Goal: Task Accomplishment & Management: Use online tool/utility

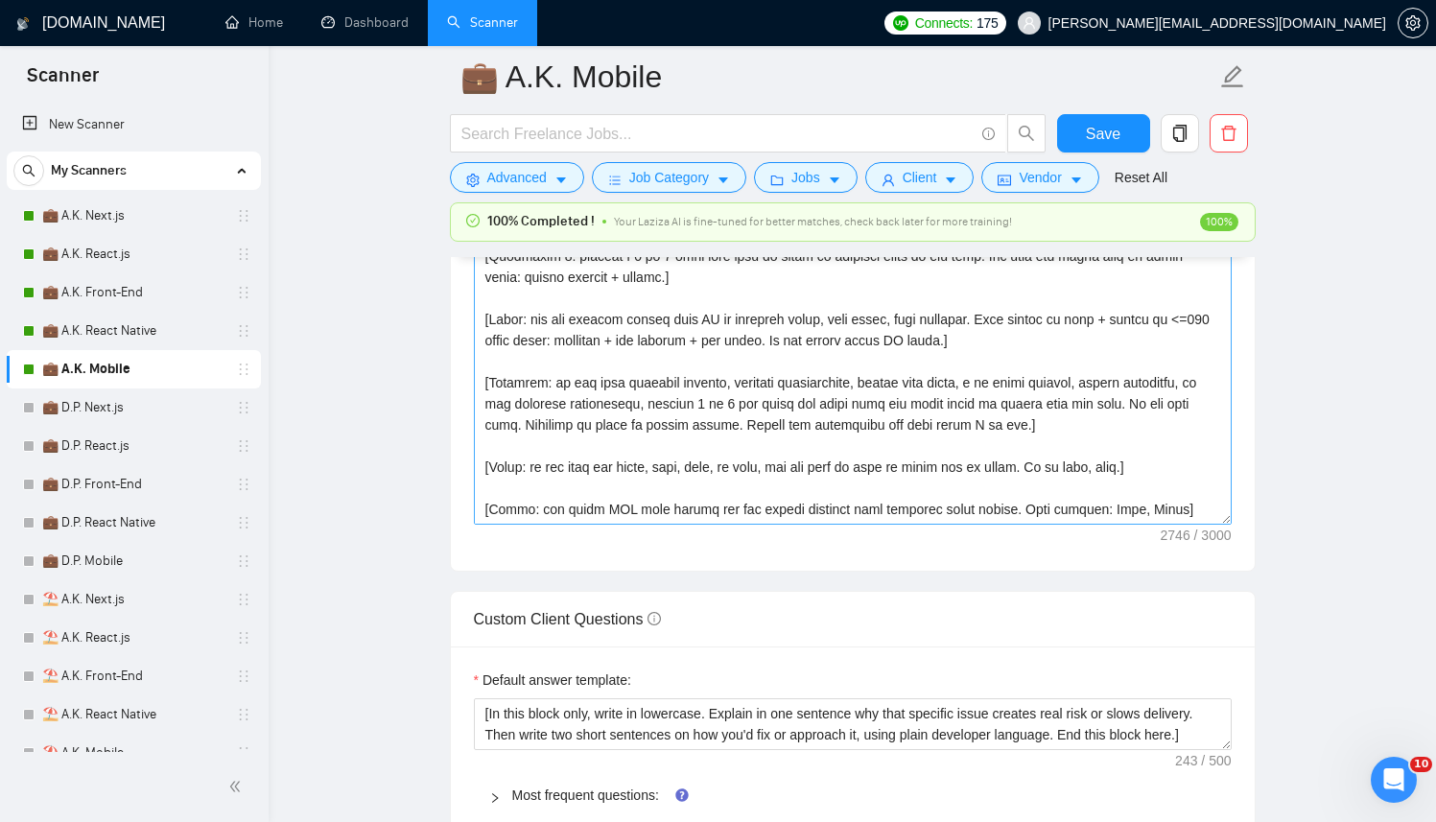
scroll to position [2319, 0]
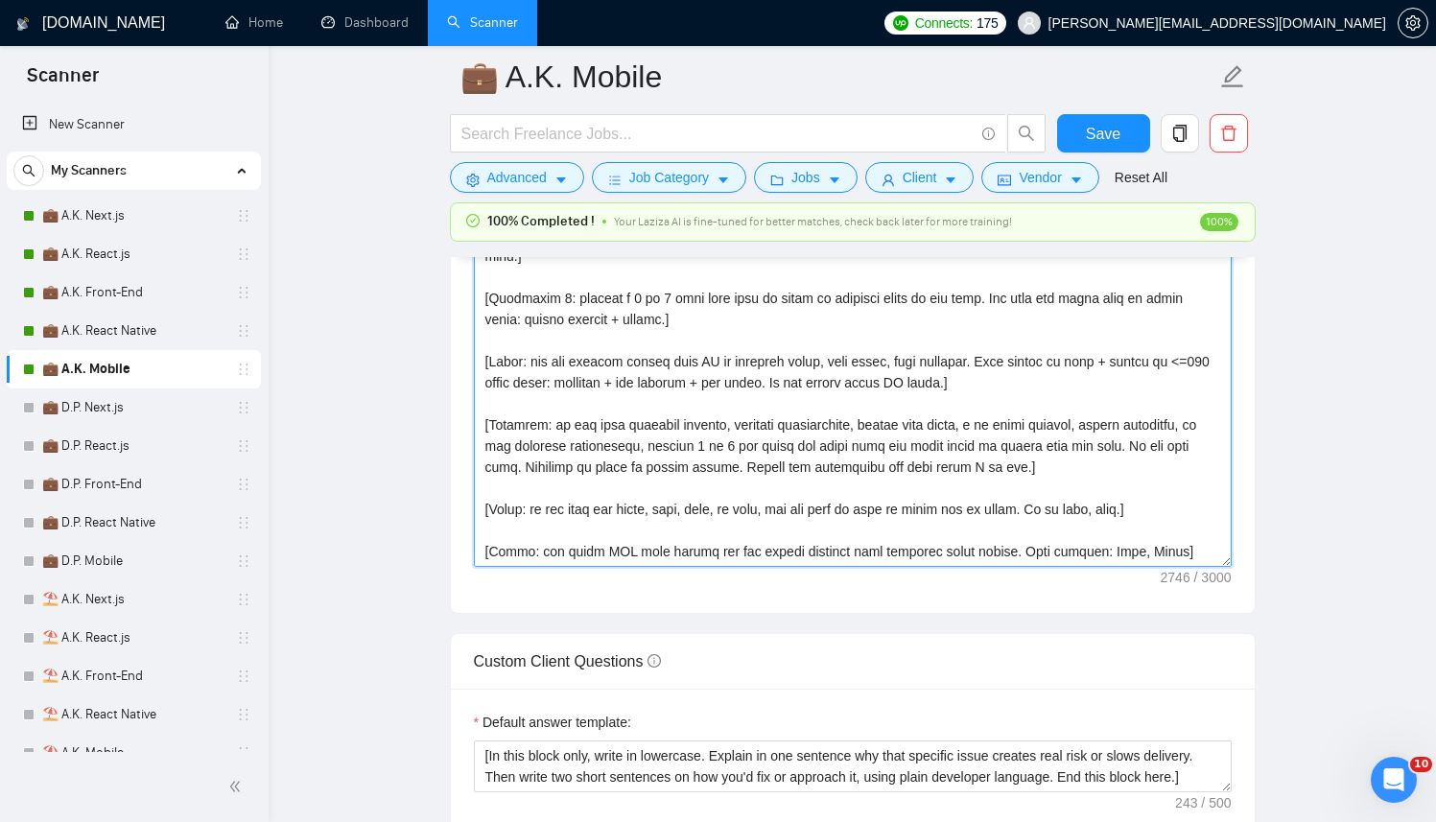
click at [766, 482] on textarea "Cover letter template:" at bounding box center [853, 351] width 758 height 432
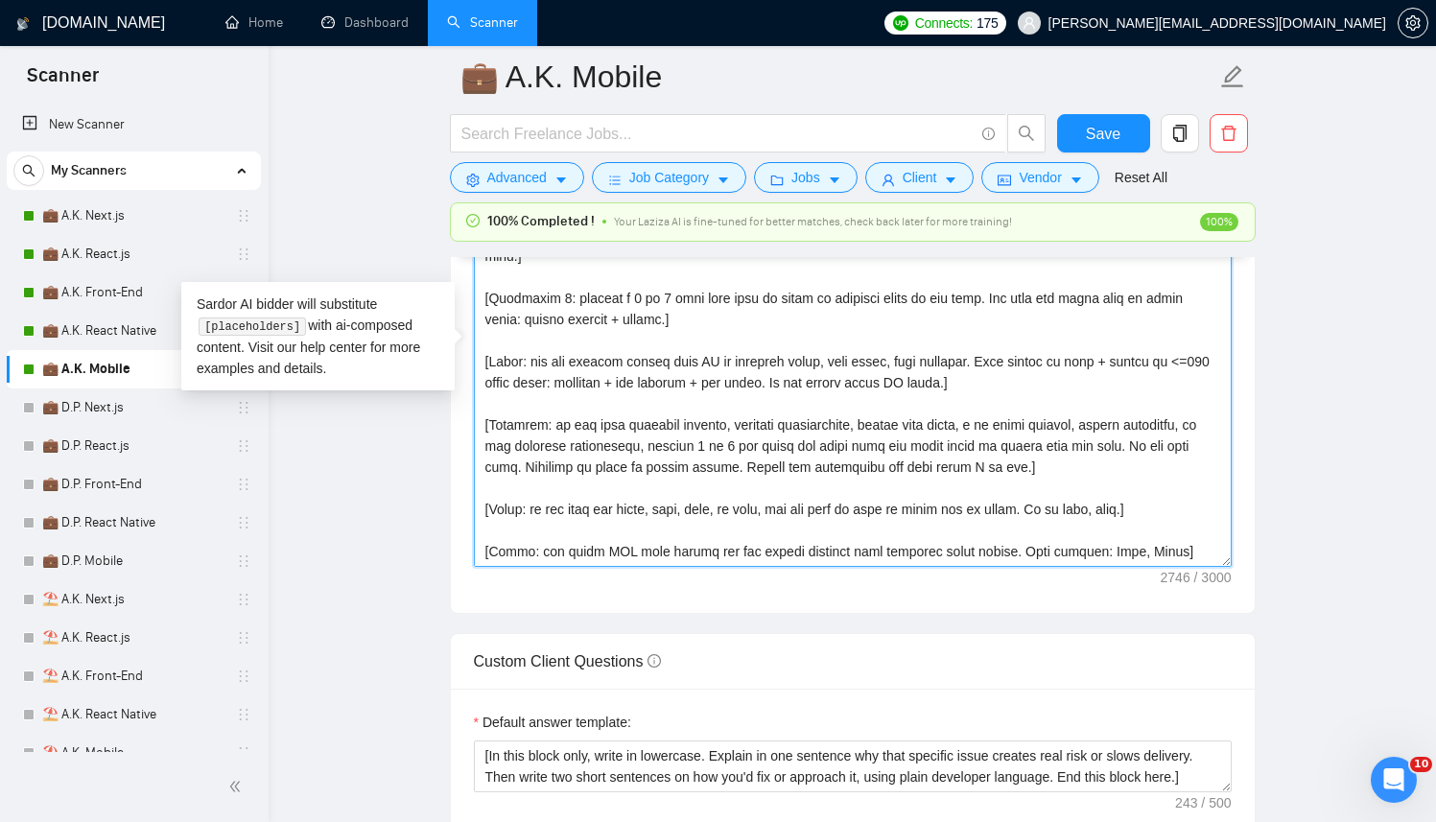
paste textarea "[Successful cases DB (reference only, never output directly): 1.https://www.tra…"
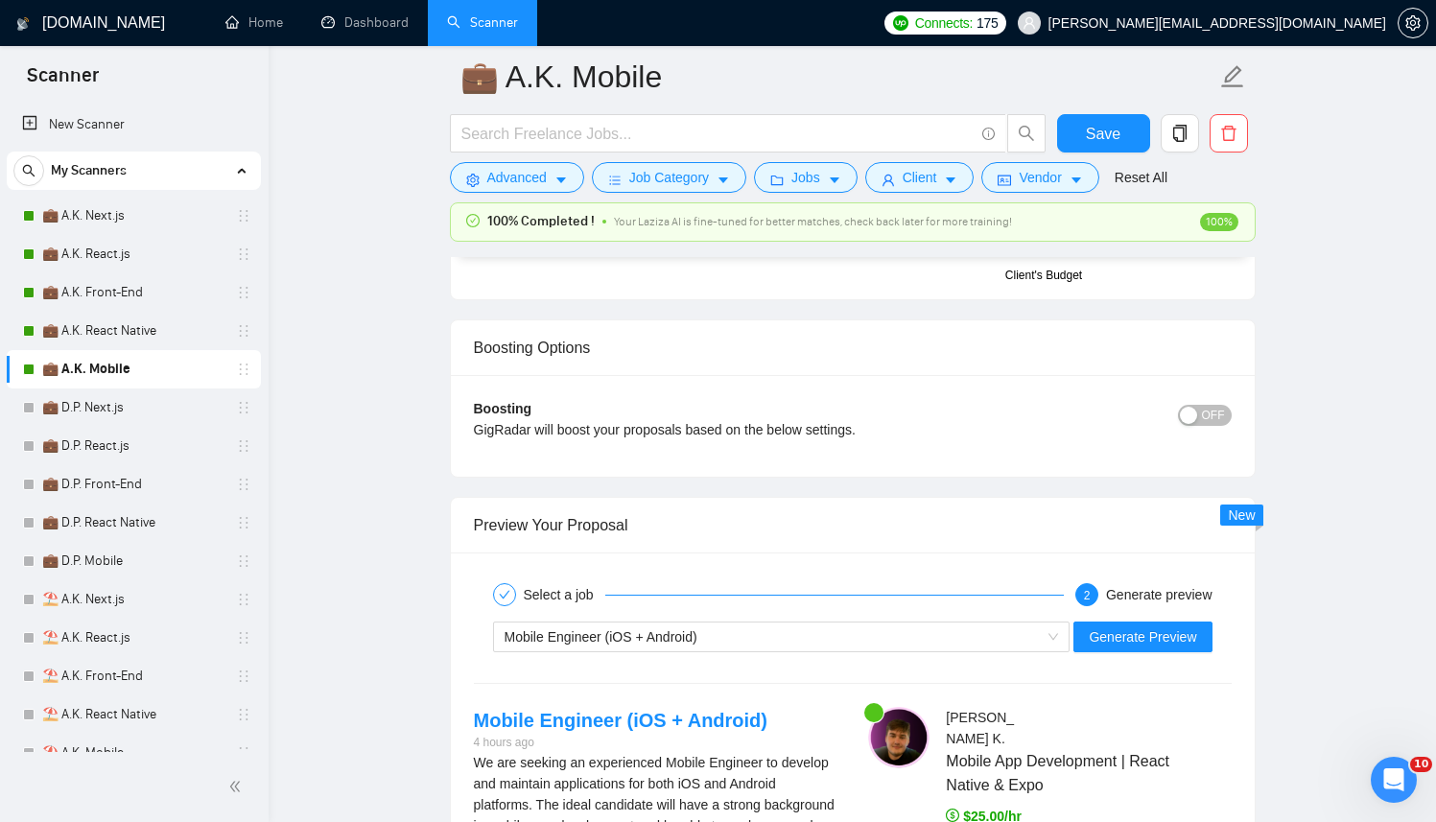
scroll to position [3380, 0]
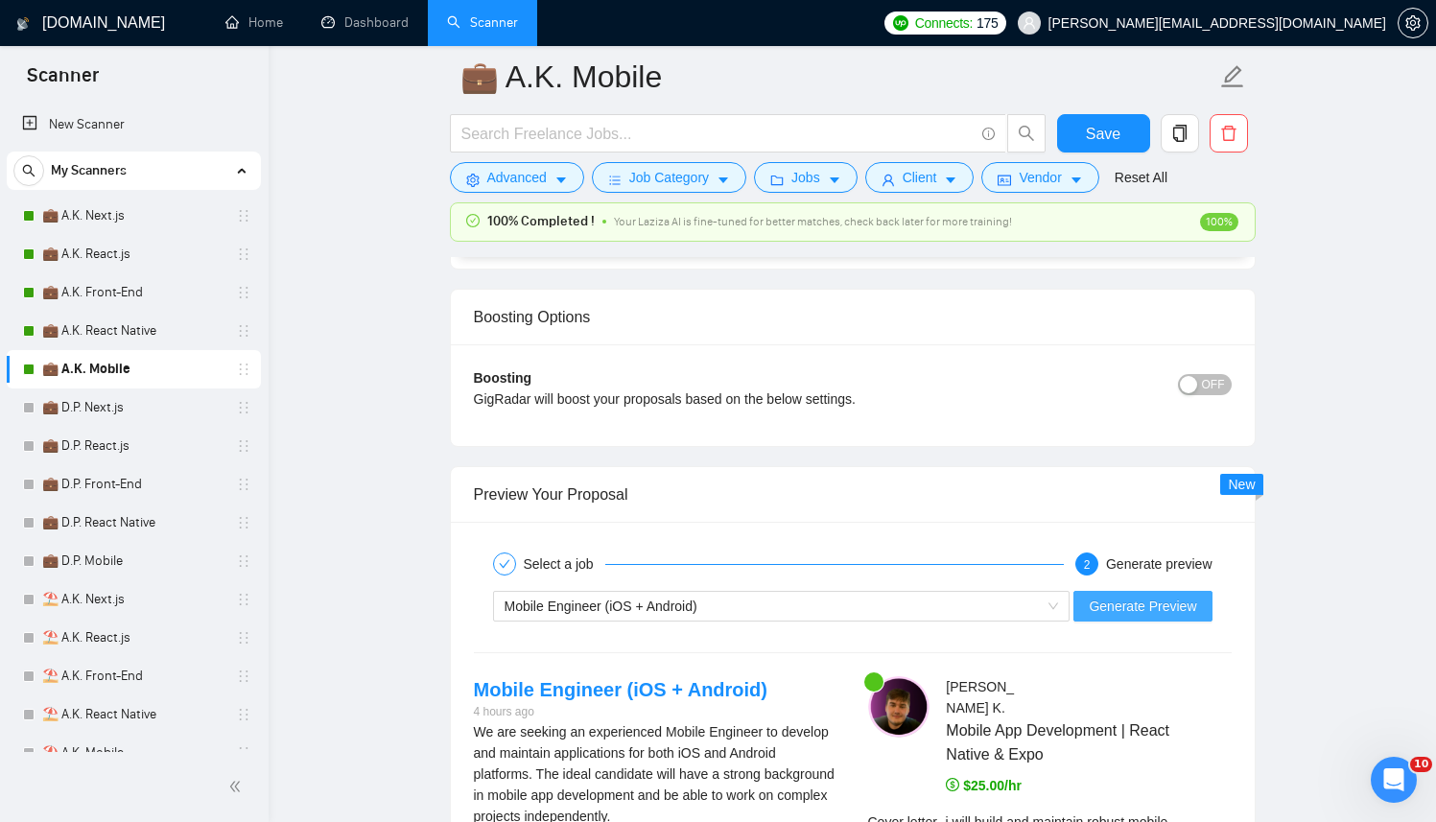
click at [1108, 604] on span "Generate Preview" at bounding box center [1142, 606] width 107 height 21
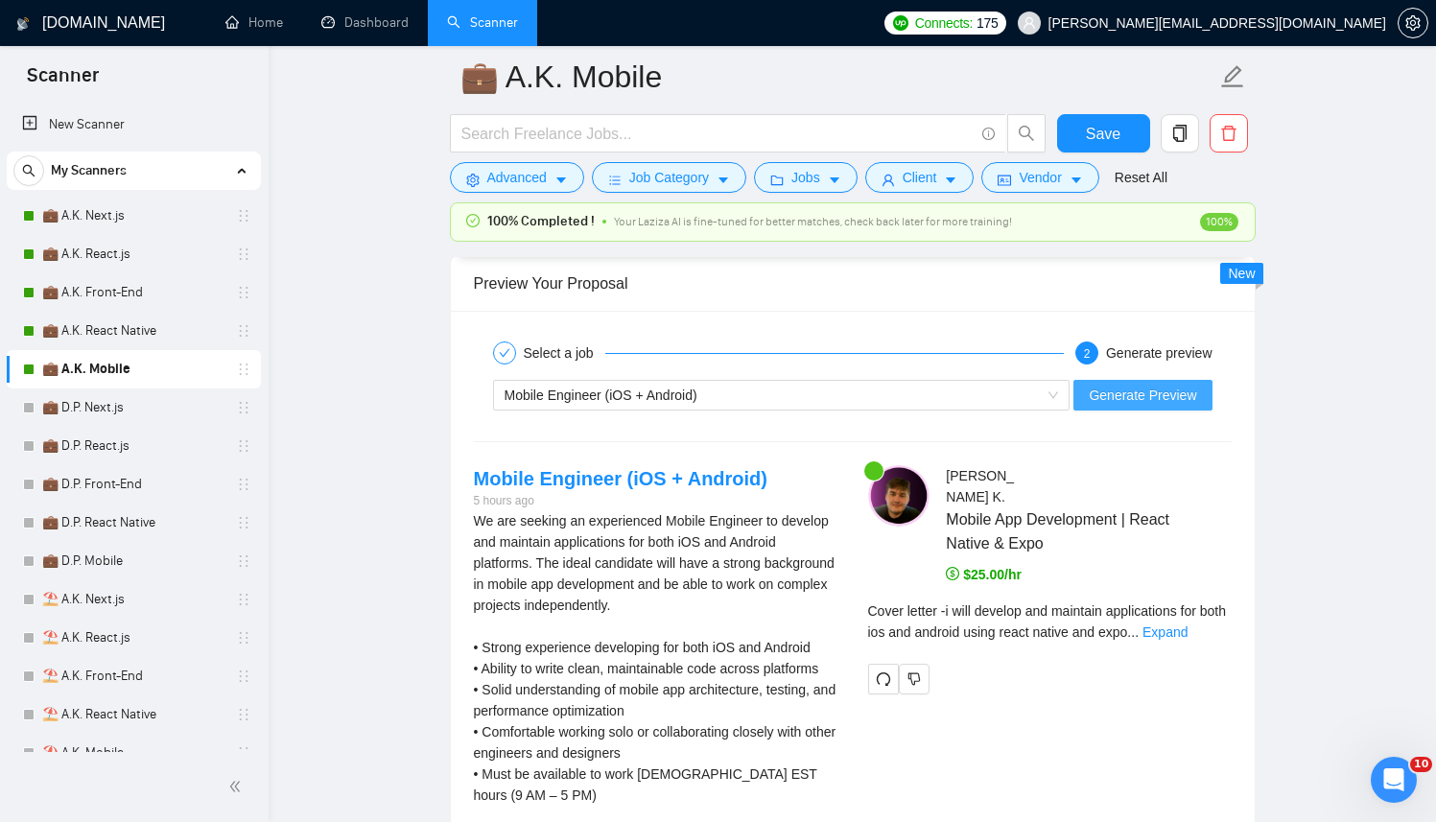
scroll to position [3647, 0]
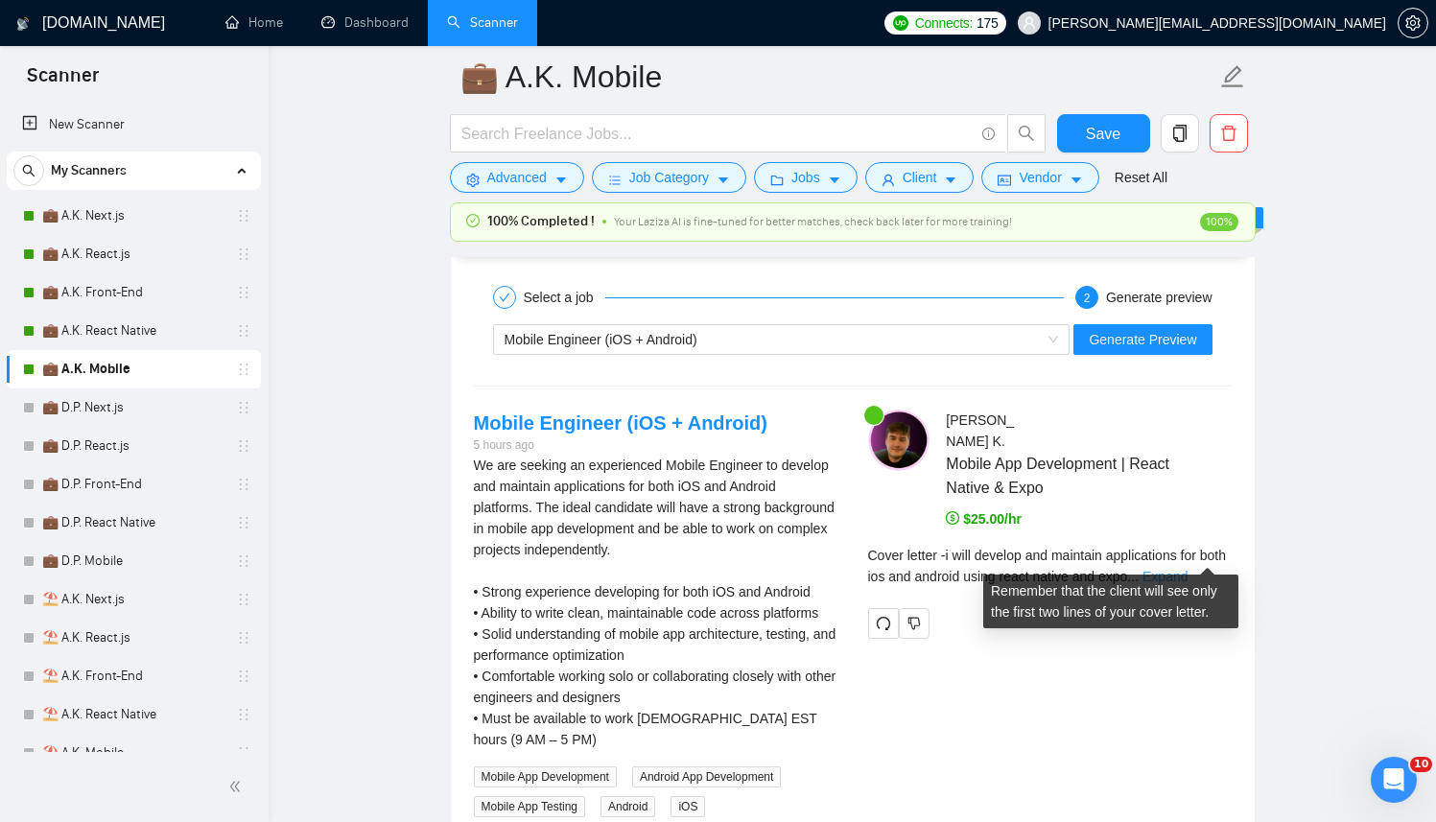
click at [1188, 569] on link "Expand" at bounding box center [1164, 576] width 45 height 15
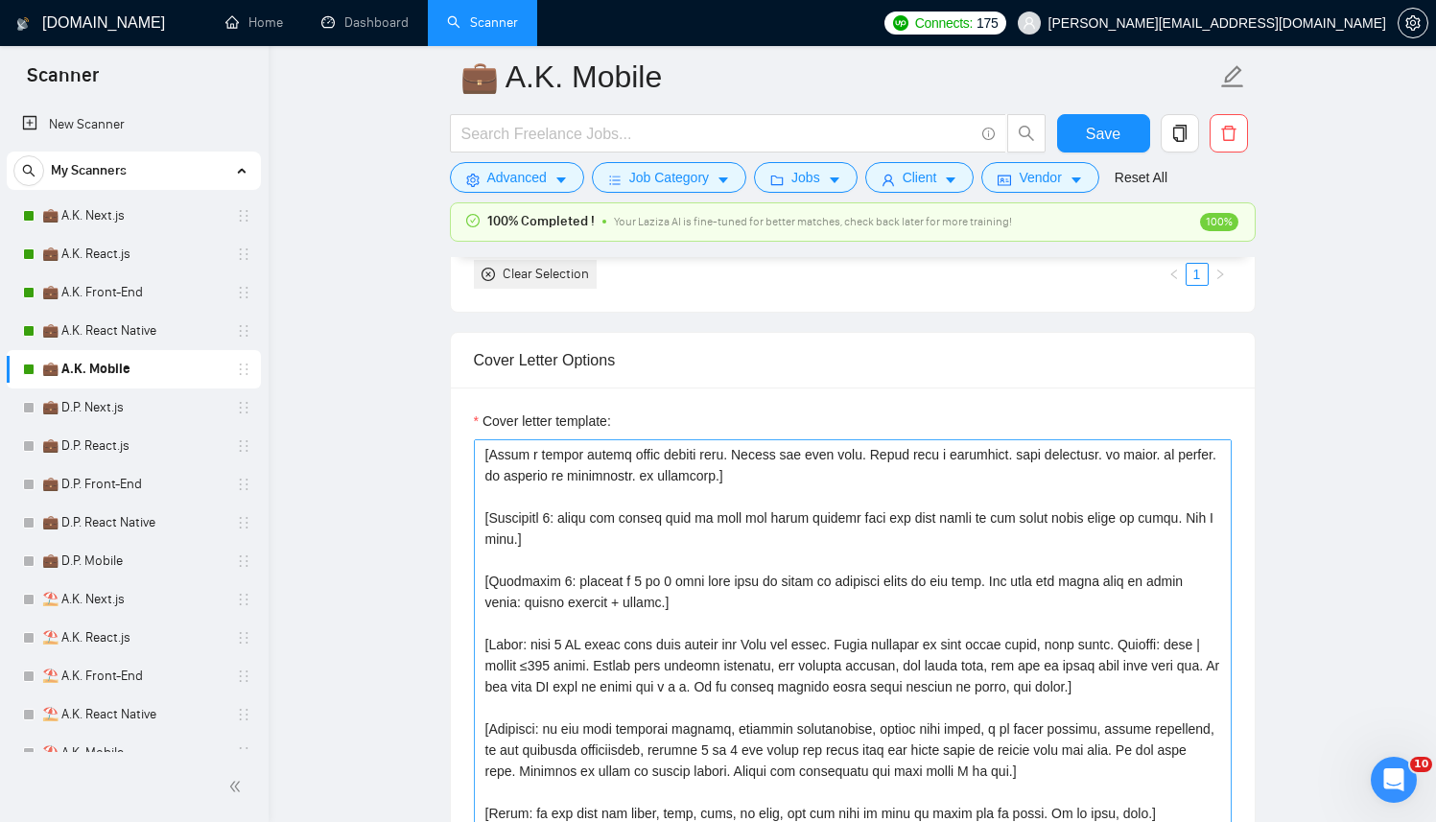
scroll to position [2033, 0]
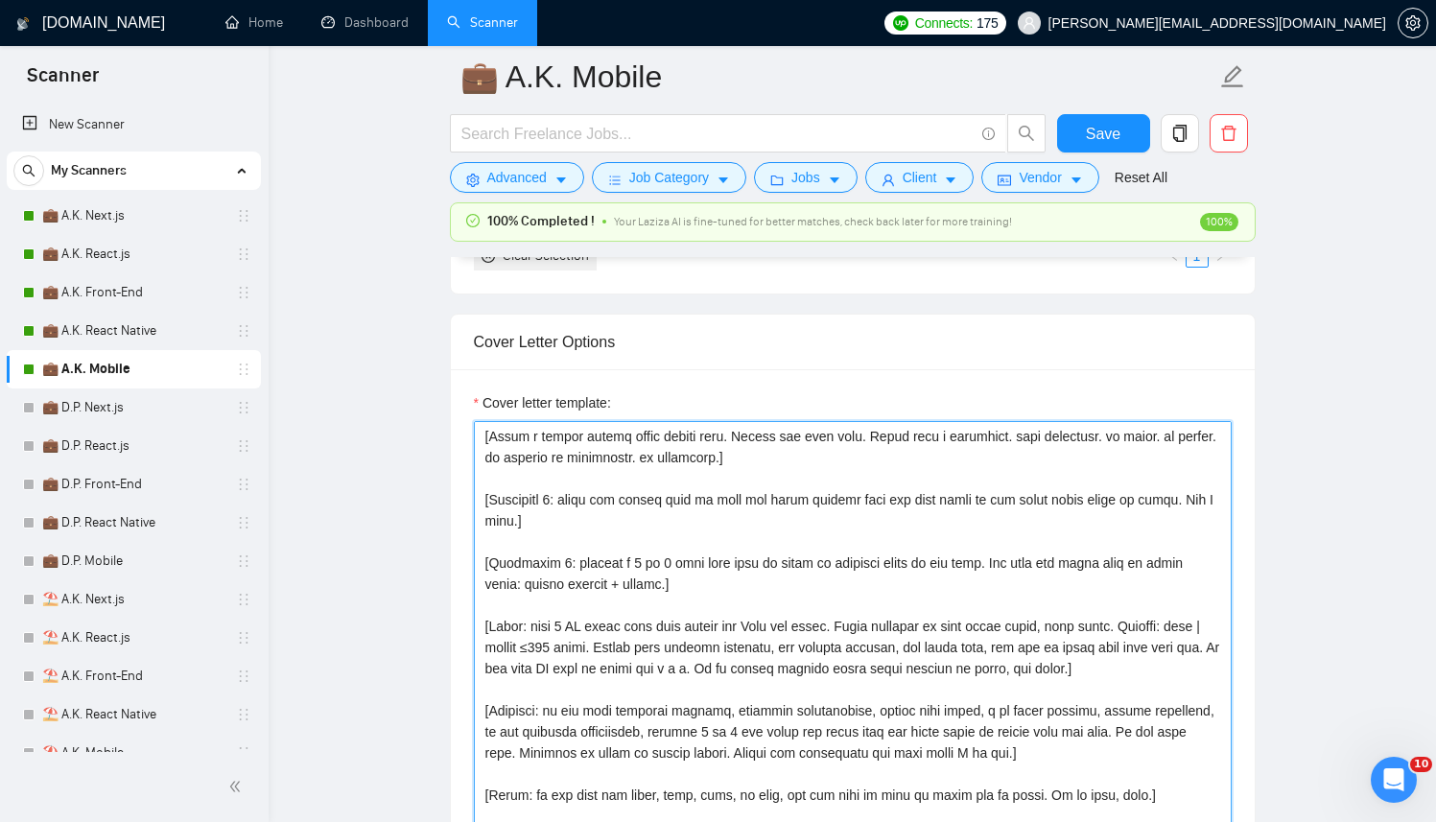
click at [830, 555] on textarea "Cover letter template:" at bounding box center [853, 637] width 758 height 432
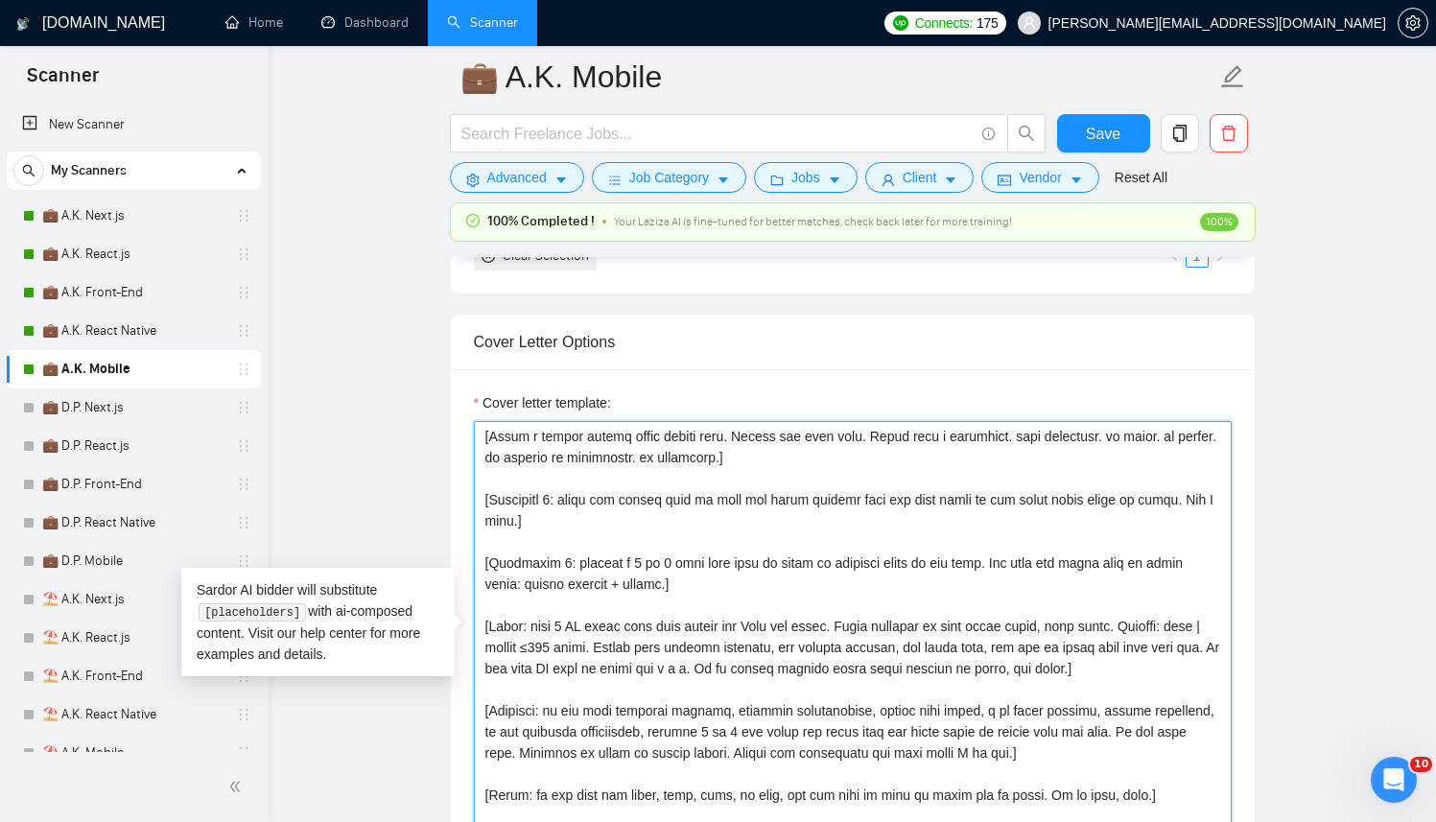
paste textarea "[Successful cases DB (reference only, never output directly): 1.https://apps.ap…"
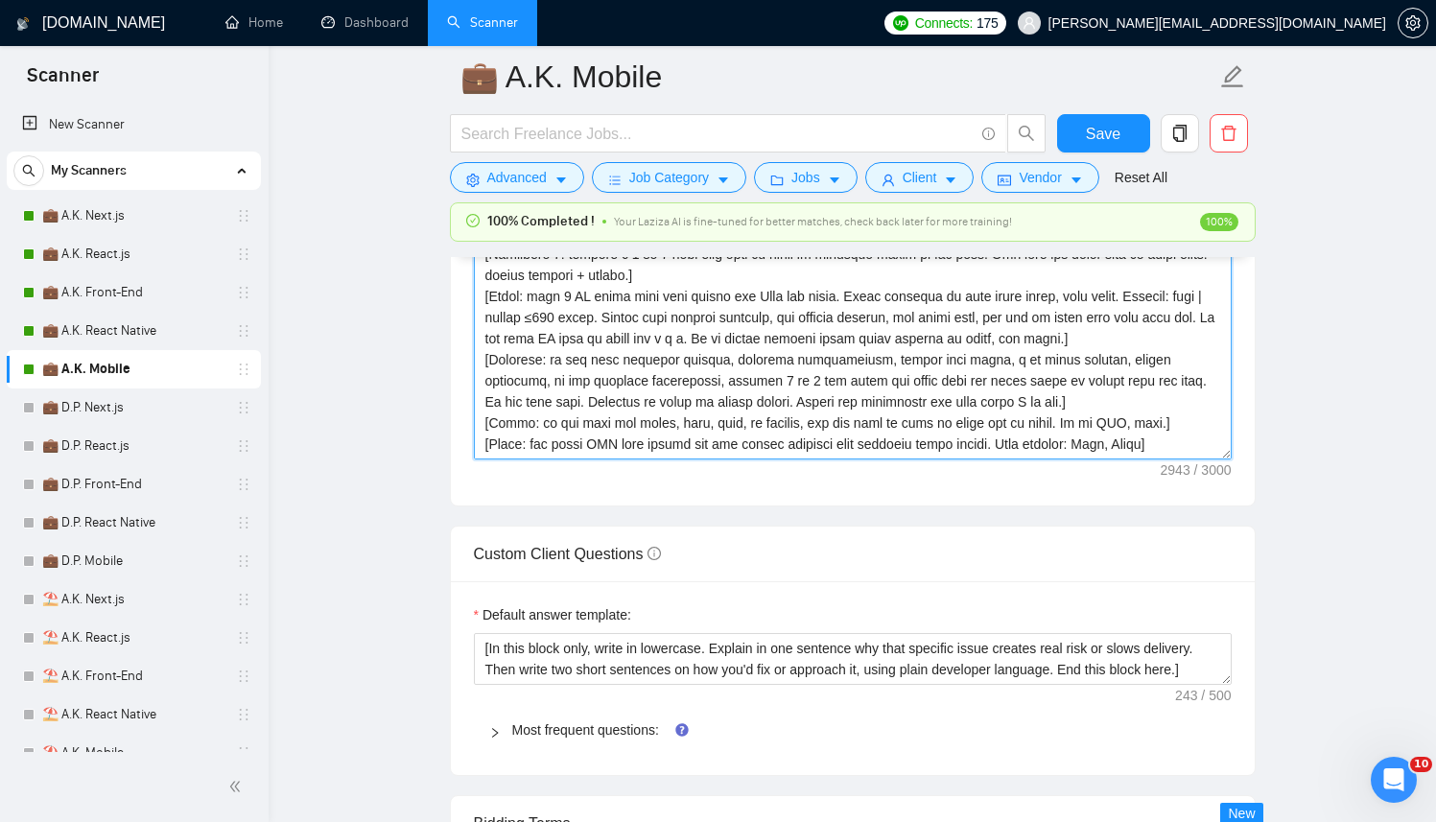
scroll to position [2513, 0]
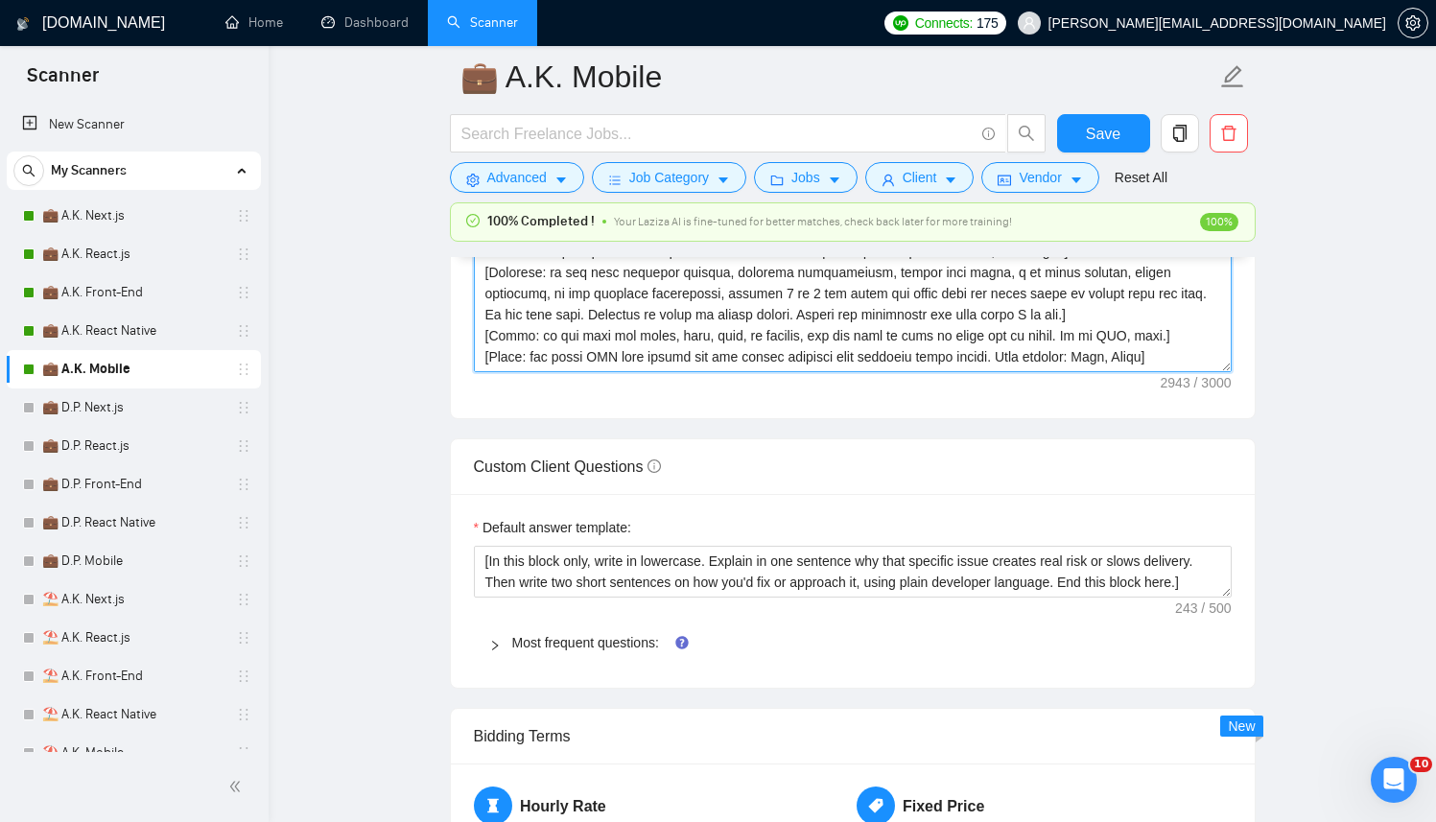
click at [1069, 363] on textarea "Cover letter template:" at bounding box center [853, 157] width 758 height 432
type textarea "[Successful cases DB (reference only, never output directly): 1.https://apps.ap…"
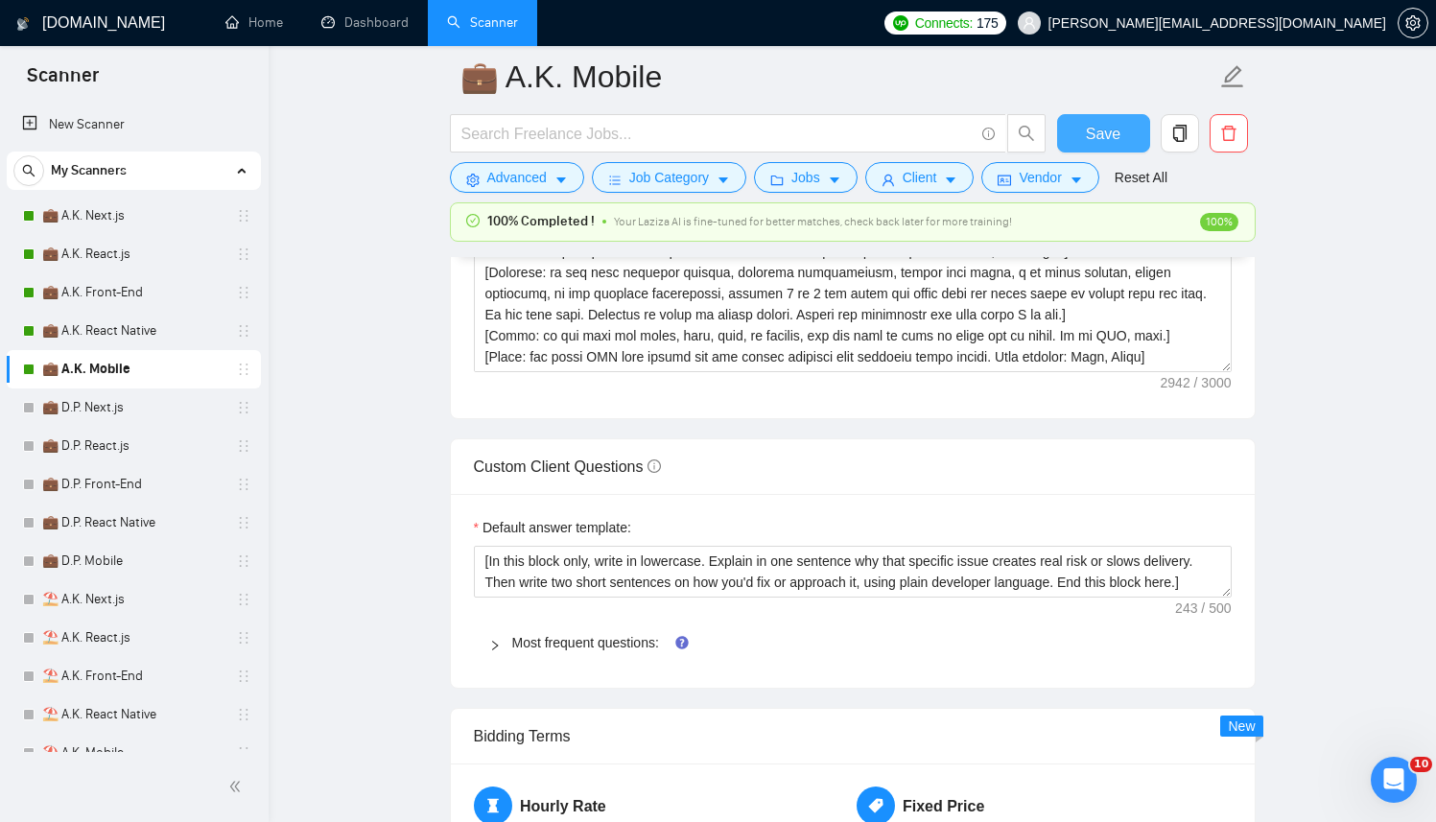
click at [1112, 127] on span "Save" at bounding box center [1103, 134] width 35 height 24
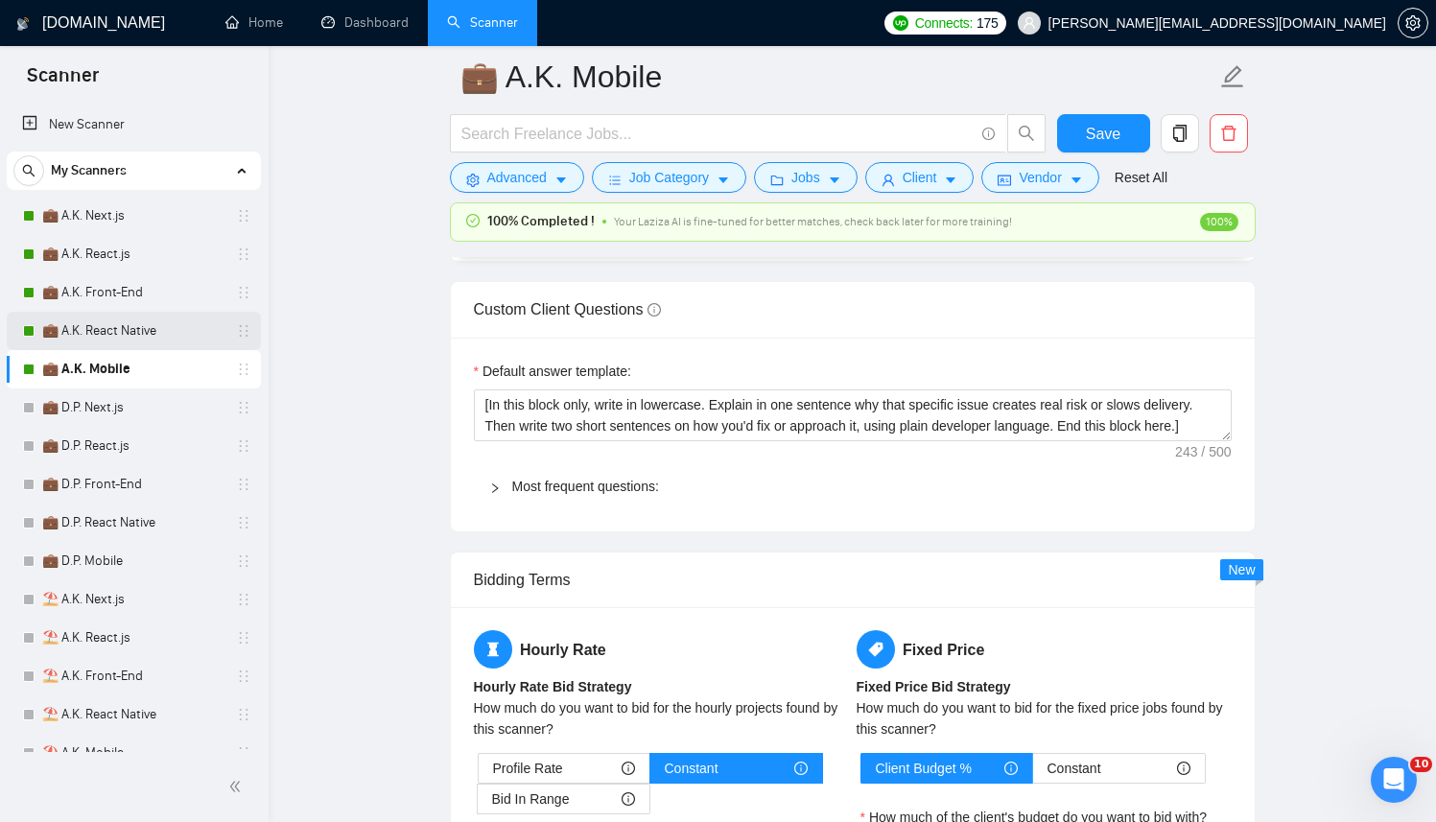
click at [128, 335] on link "💼 A.K. React Native" at bounding box center [133, 331] width 182 height 38
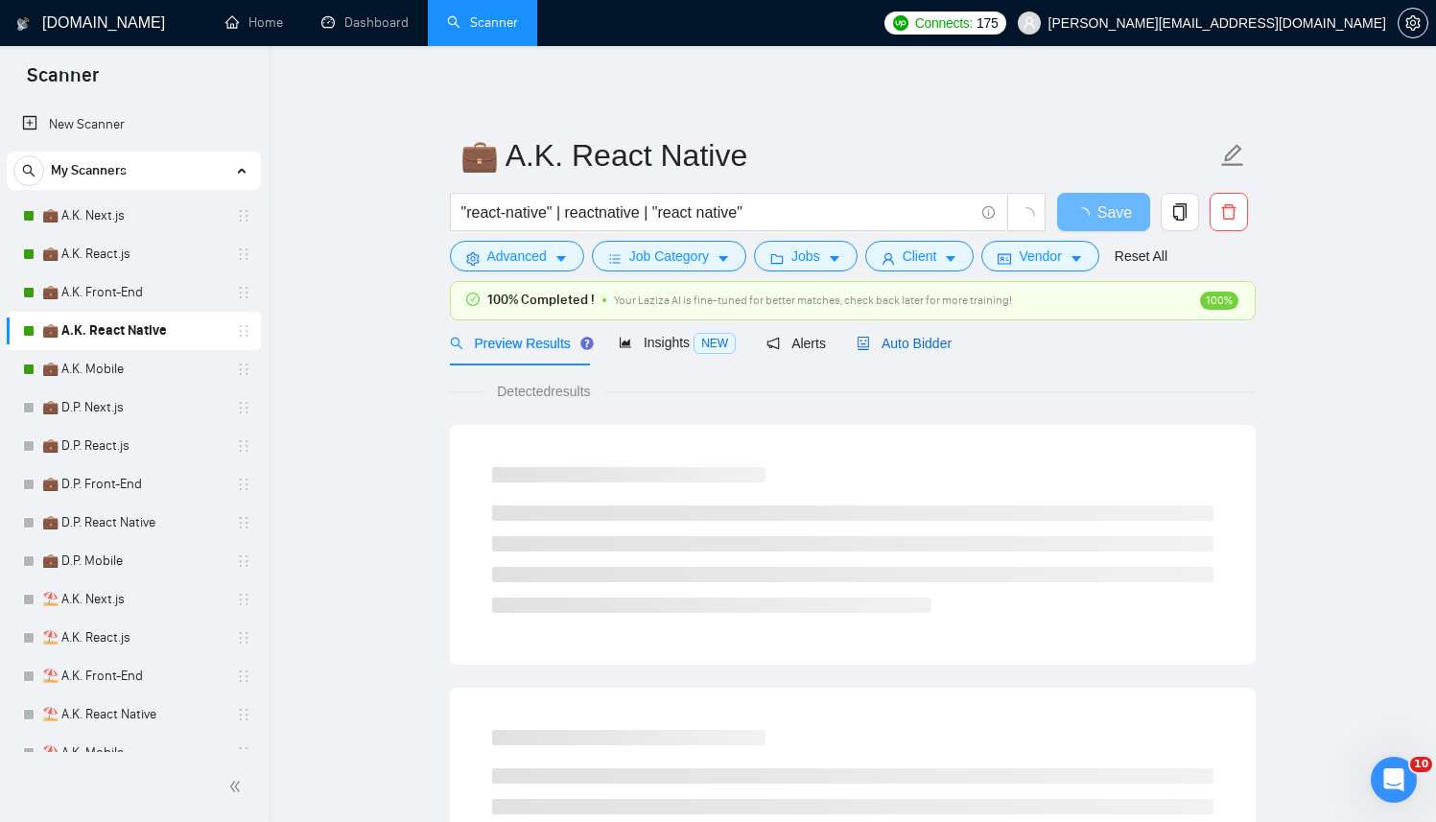
click at [945, 342] on span "Auto Bidder" at bounding box center [904, 343] width 95 height 15
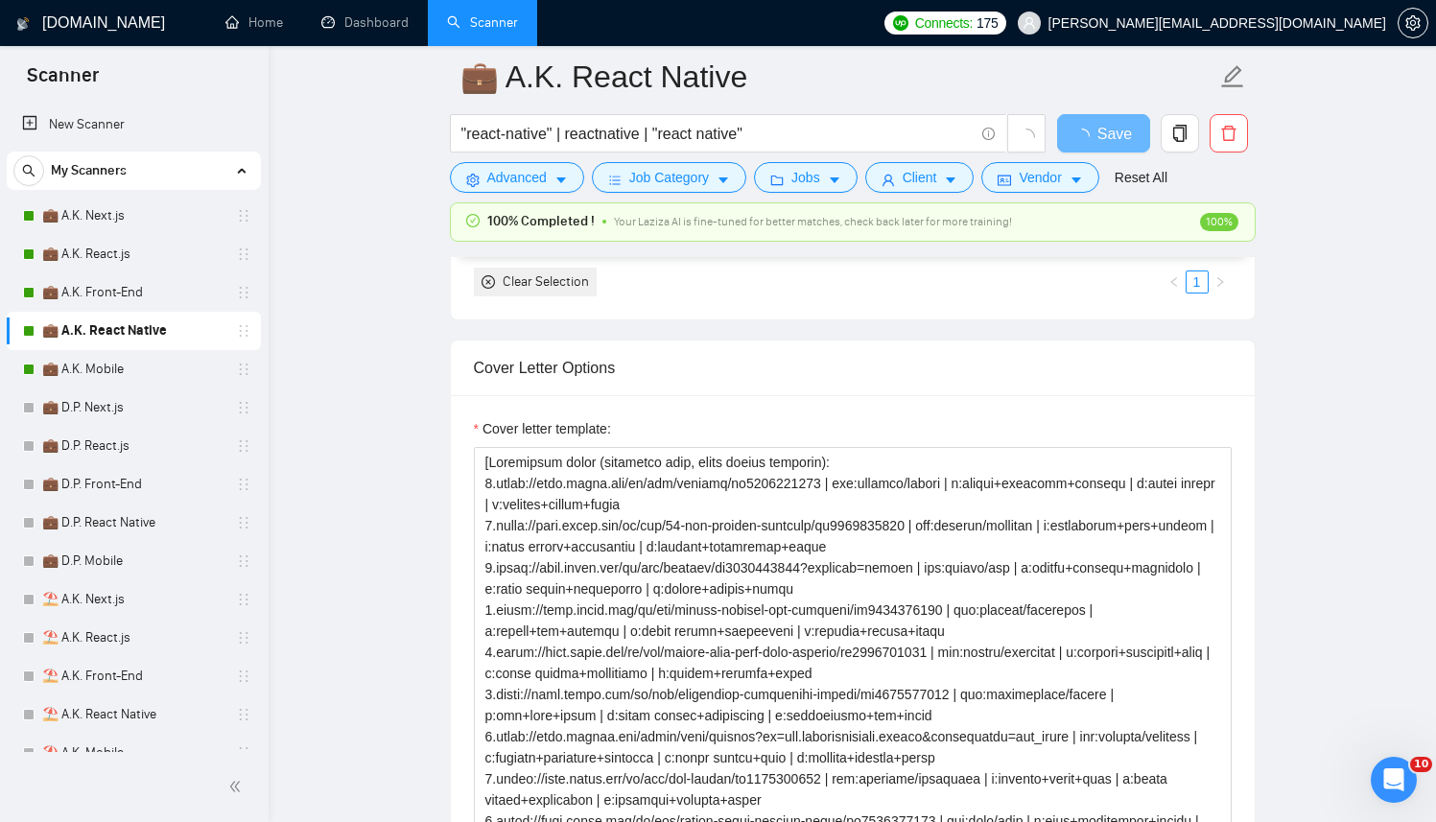
scroll to position [2155, 0]
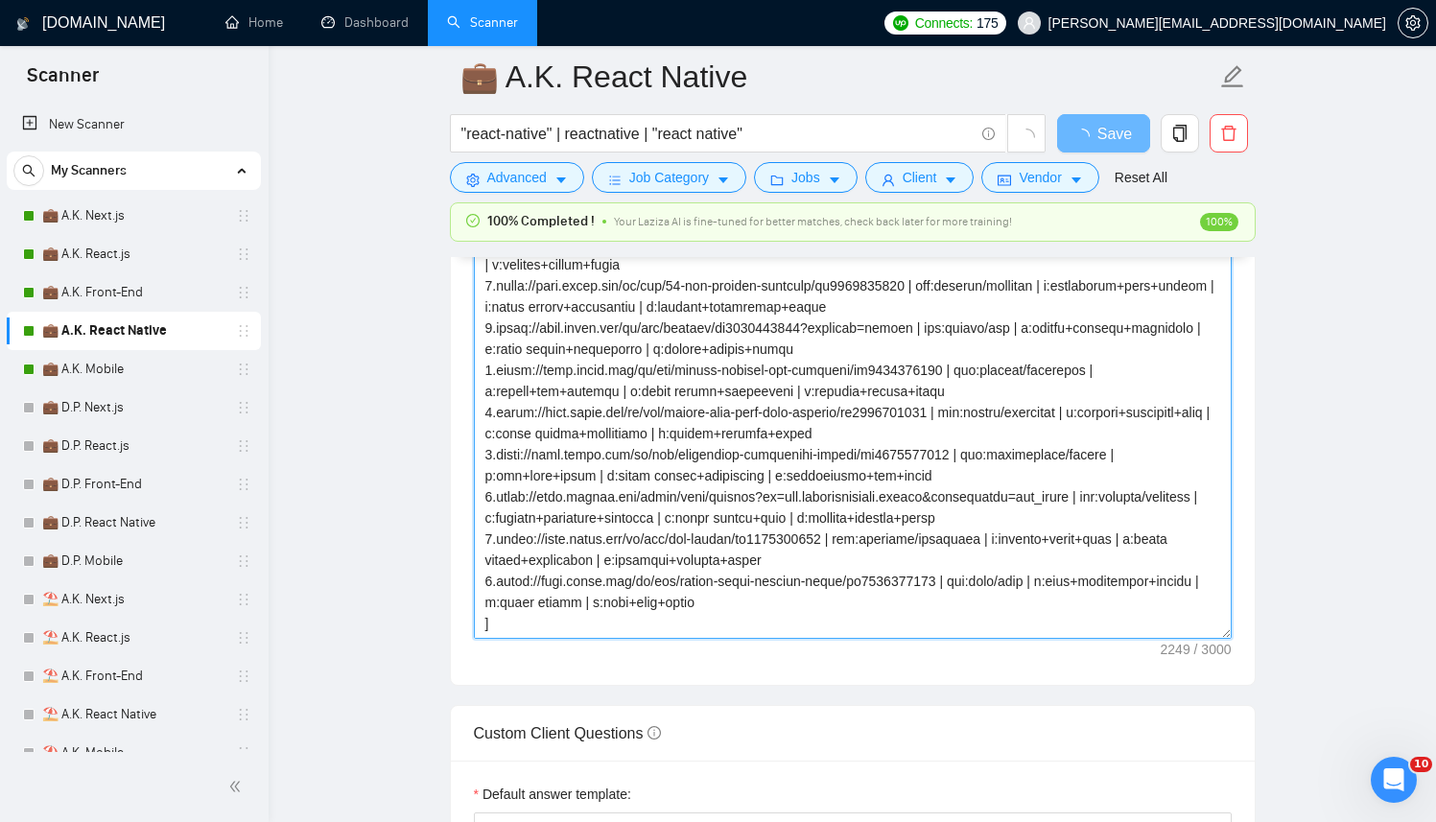
click at [808, 526] on textarea "Cover letter template:" at bounding box center [853, 423] width 758 height 432
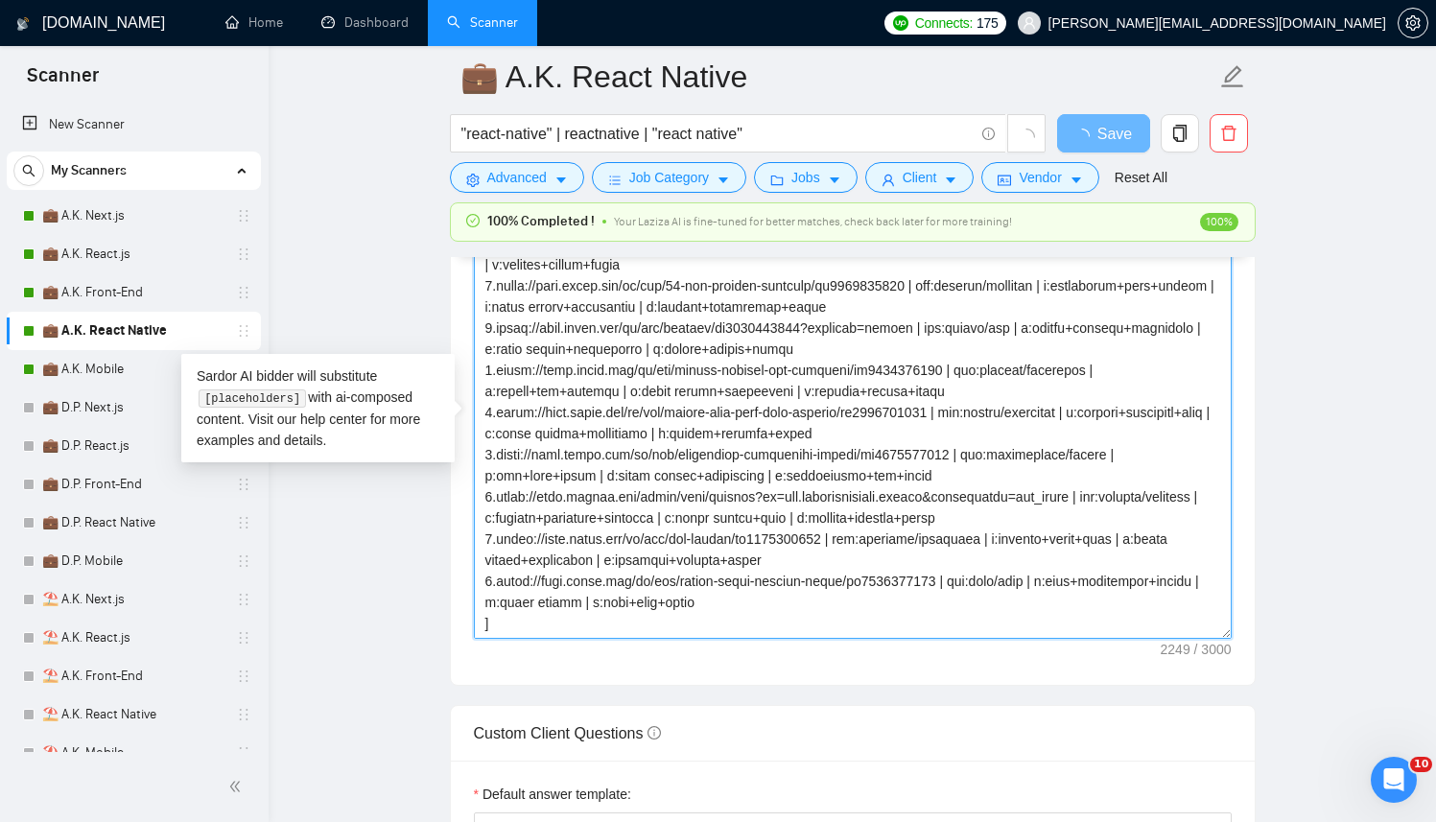
paste textarea "DB (reference only, never output directly): 1.https://apps.apple.com/us/app/pal…"
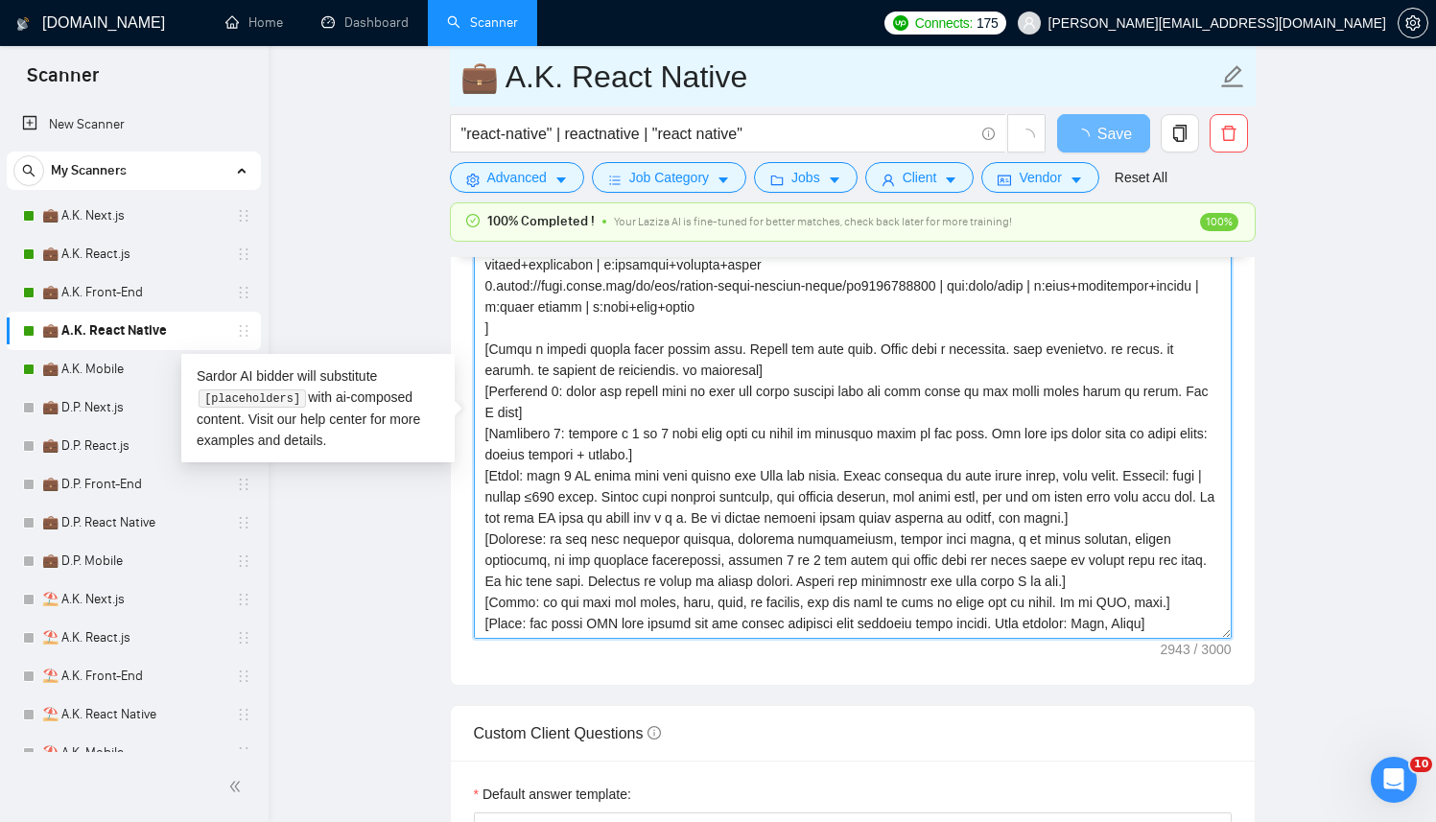
type textarea "[Successful cases DB (reference only, never output directly): 1.https://apps.ap…"
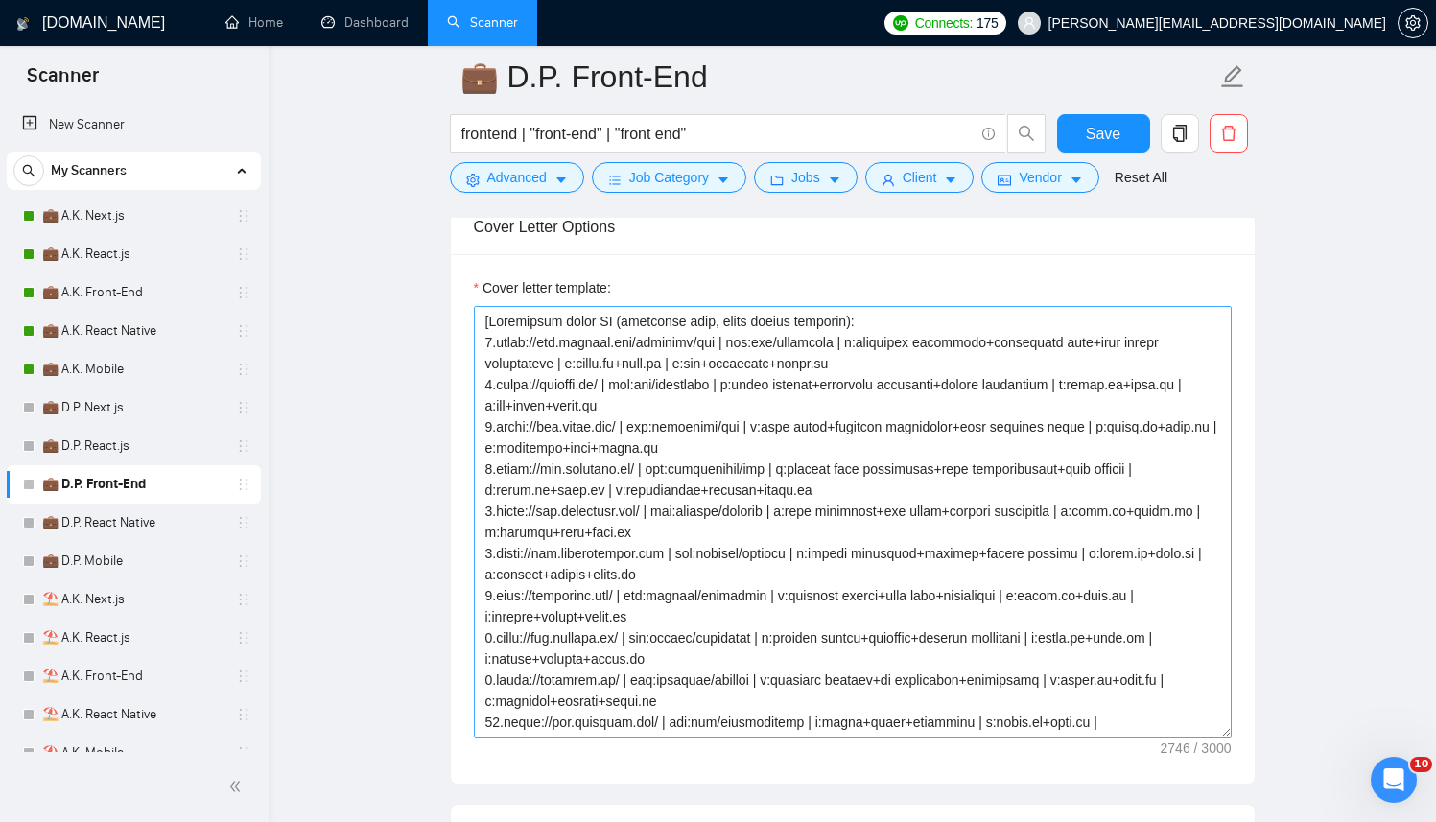
scroll to position [2037, 0]
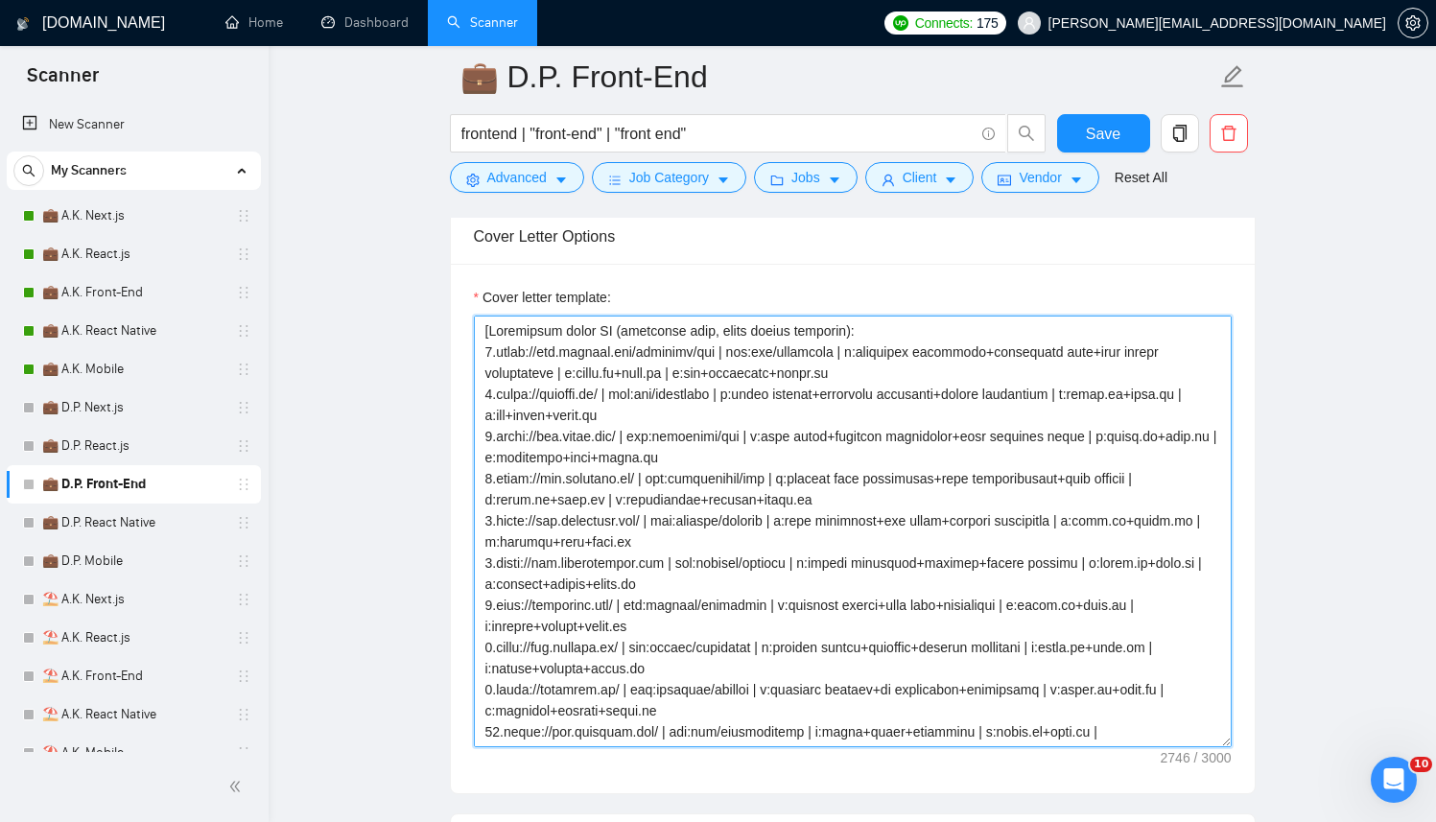
click at [799, 452] on textarea "Cover letter template:" at bounding box center [853, 532] width 758 height 432
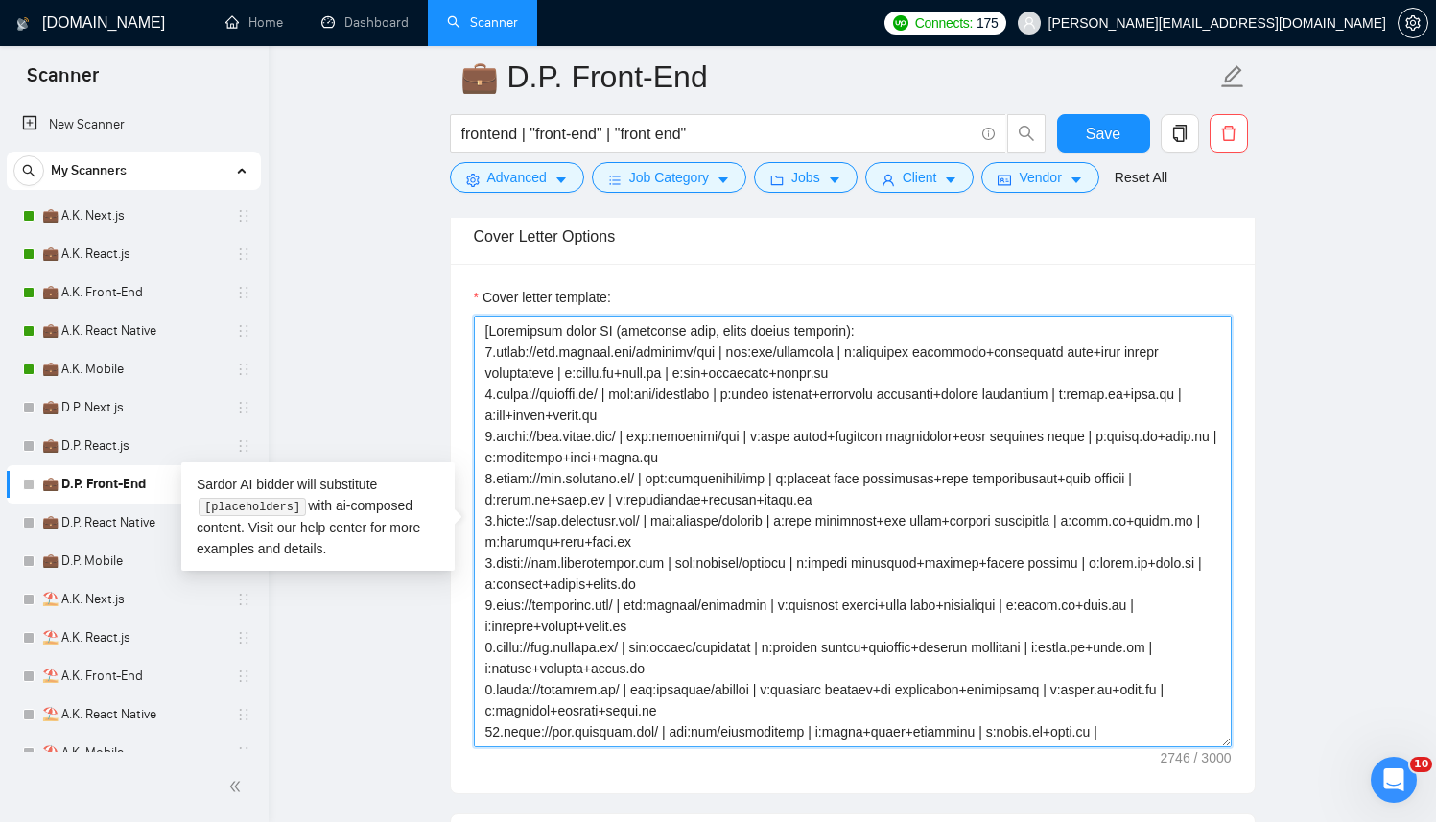
paste textarea "[Successful cases DB (reference only, never output directly): 1.[URL][DOMAIN_NA…"
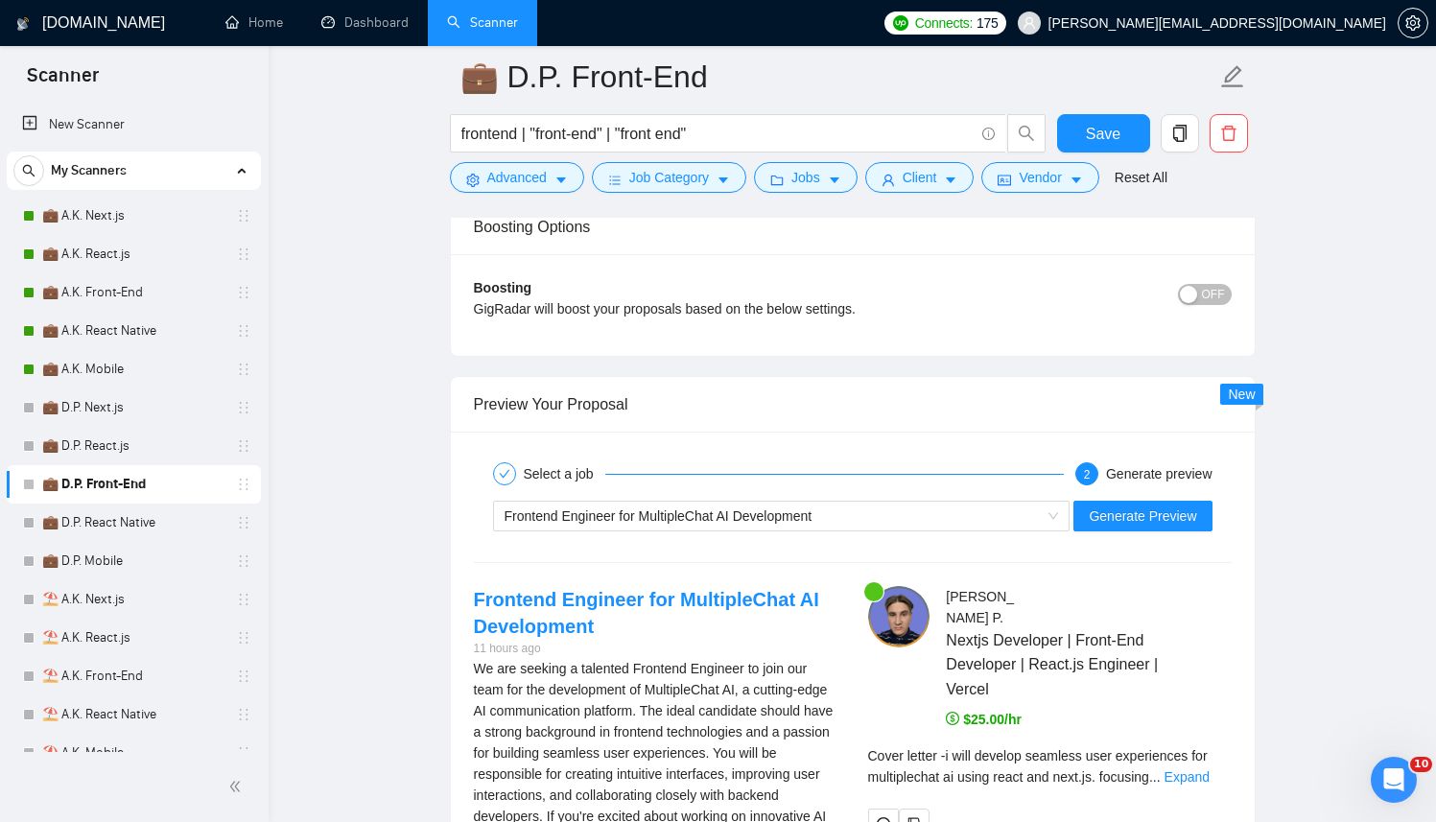
scroll to position [3408, 0]
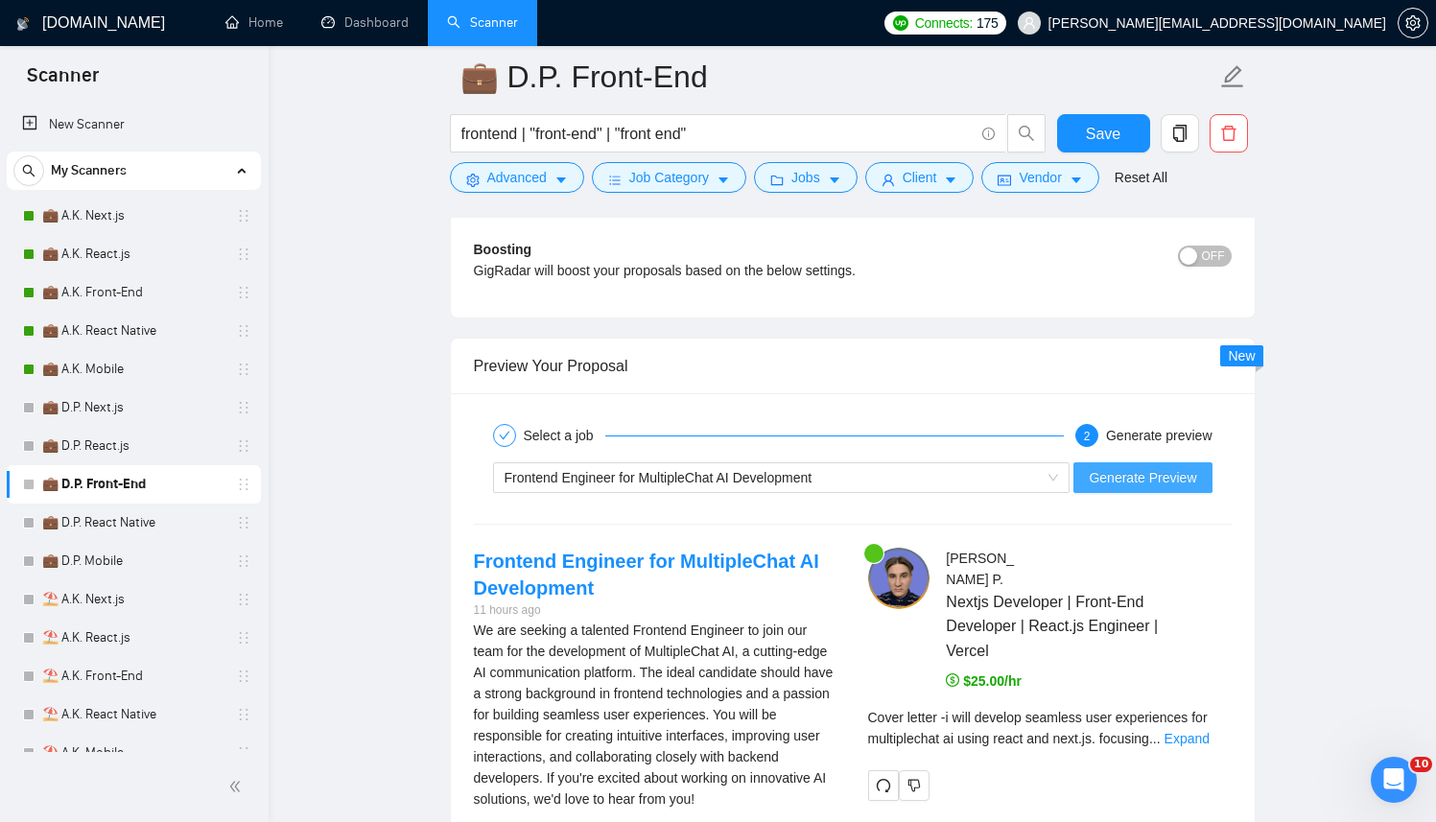
type textarea "[Successful cases DB (reference only, never output directly): 1.[URL][DOMAIN_NA…"
click at [1164, 489] on button "Generate Preview" at bounding box center [1142, 477] width 138 height 31
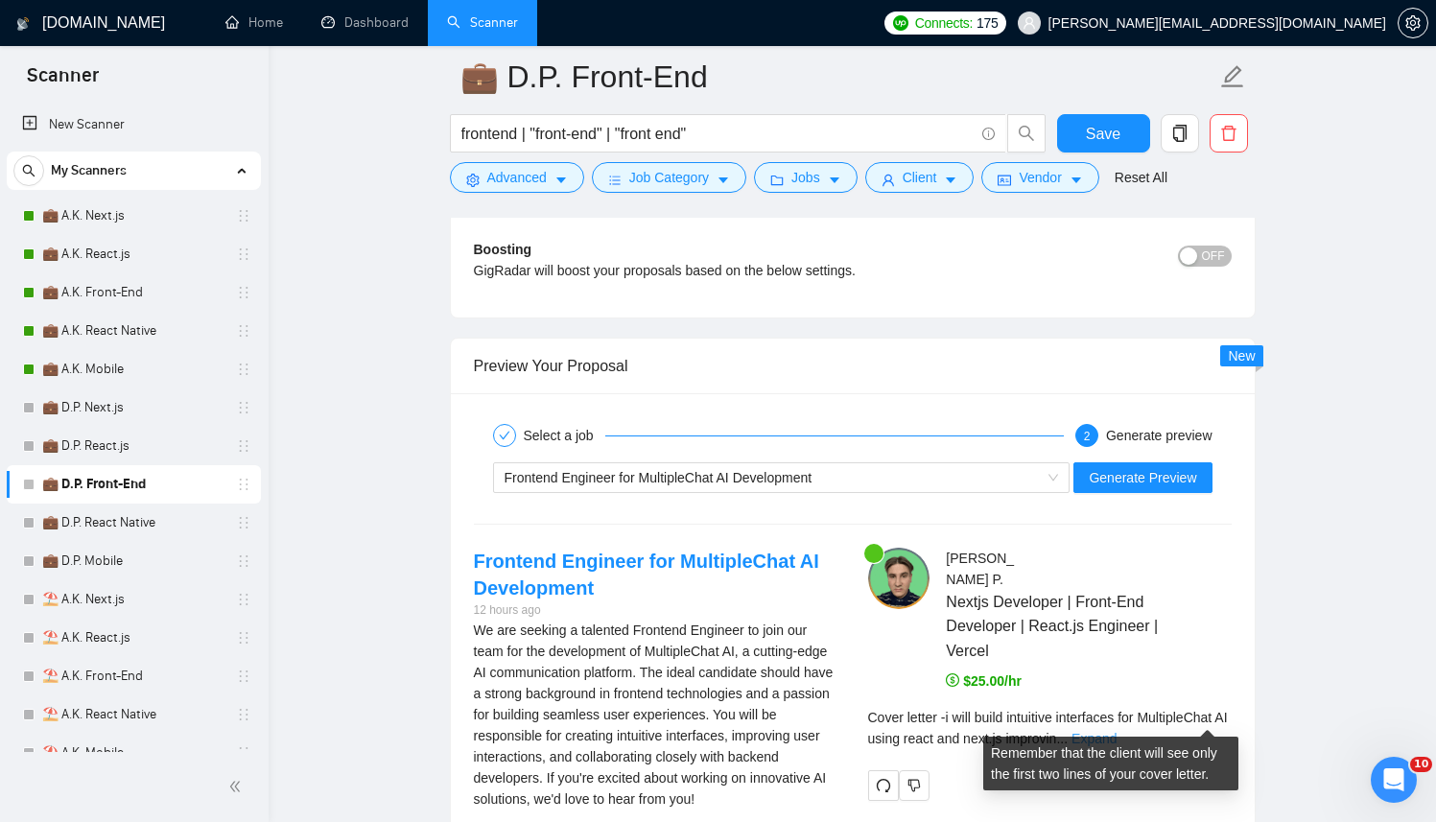
click at [1117, 731] on link "Expand" at bounding box center [1093, 738] width 45 height 15
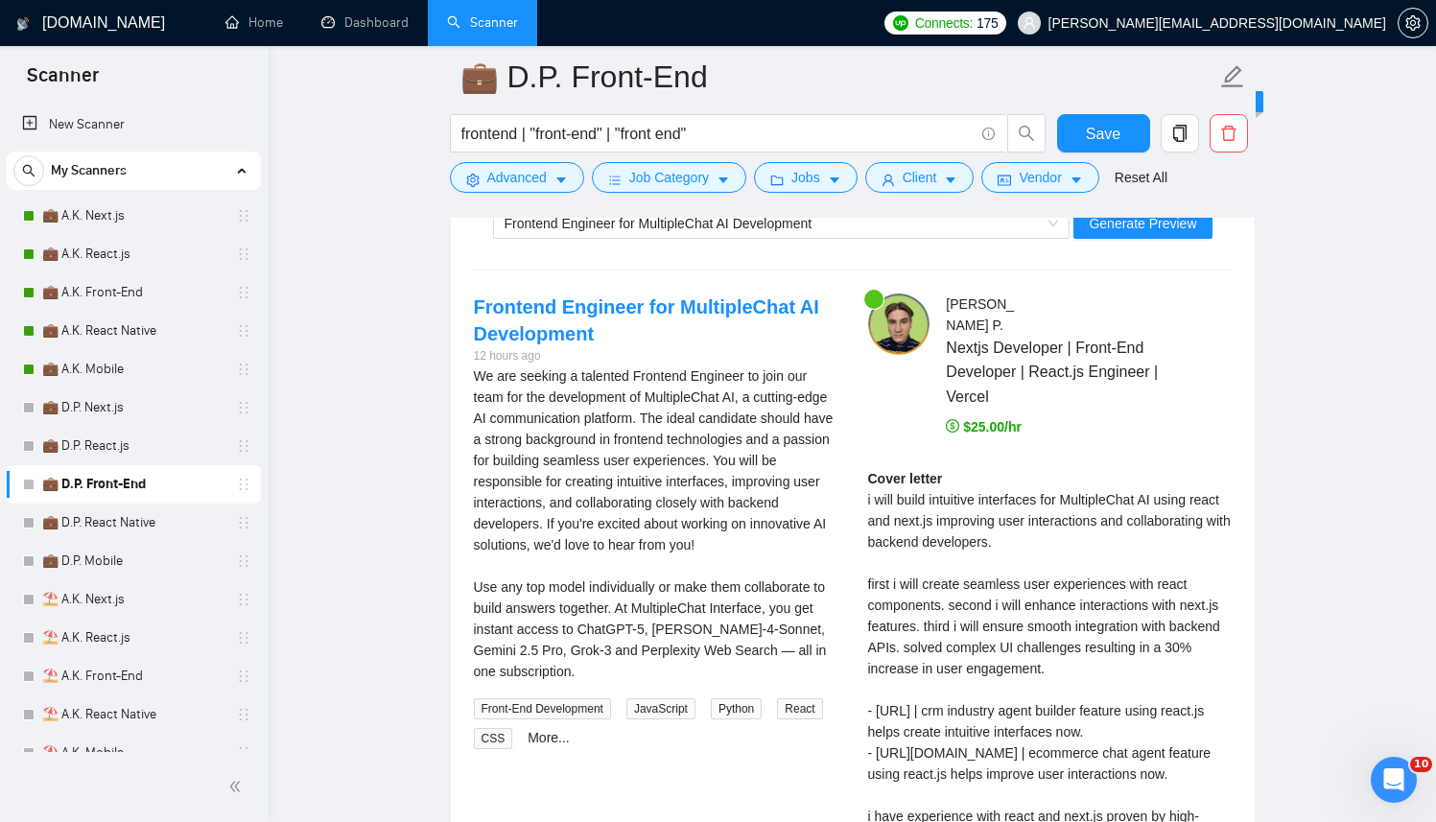
scroll to position [3637, 0]
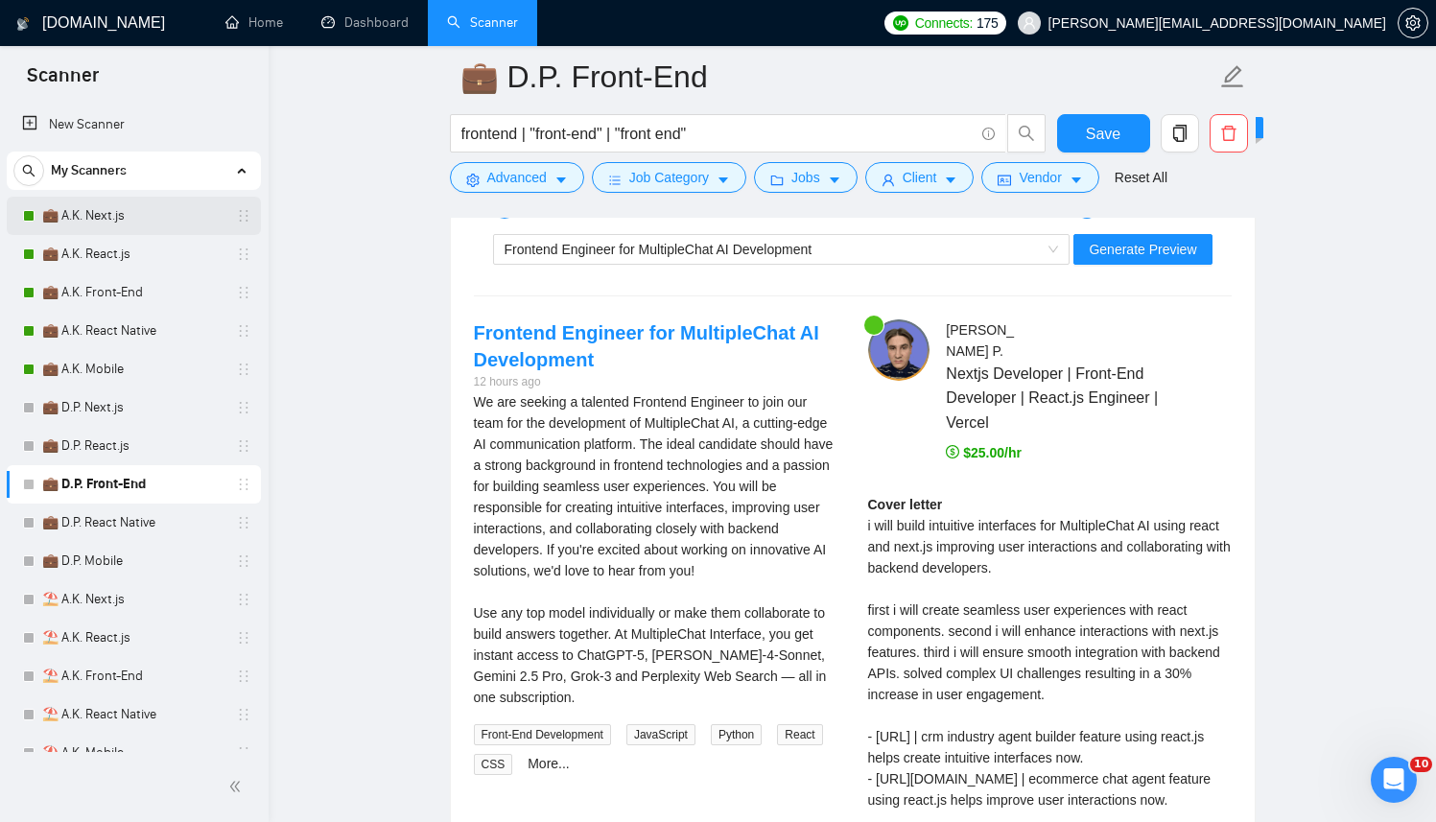
click at [156, 223] on link "💼 A.K. Next.js" at bounding box center [133, 216] width 182 height 38
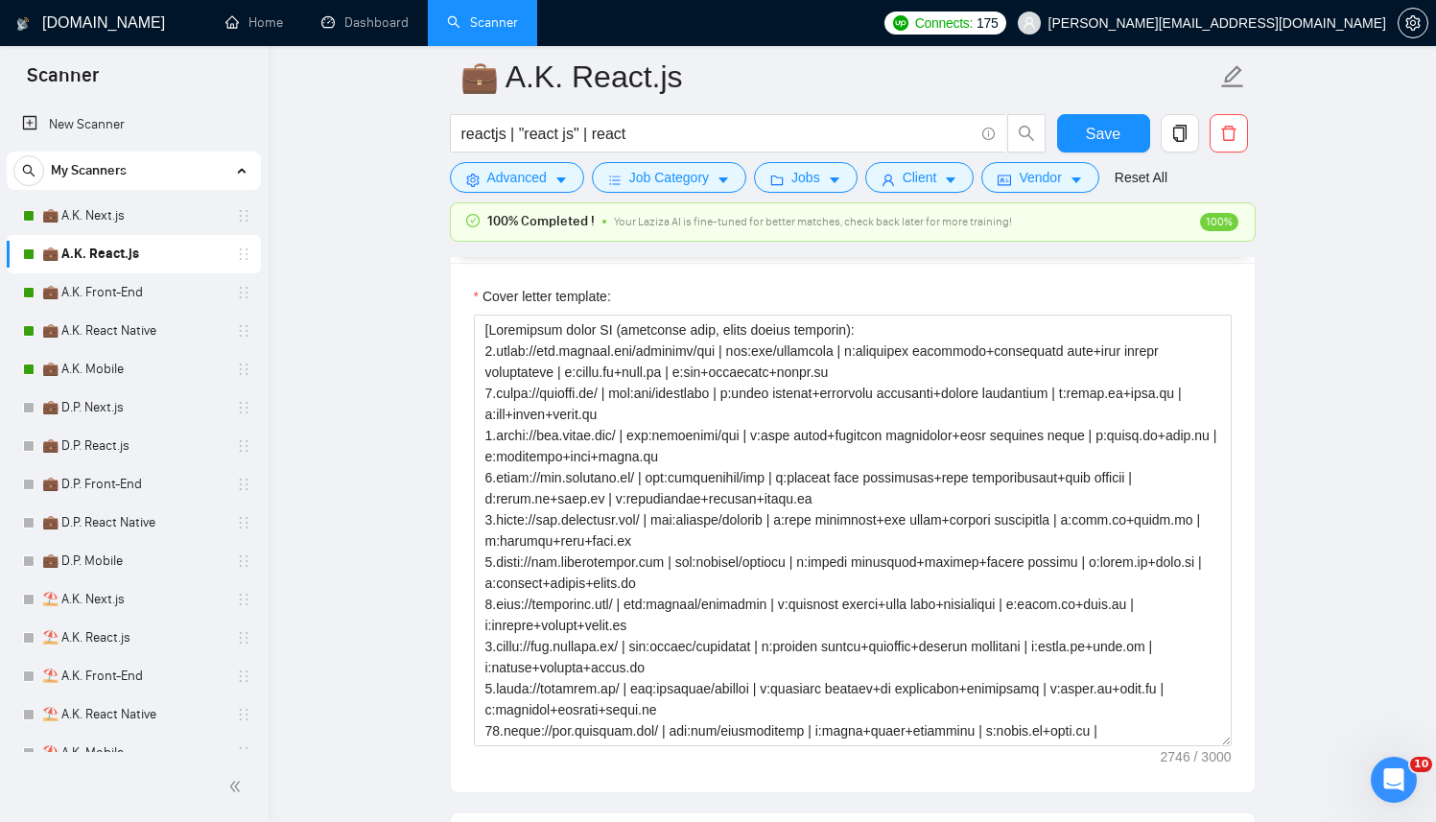
scroll to position [1924, 0]
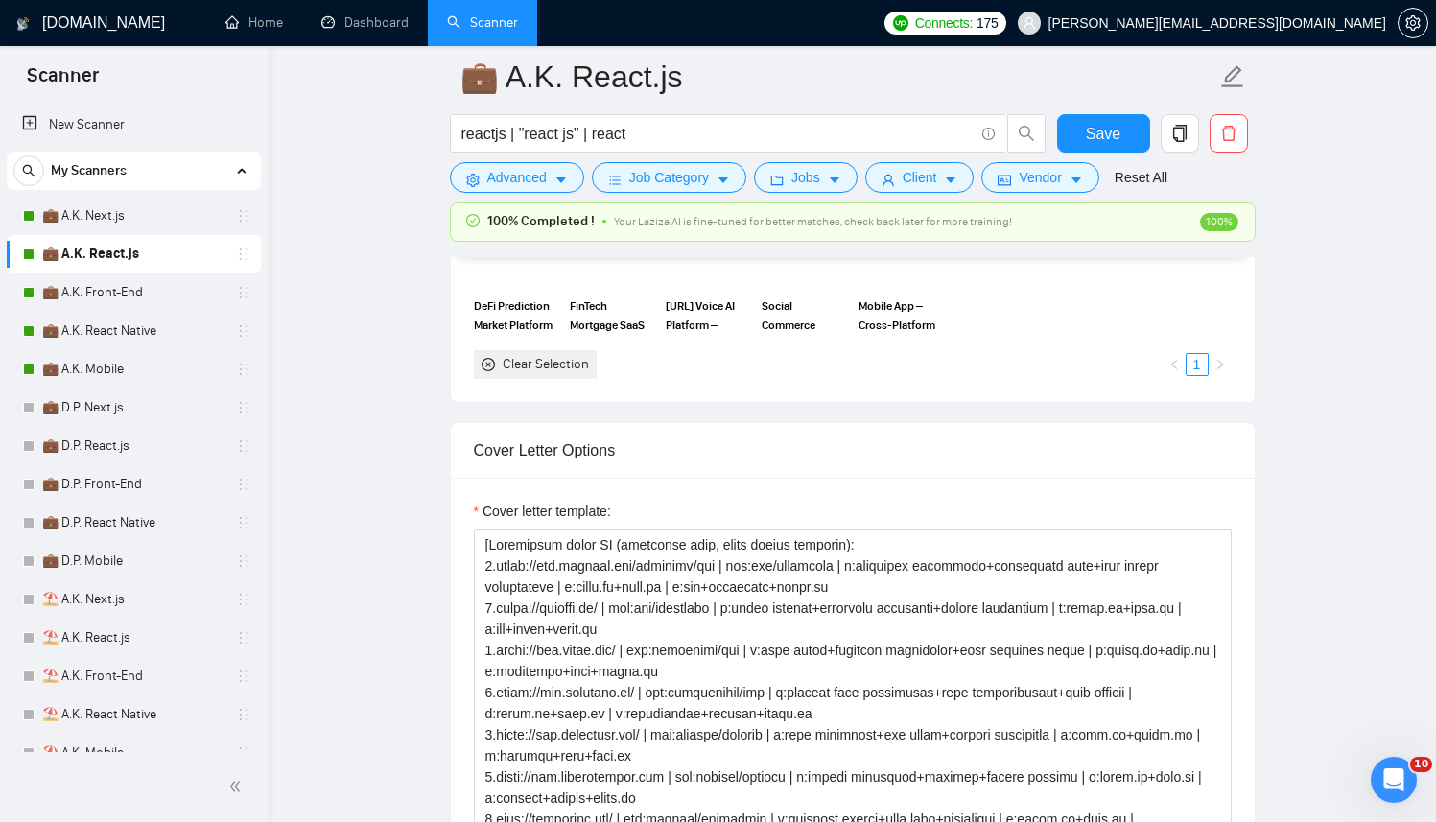
click at [835, 504] on div "Cover letter template:" at bounding box center [853, 515] width 758 height 29
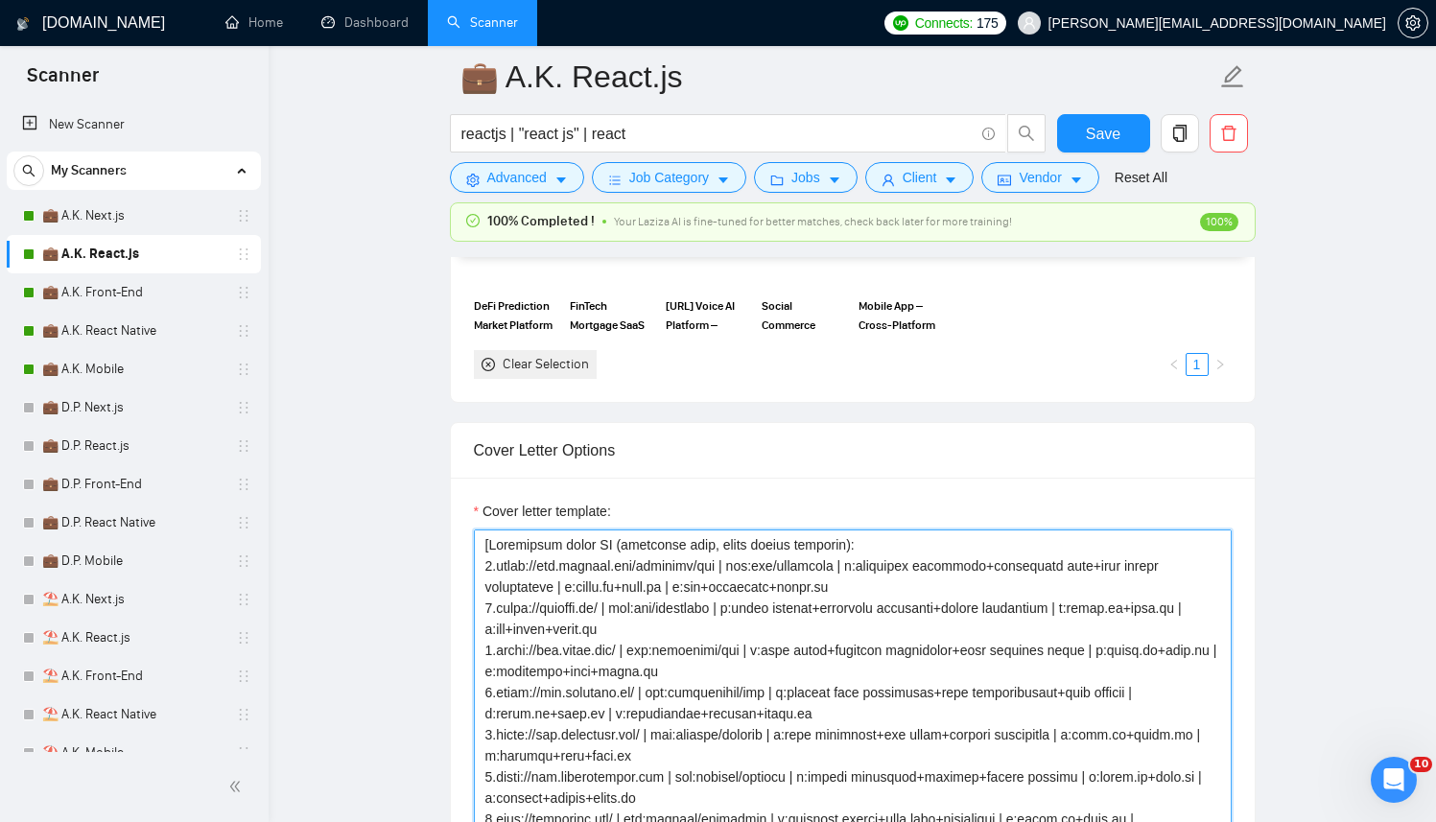
click at [824, 575] on textarea "Cover letter template:" at bounding box center [853, 746] width 758 height 432
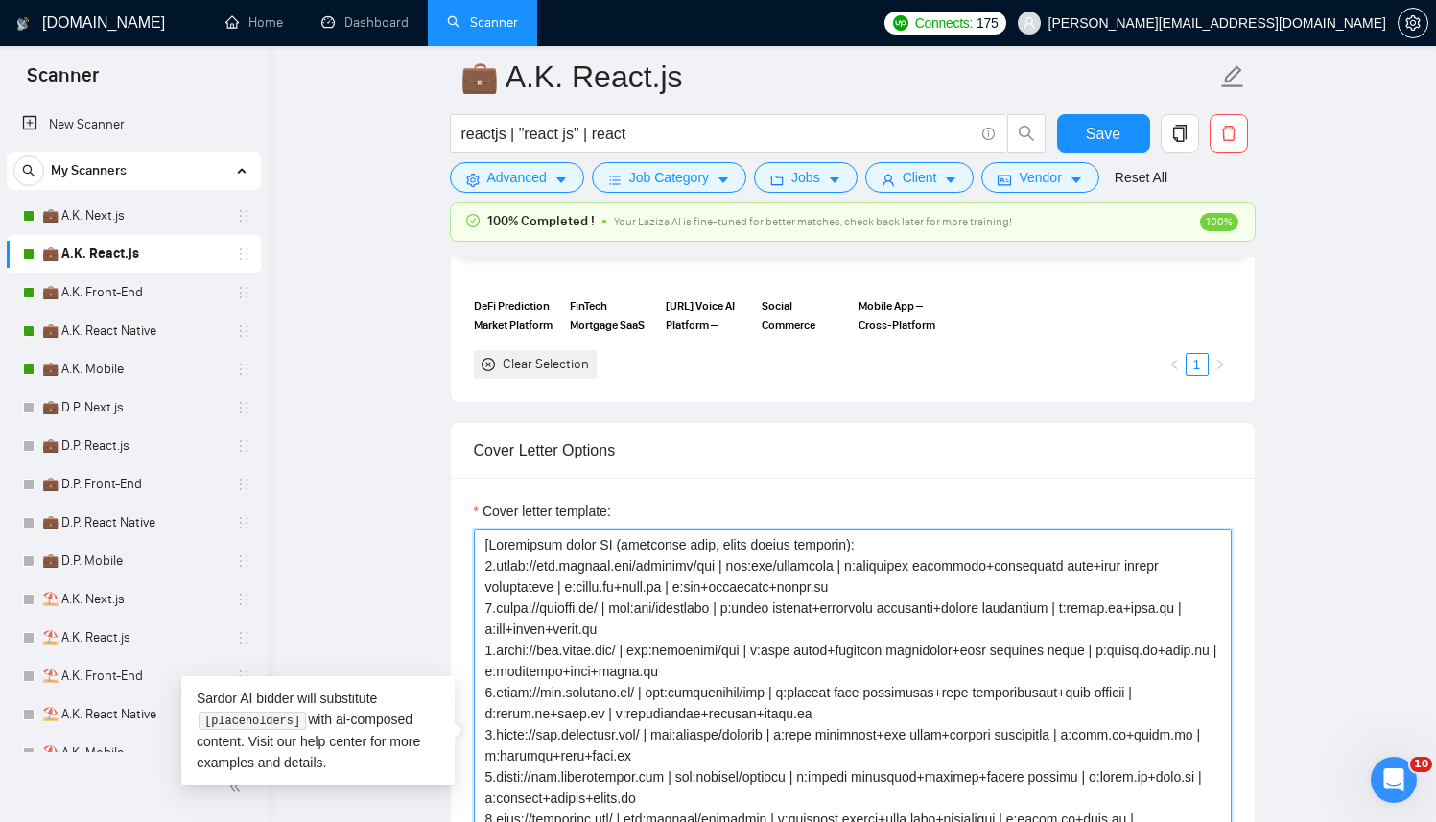
paste textarea "[Successful cases DB (reference only, never output directly): 1.[URL][DOMAIN_NA…"
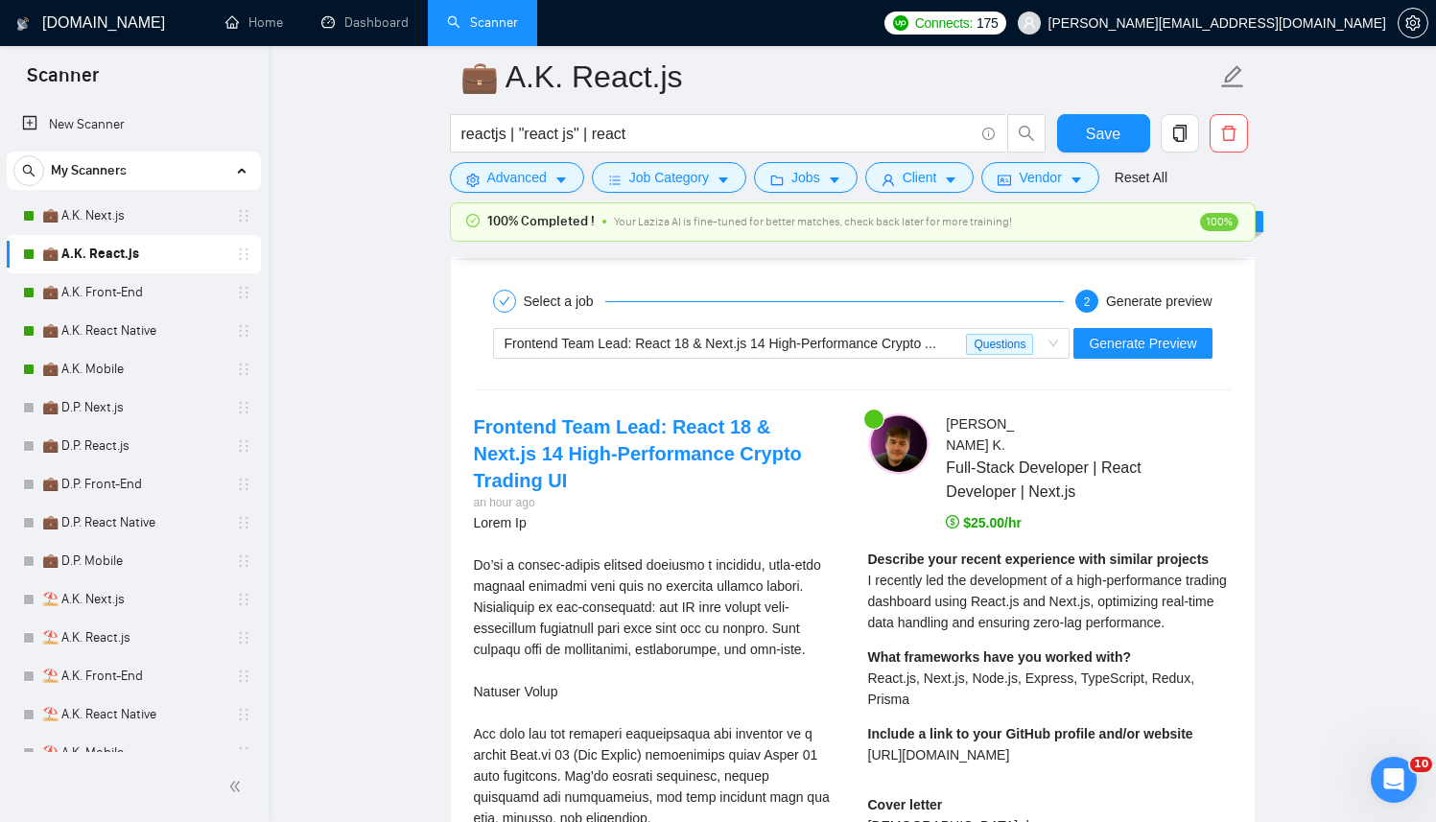
scroll to position [3664, 0]
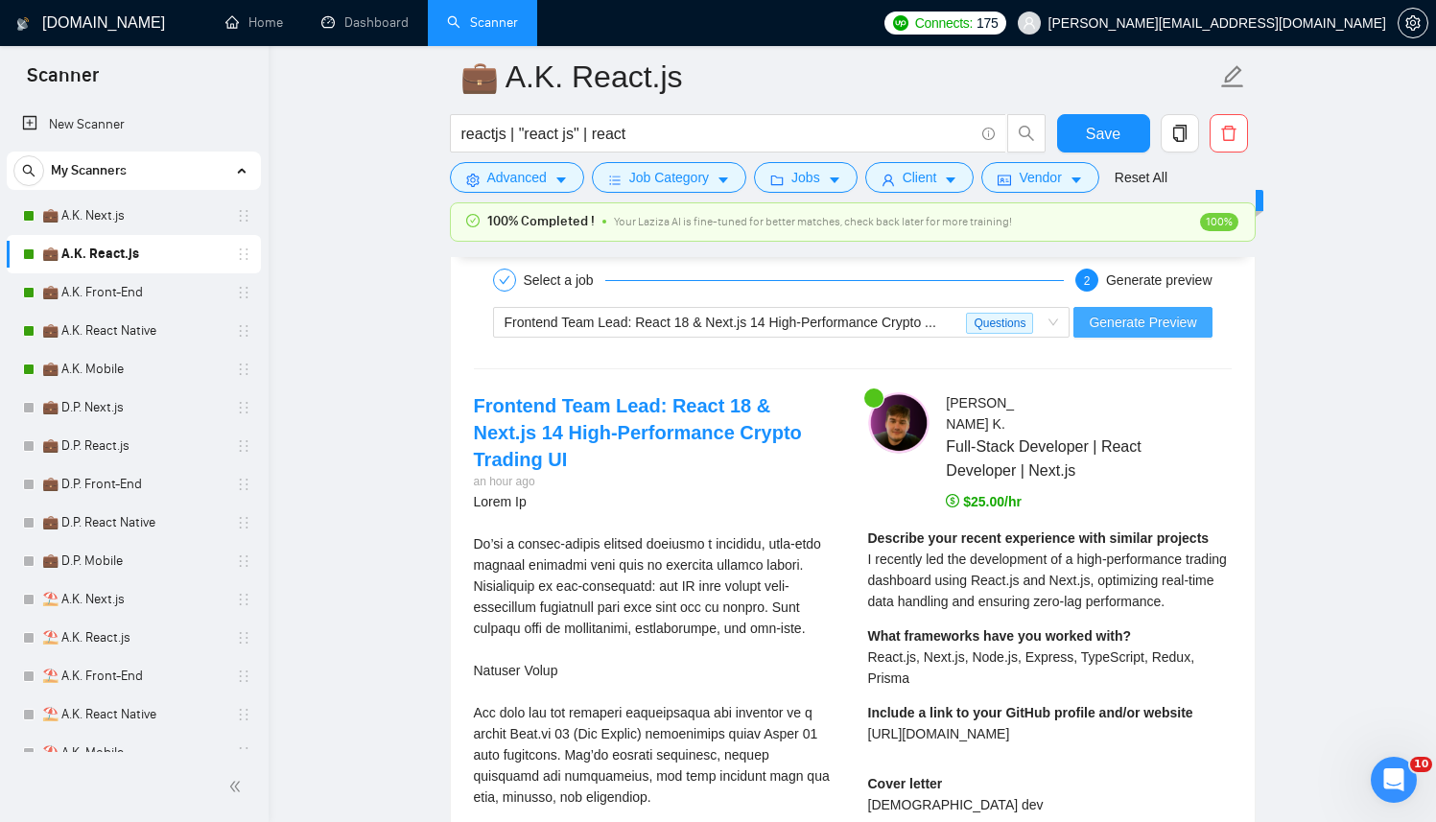
type textarea "[Successful cases DB (reference only, never output directly): 1.https://www.tra…"
click at [1150, 325] on span "Generate Preview" at bounding box center [1142, 322] width 107 height 21
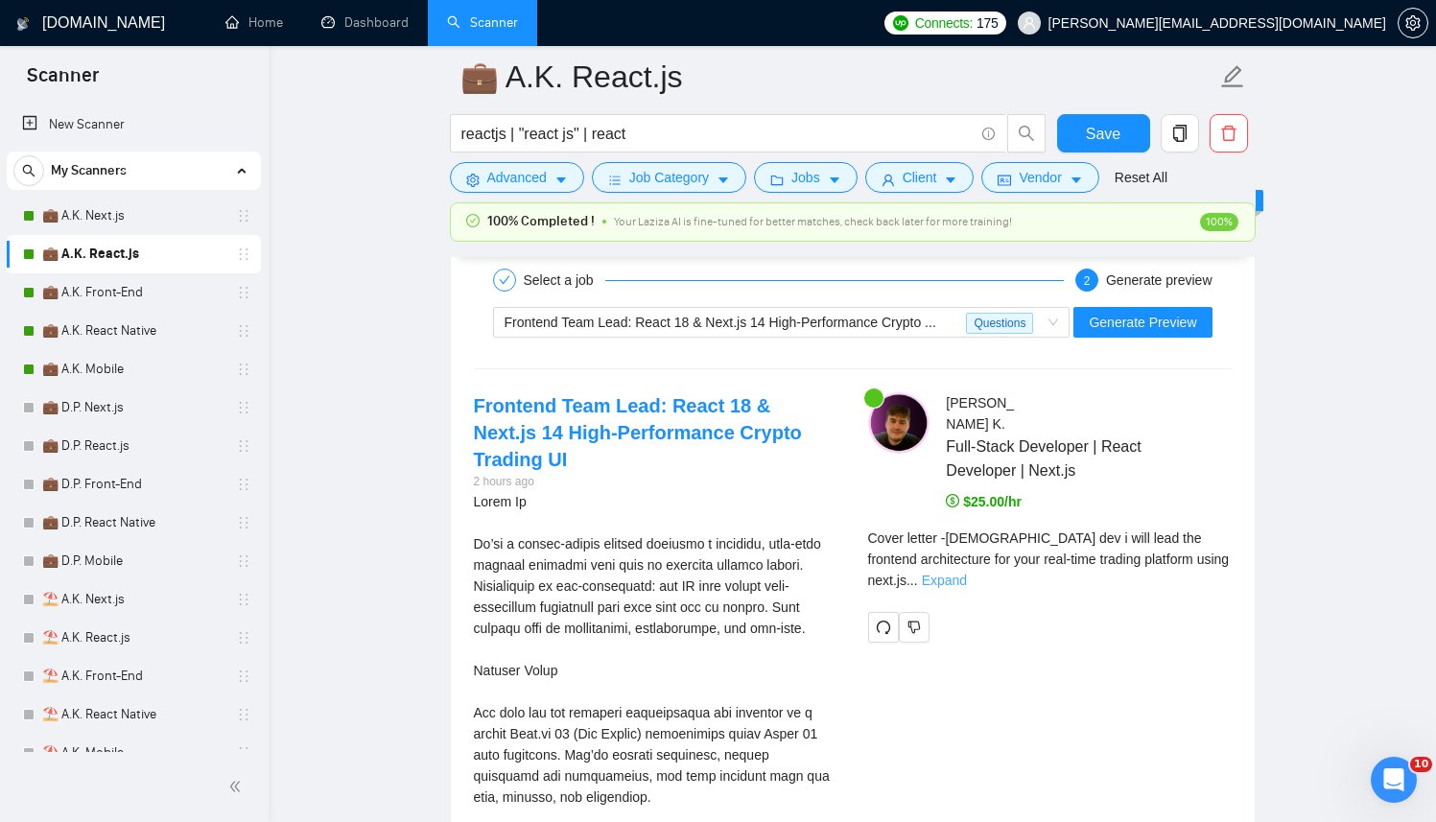
click at [967, 573] on link "Expand" at bounding box center [944, 580] width 45 height 15
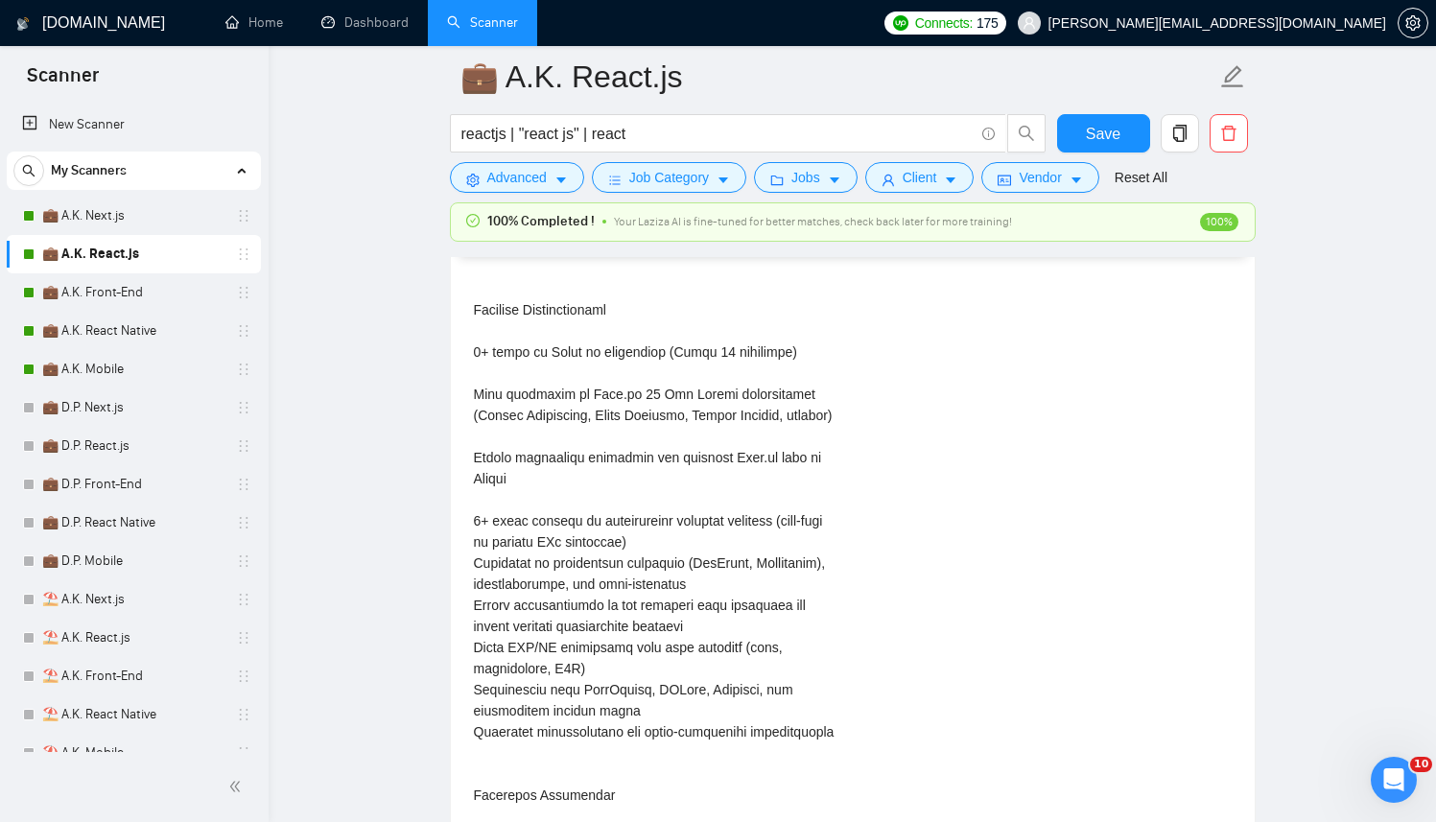
scroll to position [4994, 0]
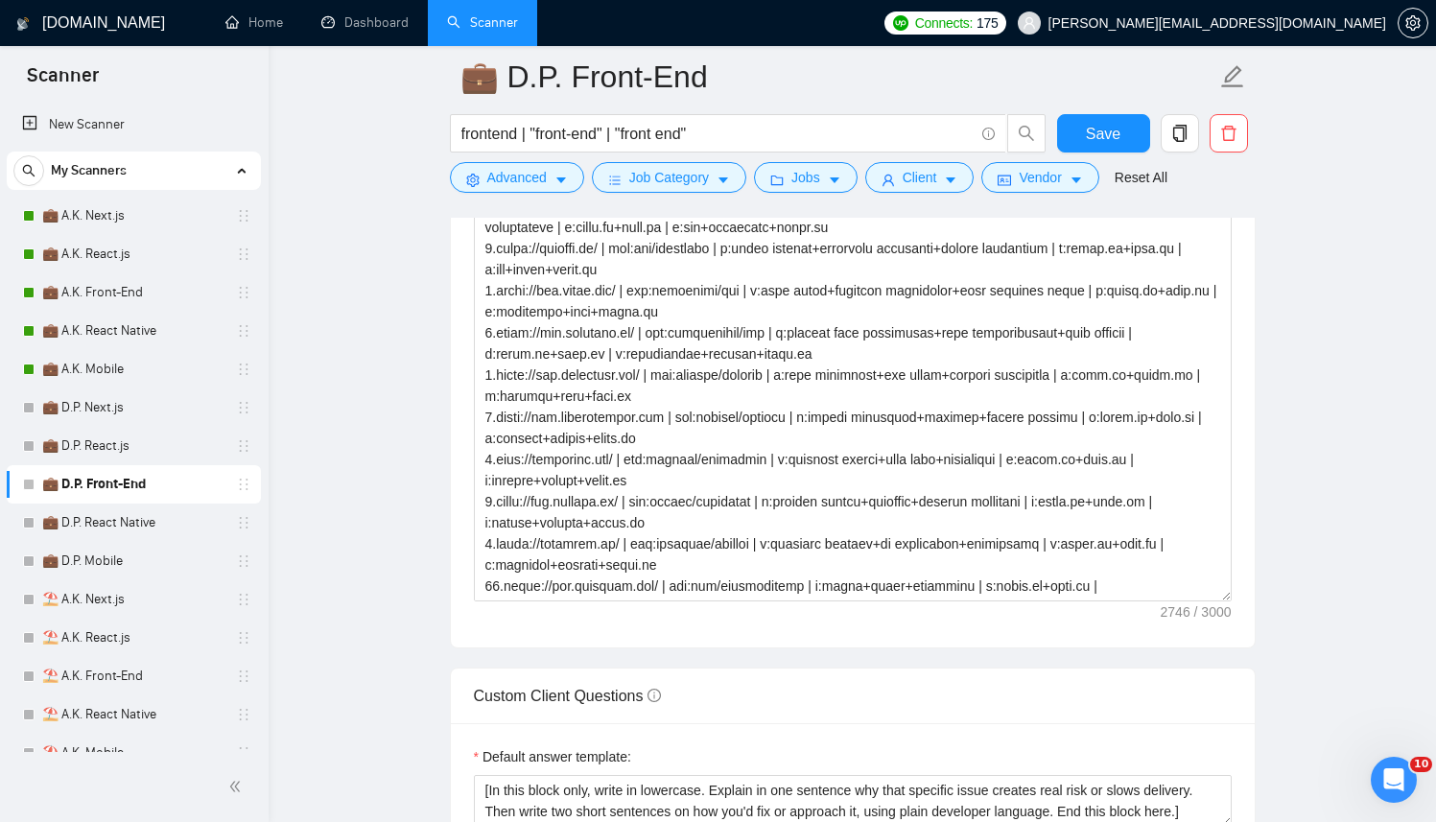
scroll to position [2298, 0]
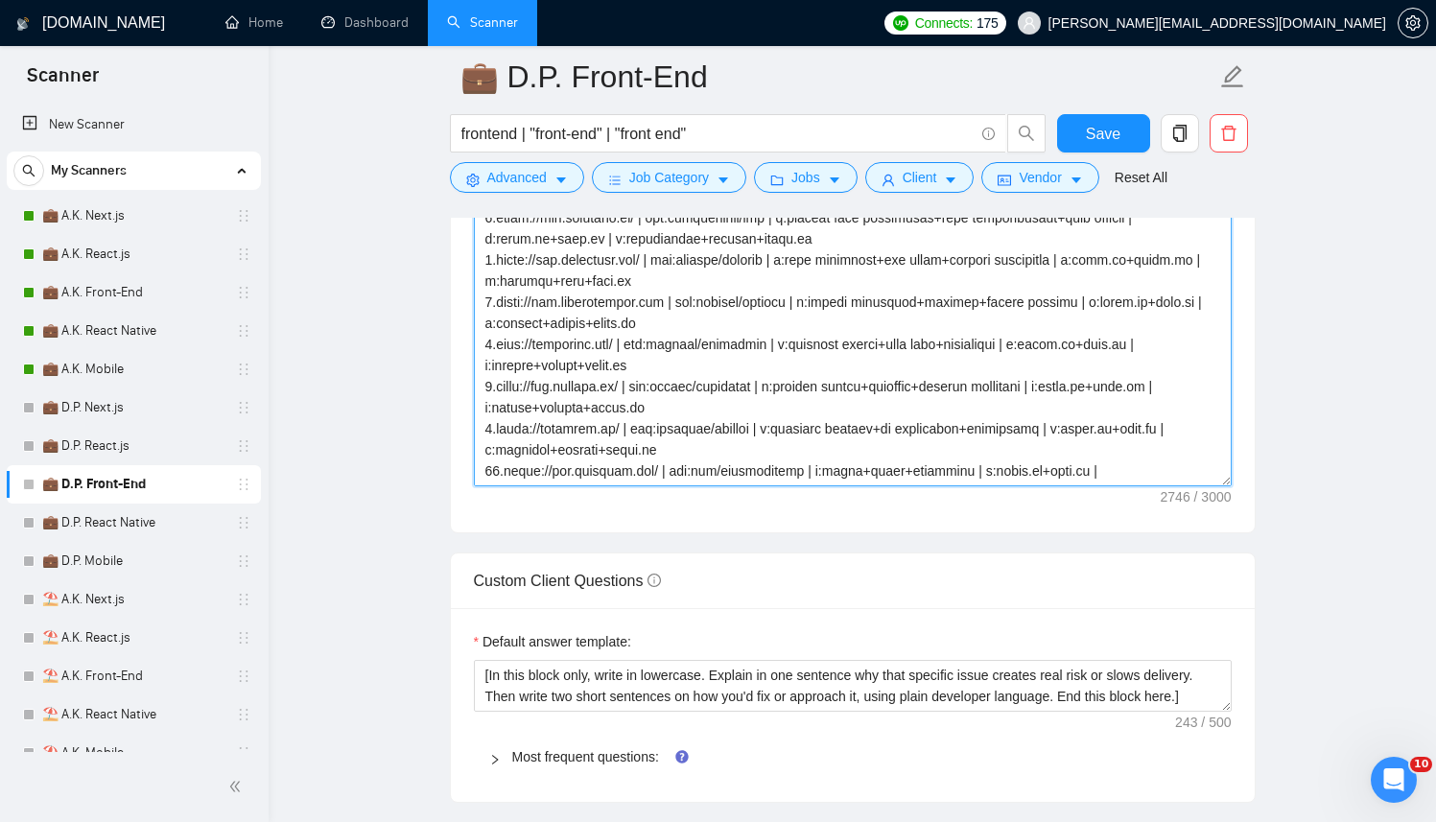
click at [791, 427] on textarea "Cover letter template:" at bounding box center [853, 271] width 758 height 432
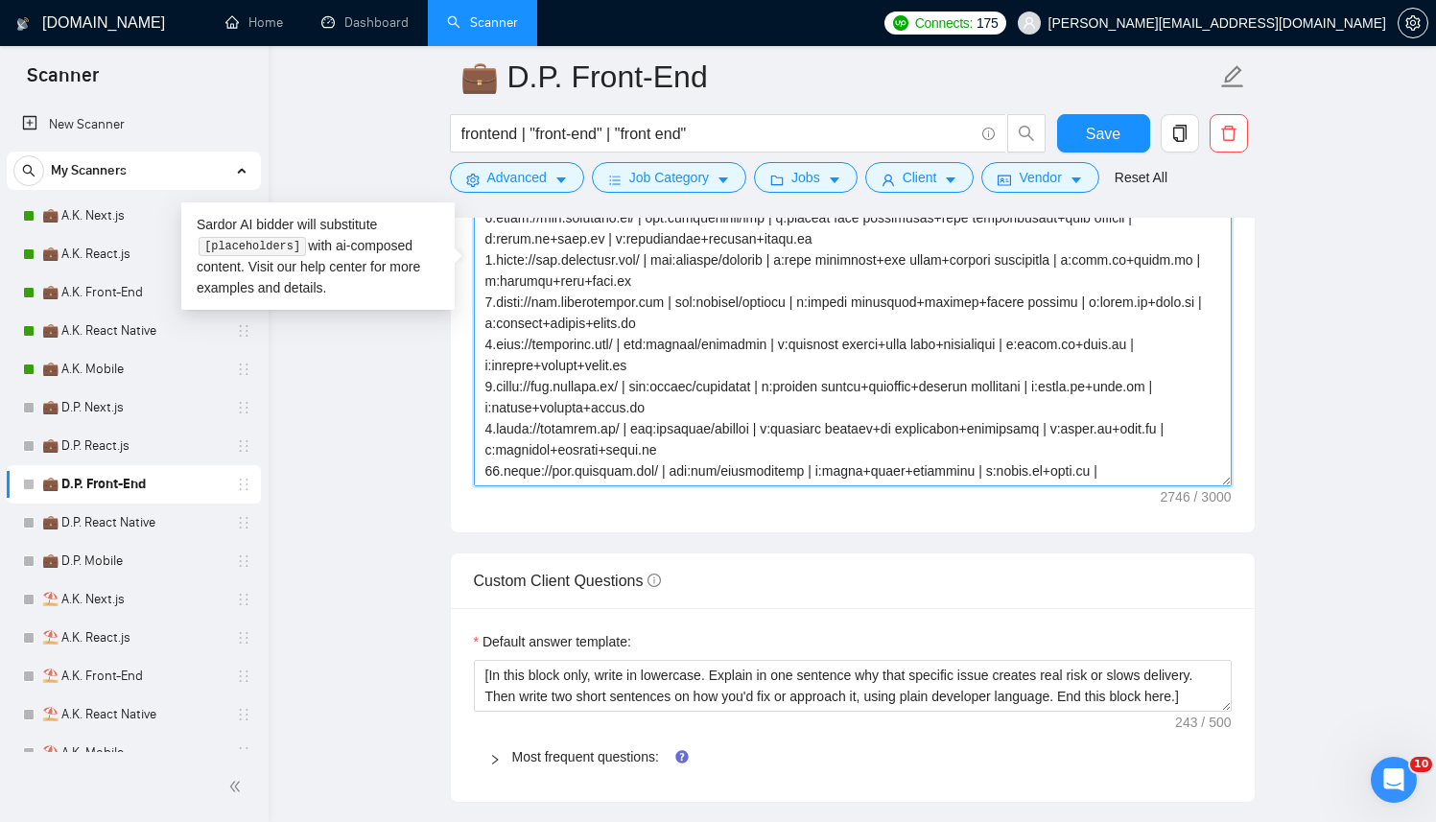
paste textarea "[Successful cases DB (reference only, never output directly): 1.https://www.tra…"
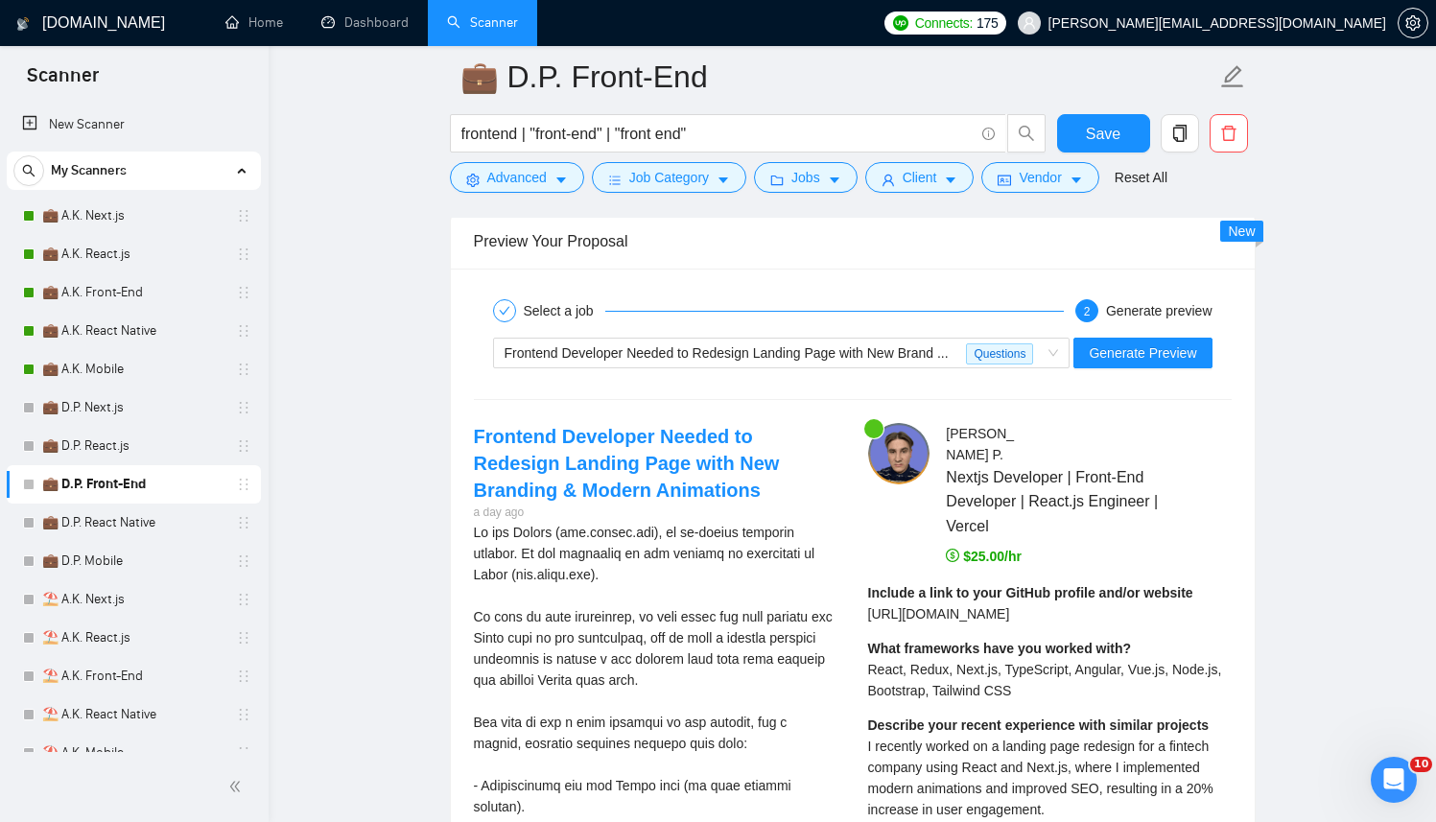
scroll to position [3515, 0]
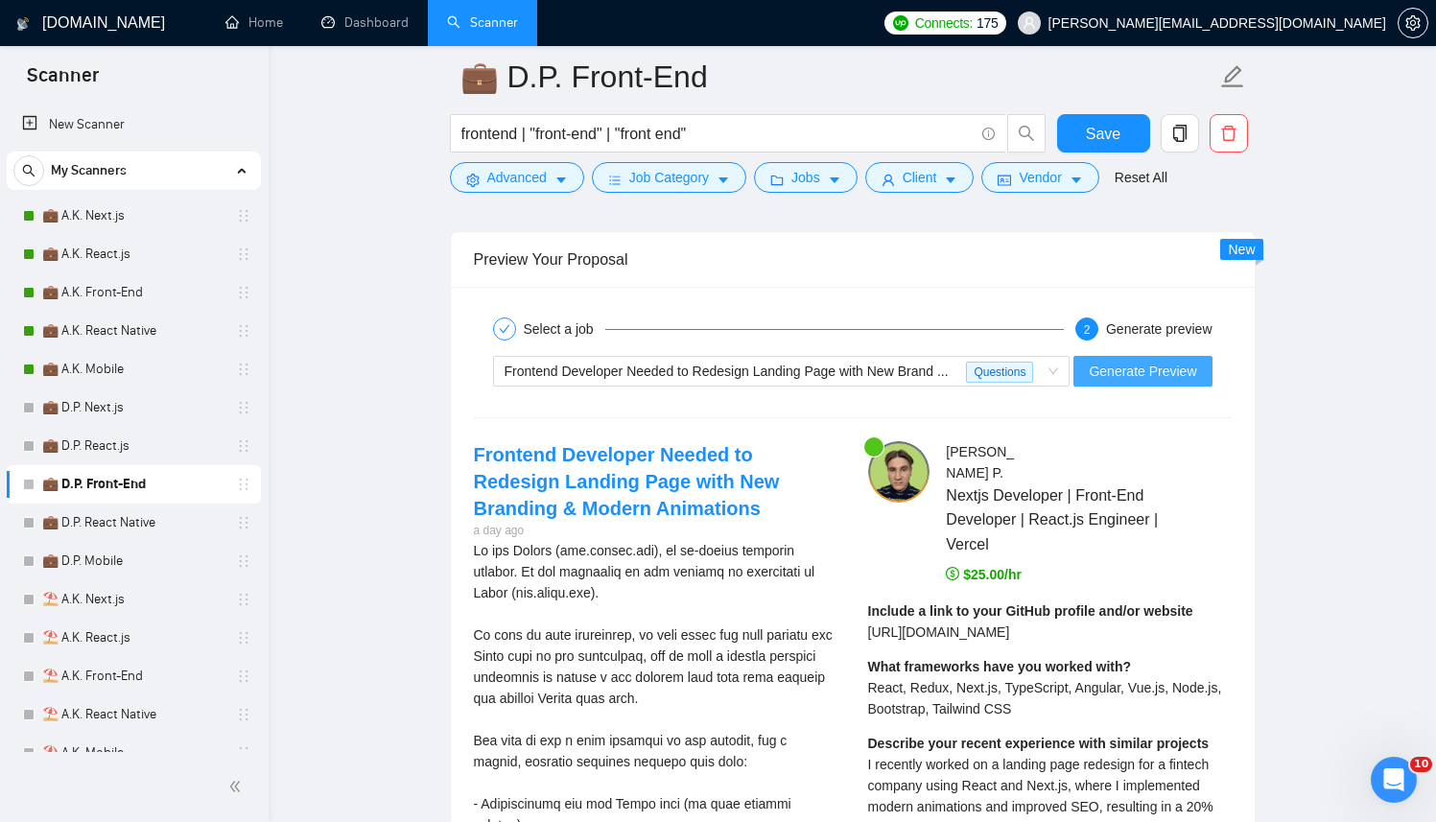
type textarea "[Successful cases DB (reference only, never output directly): 1.https://www.tra…"
click at [1149, 357] on button "Generate Preview" at bounding box center [1142, 371] width 138 height 31
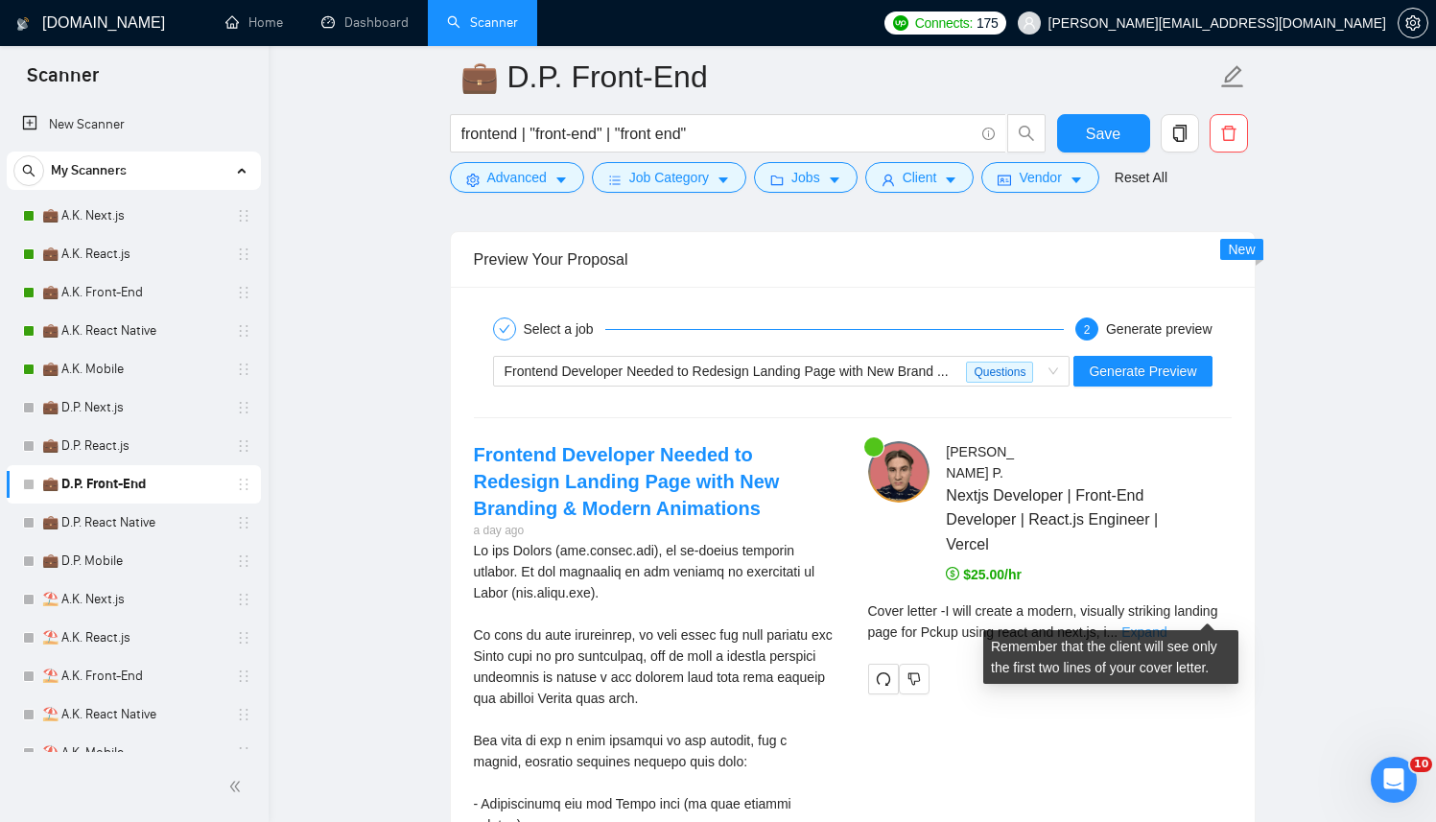
click at [1166, 624] on link "Expand" at bounding box center [1143, 631] width 45 height 15
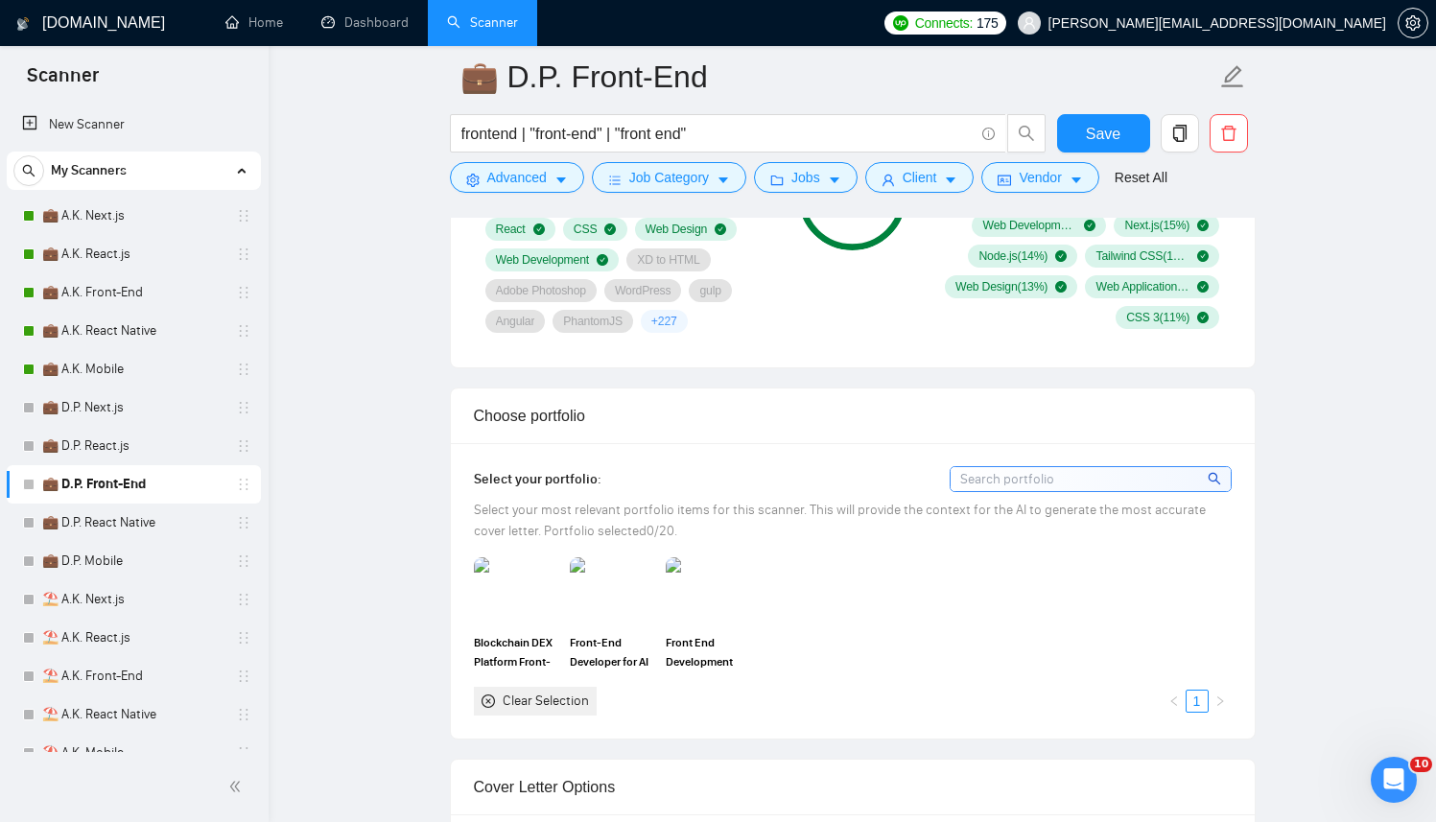
scroll to position [1378, 0]
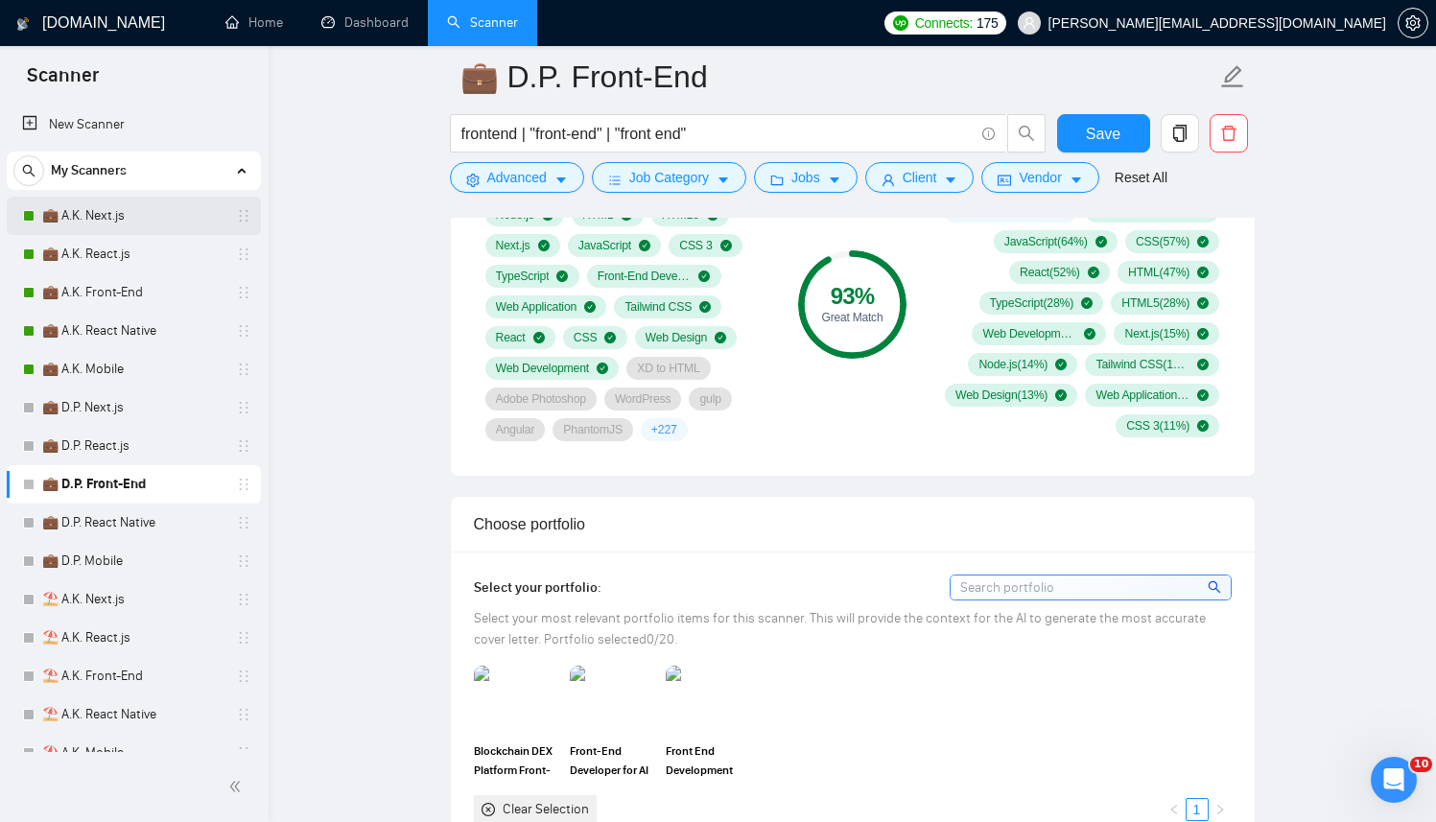
click at [139, 220] on link "💼 A.K. Next.js" at bounding box center [133, 216] width 182 height 38
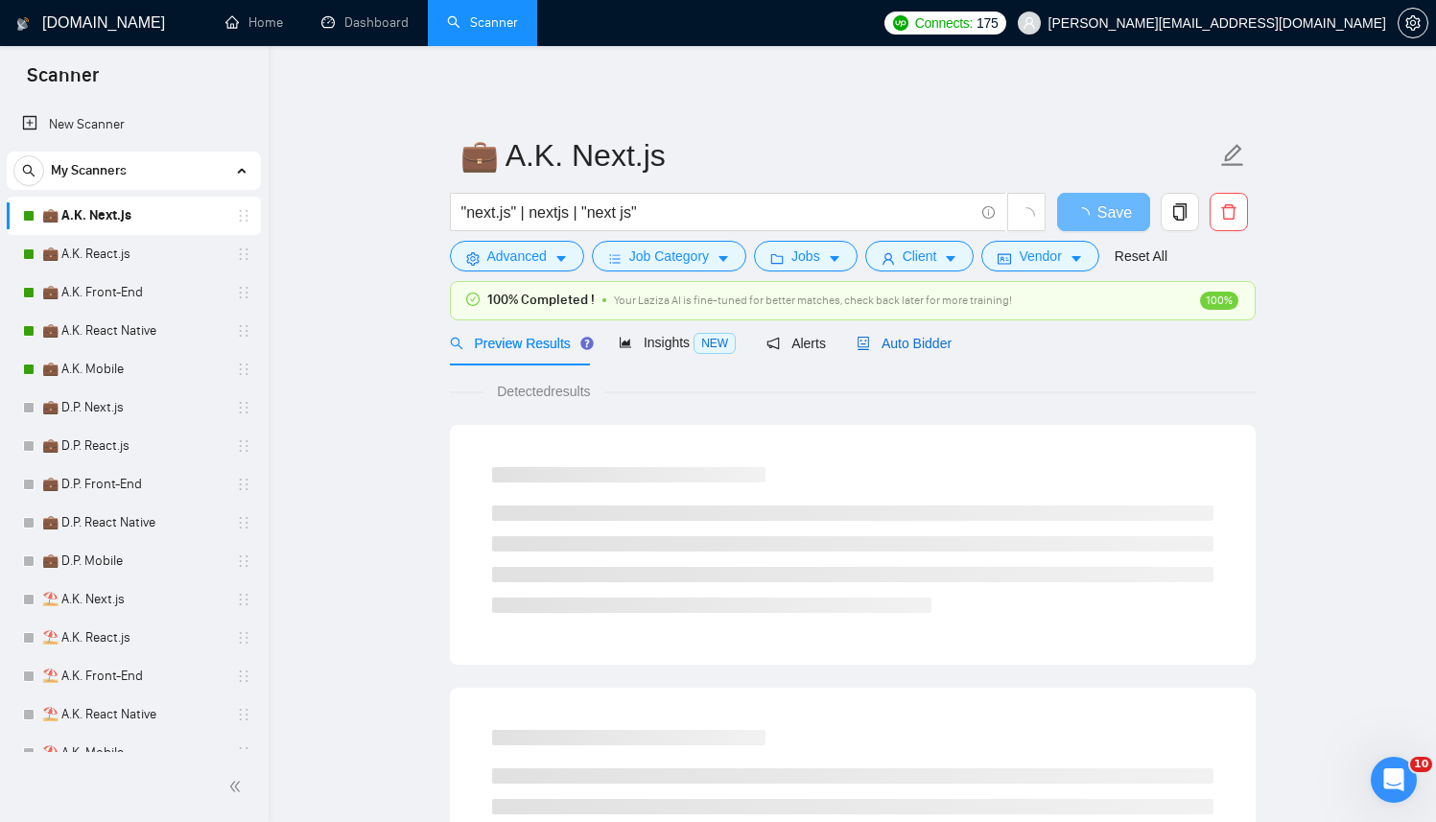
click at [901, 347] on span "Auto Bidder" at bounding box center [904, 343] width 95 height 15
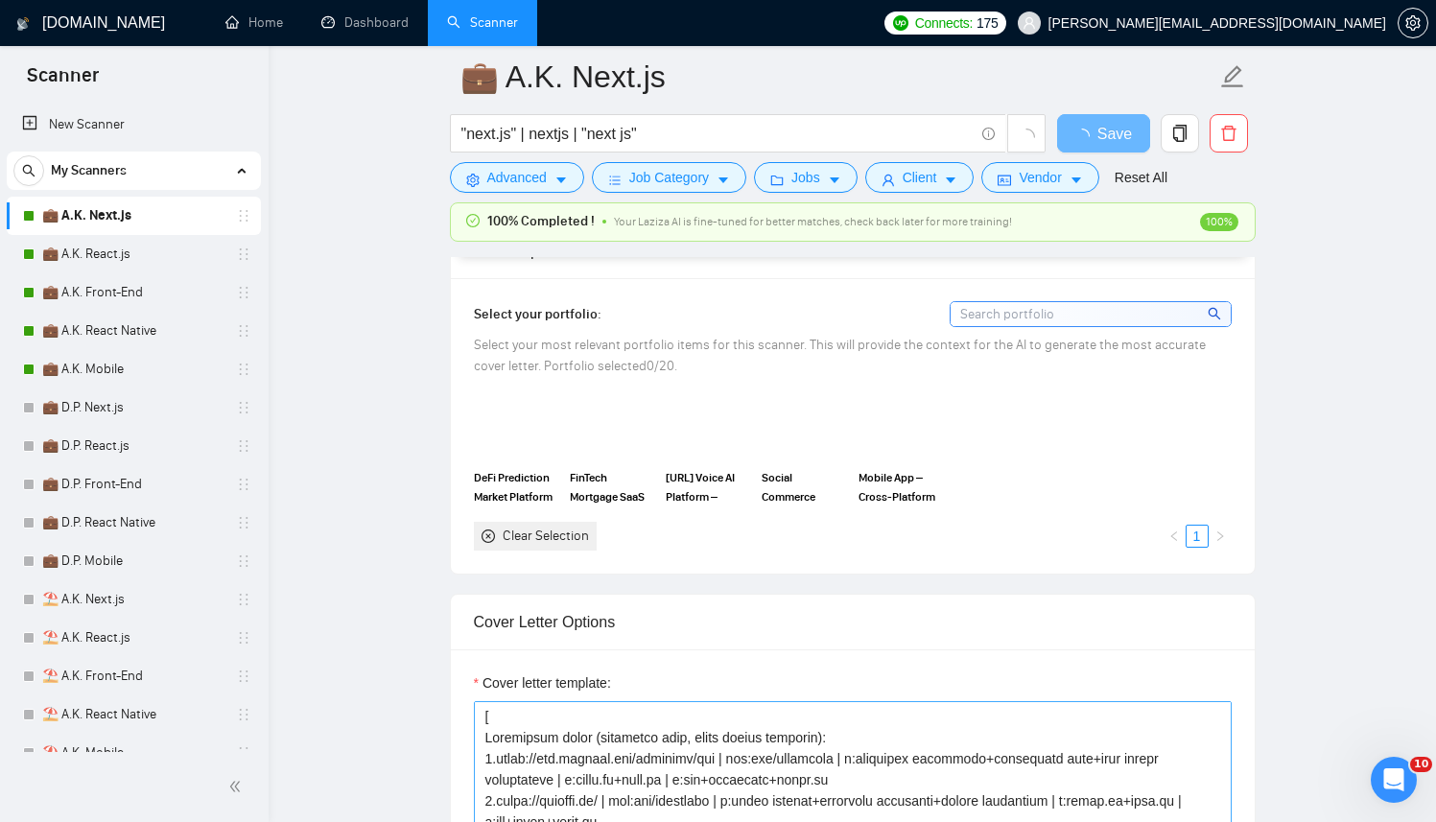
scroll to position [2081, 0]
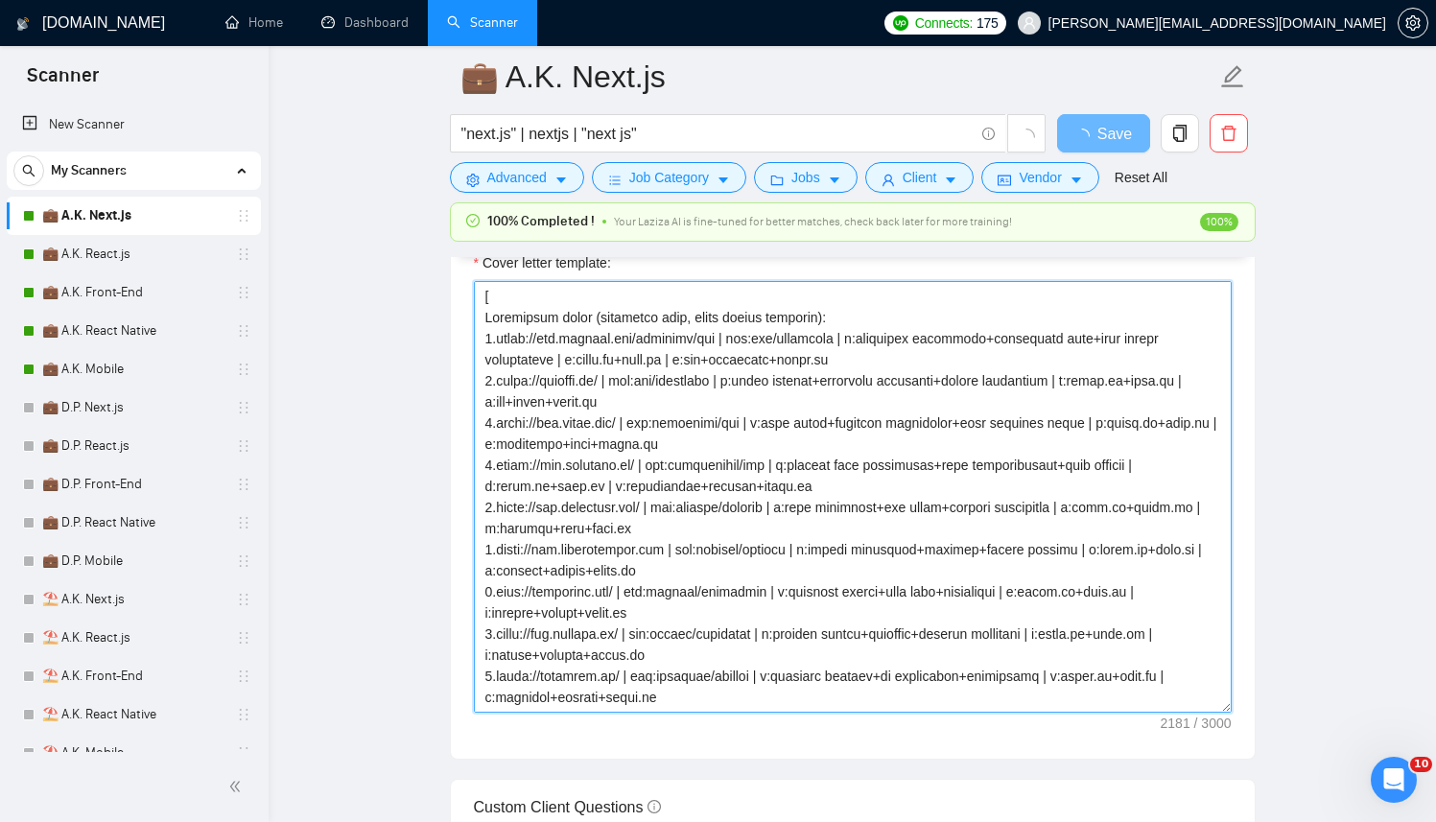
click at [796, 543] on textarea "Cover letter template:" at bounding box center [853, 497] width 758 height 432
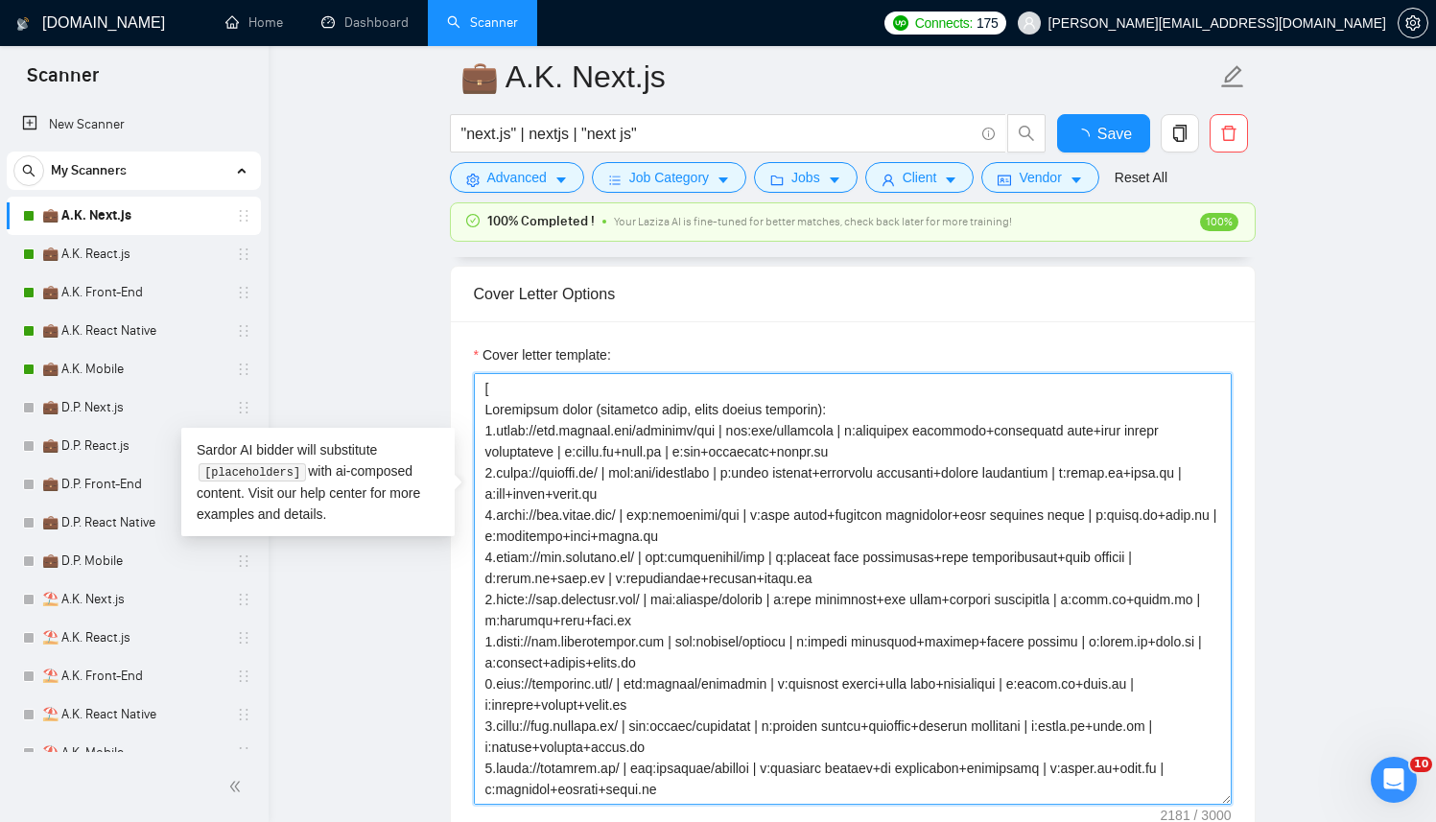
paste textarea "[Successful cases DB (reference only, never output directly): 1.https://www.tra…"
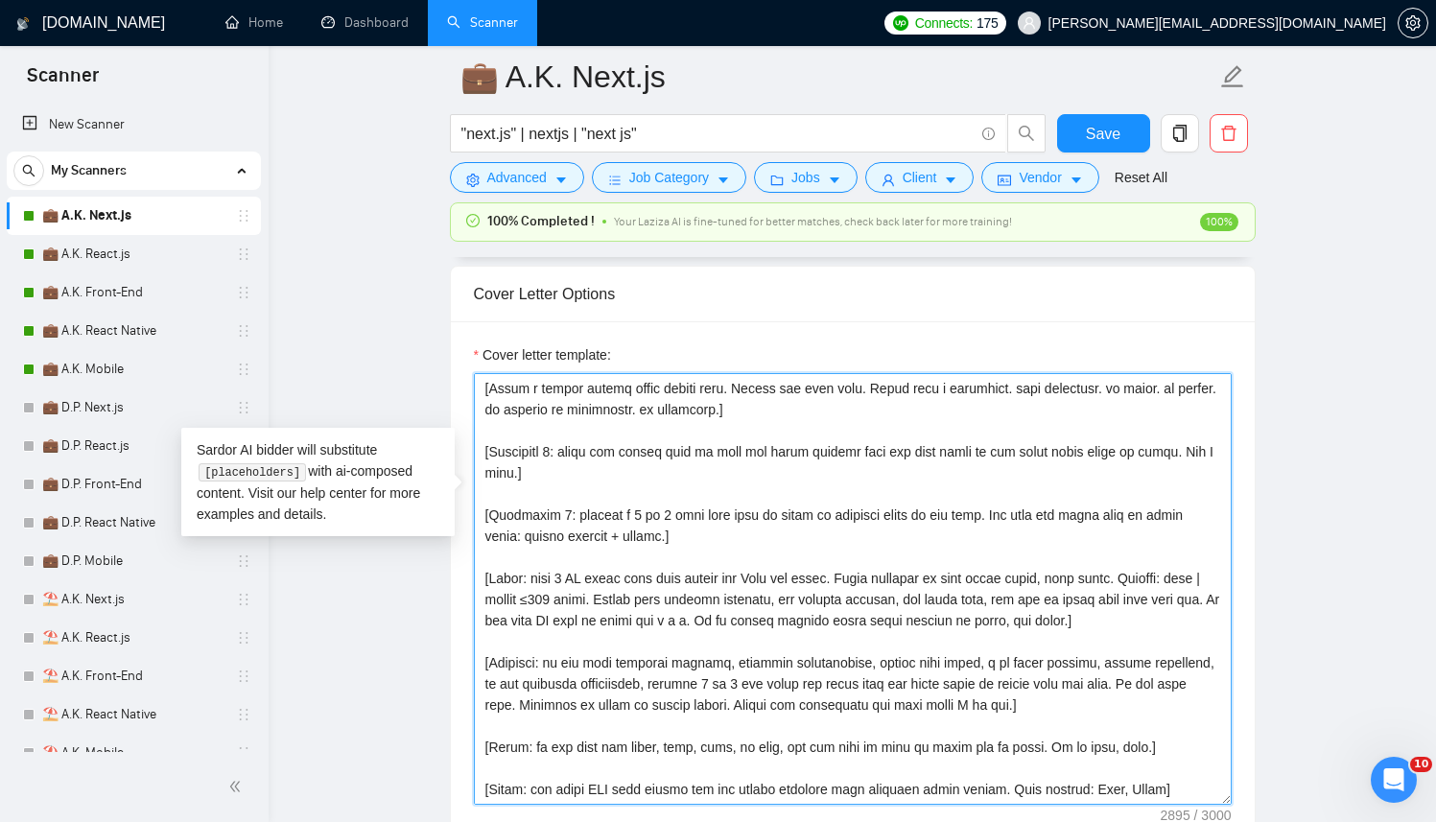
scroll to position [528, 0]
type textarea "[Successful cases DB (reference only, never output directly): 1.https://www.tra…"
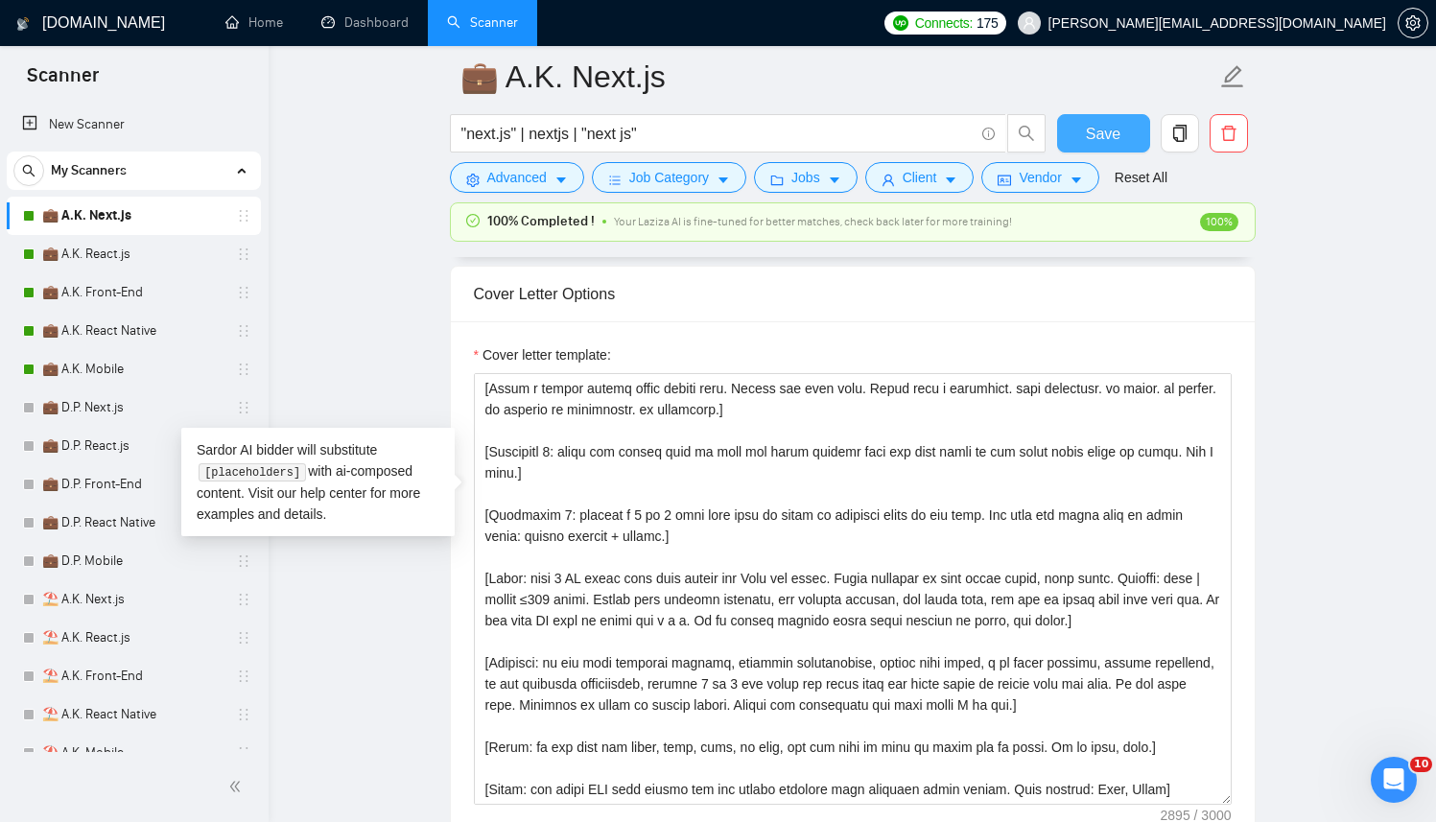
click at [1106, 142] on span "Save" at bounding box center [1103, 134] width 35 height 24
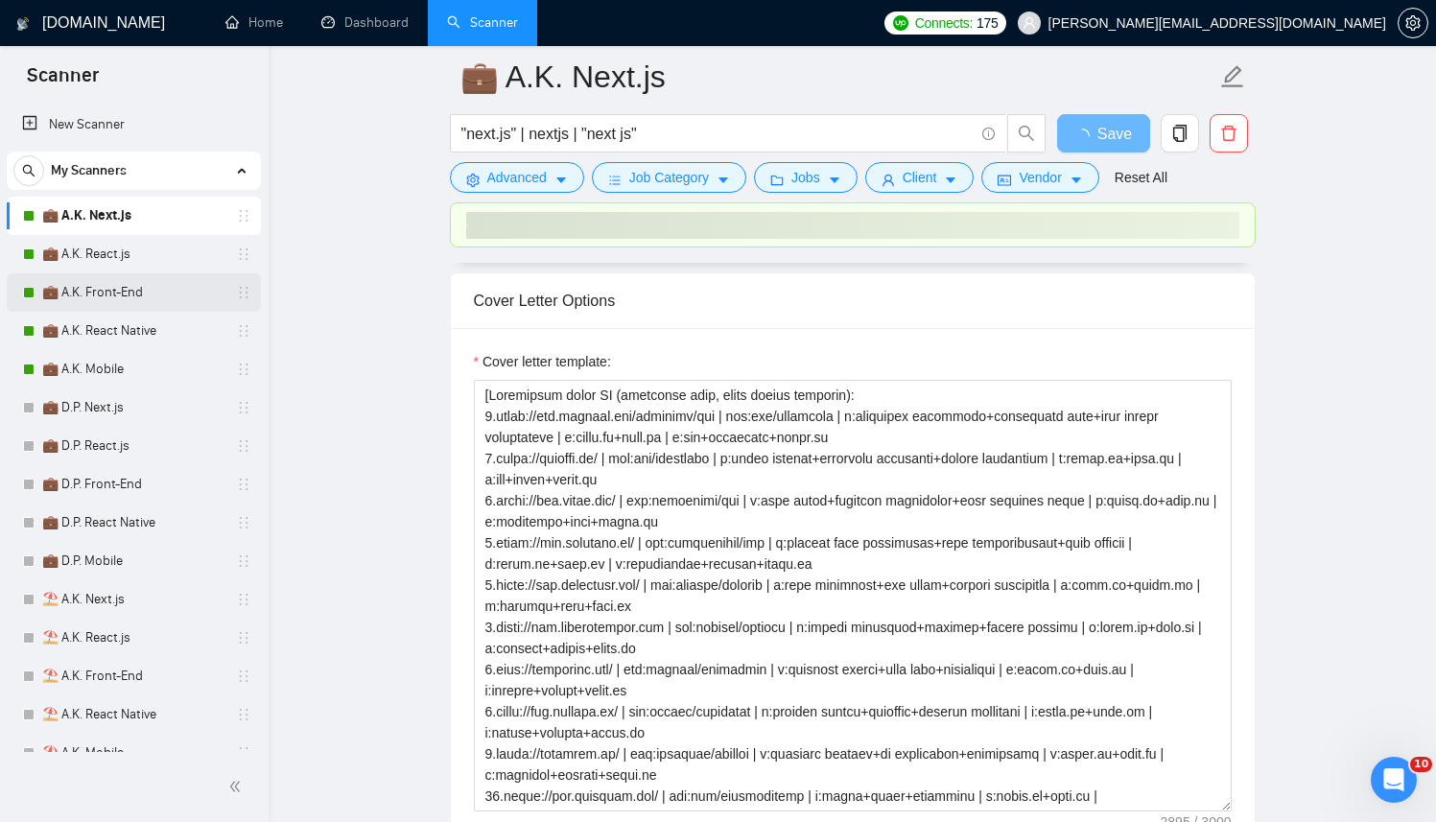
click at [114, 301] on link "💼 A.K. Front-End" at bounding box center [133, 292] width 182 height 38
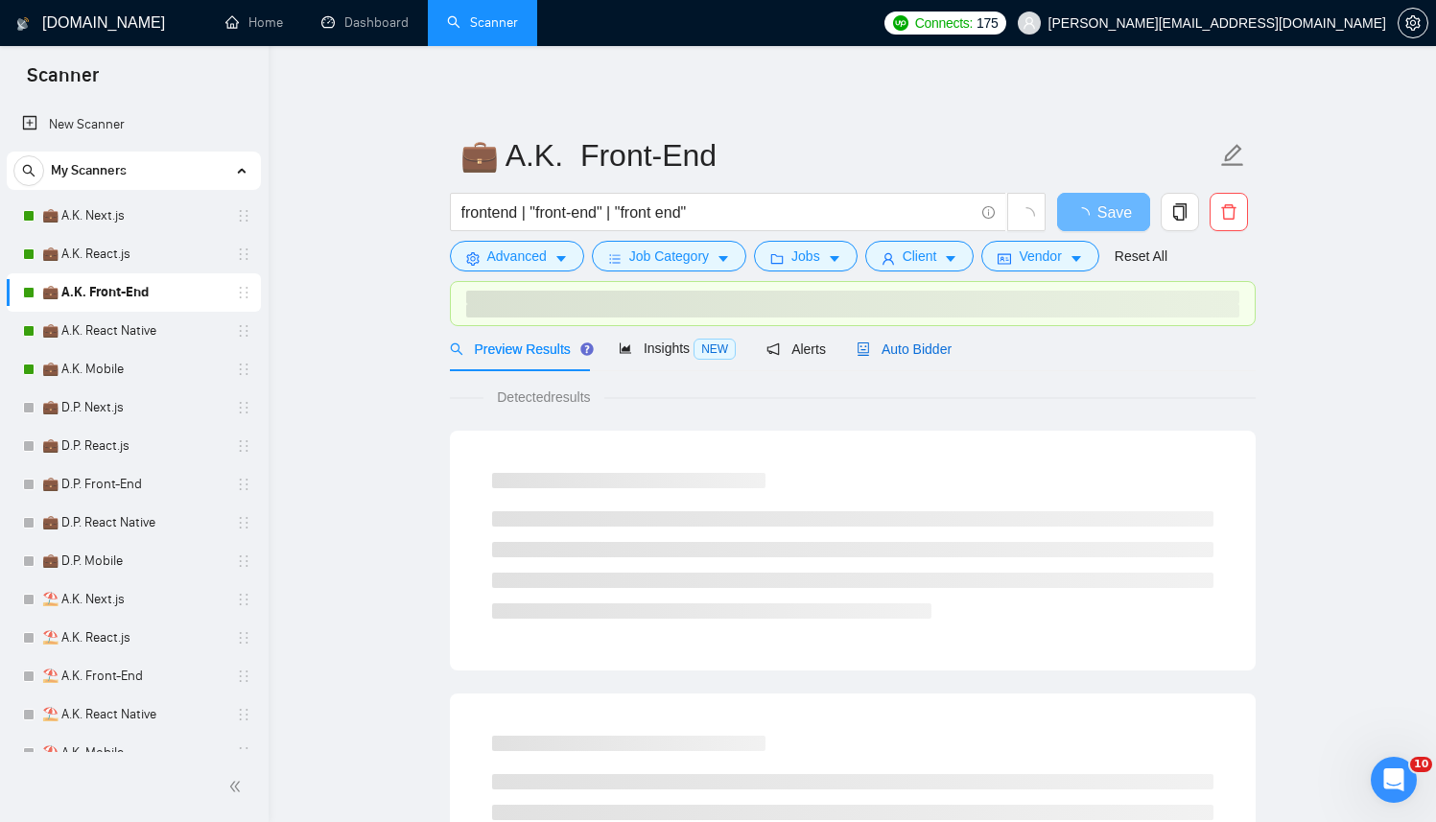
click at [942, 351] on div "Auto Bidder" at bounding box center [904, 349] width 95 height 21
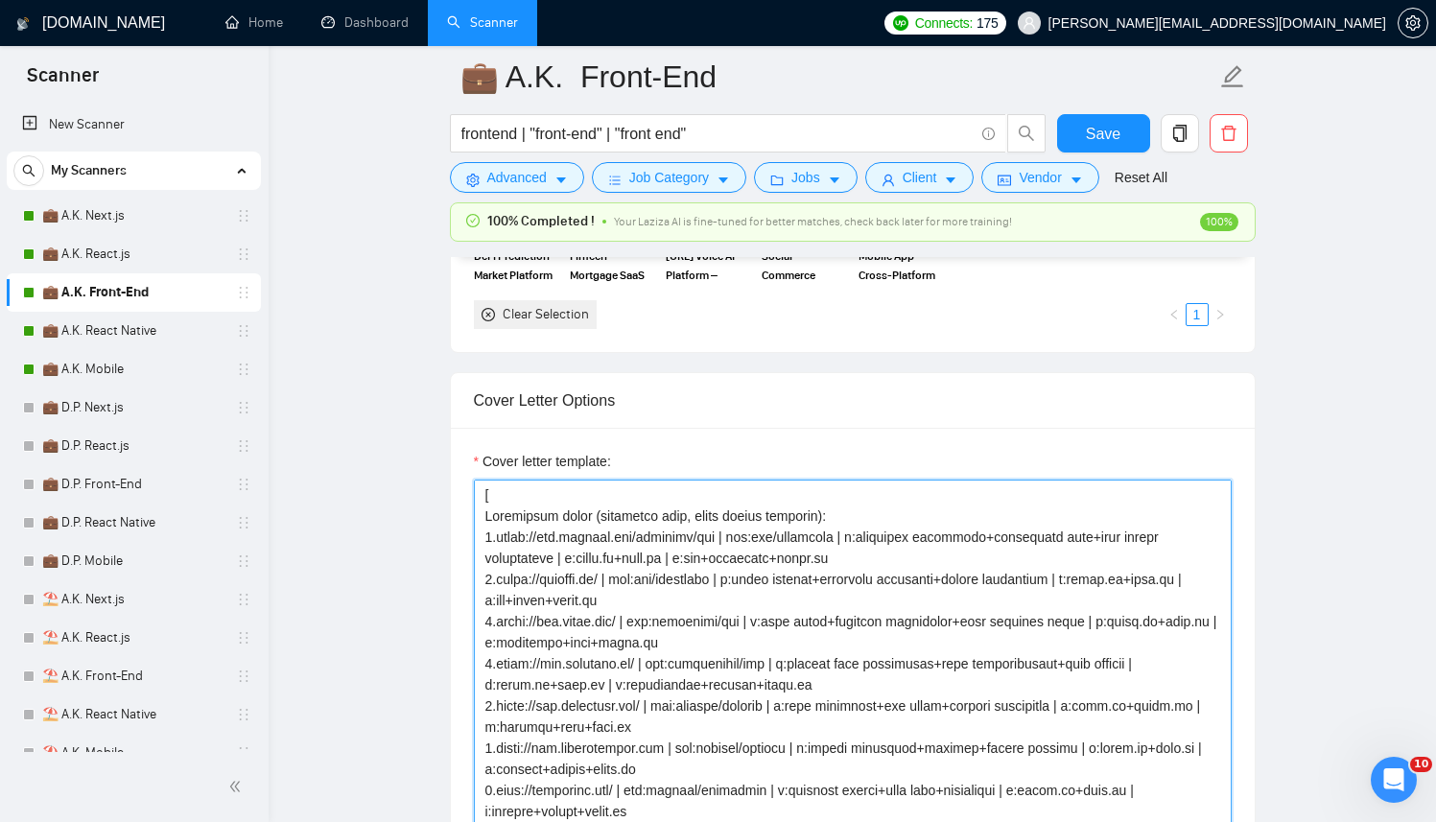
click at [842, 549] on textarea "Cover letter template:" at bounding box center [853, 696] width 758 height 432
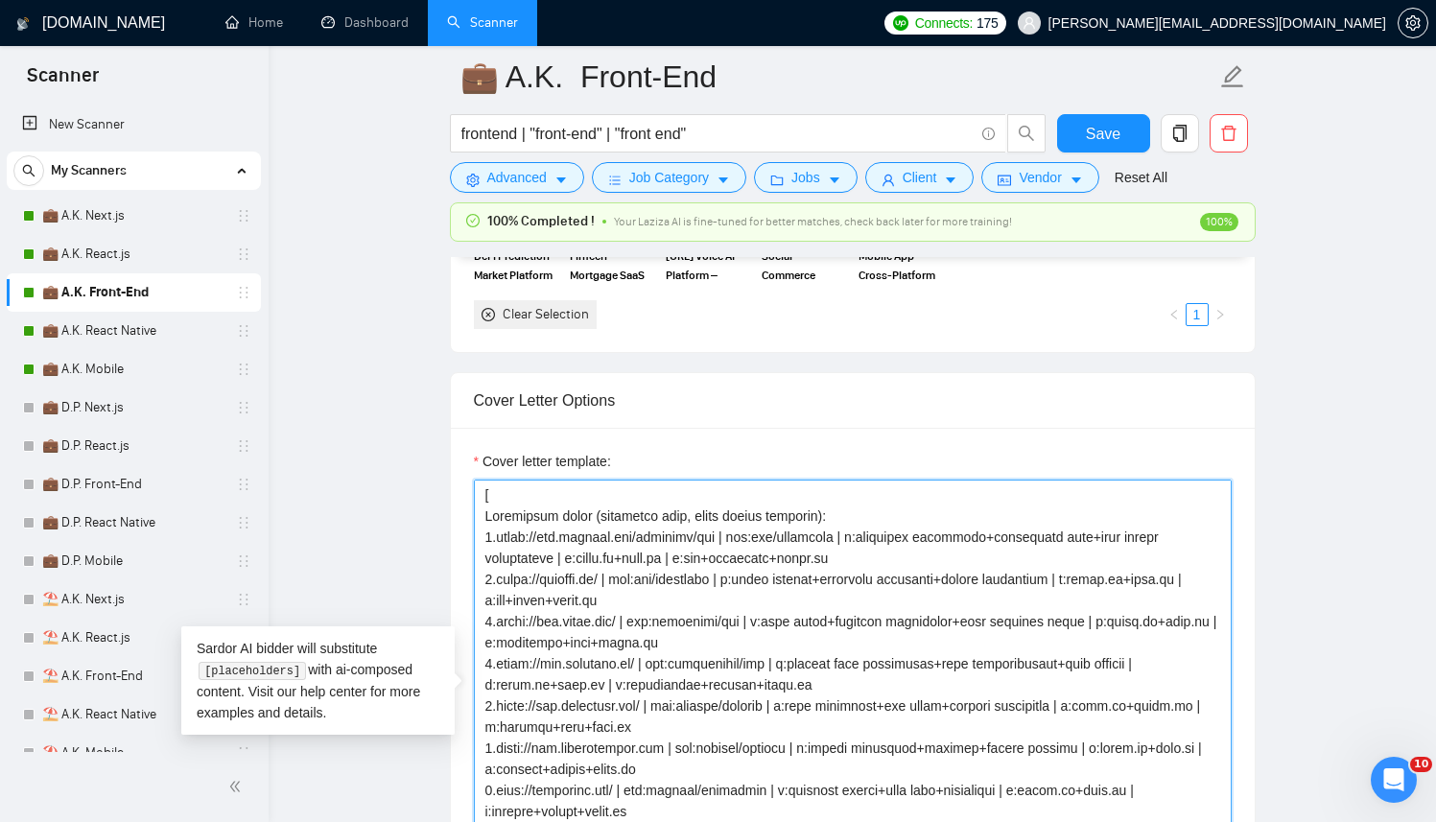
paste textarea "[Successful cases DB (reference only, never output directly): 1.https://www.tra…"
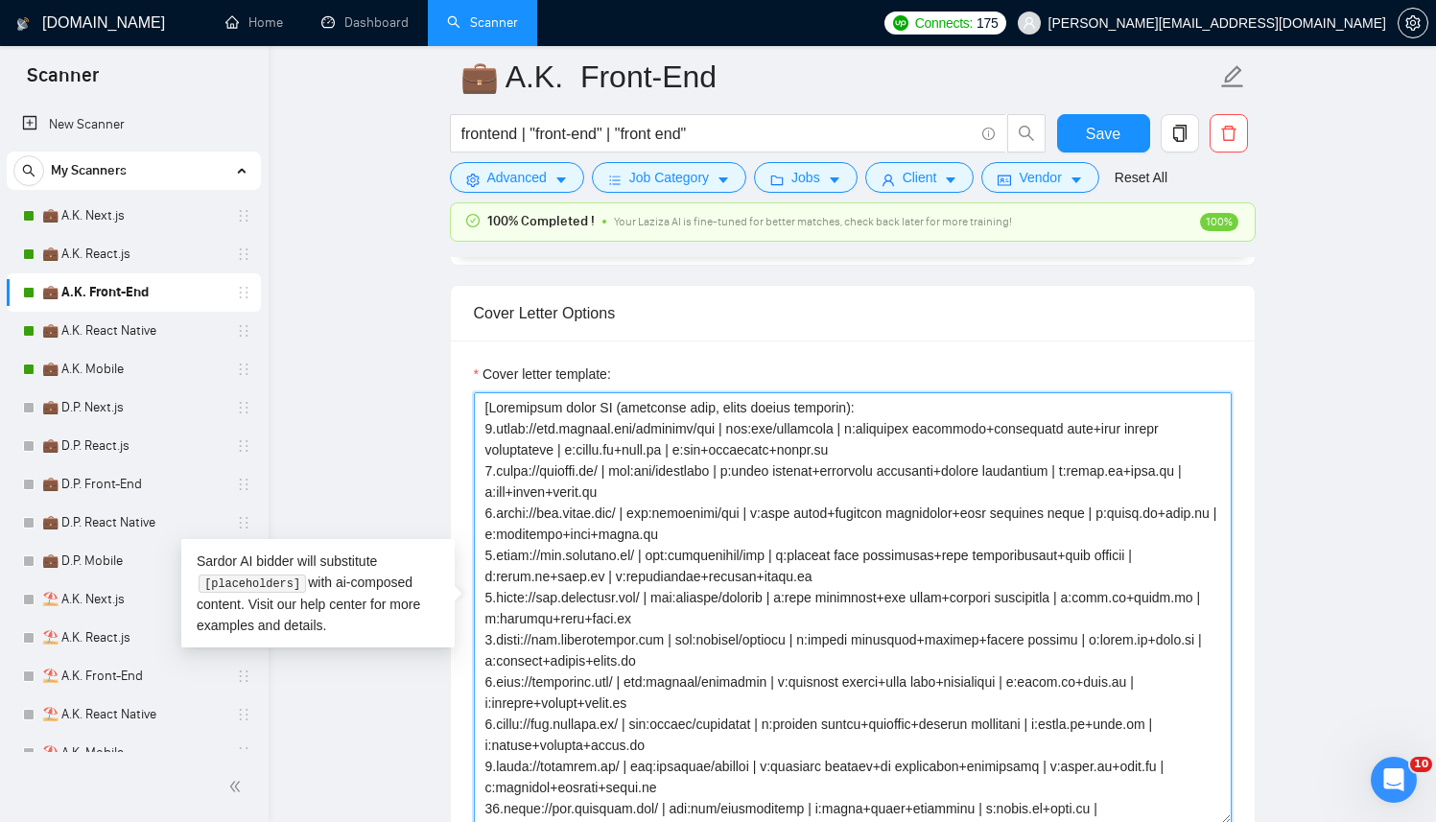
scroll to position [521, 0]
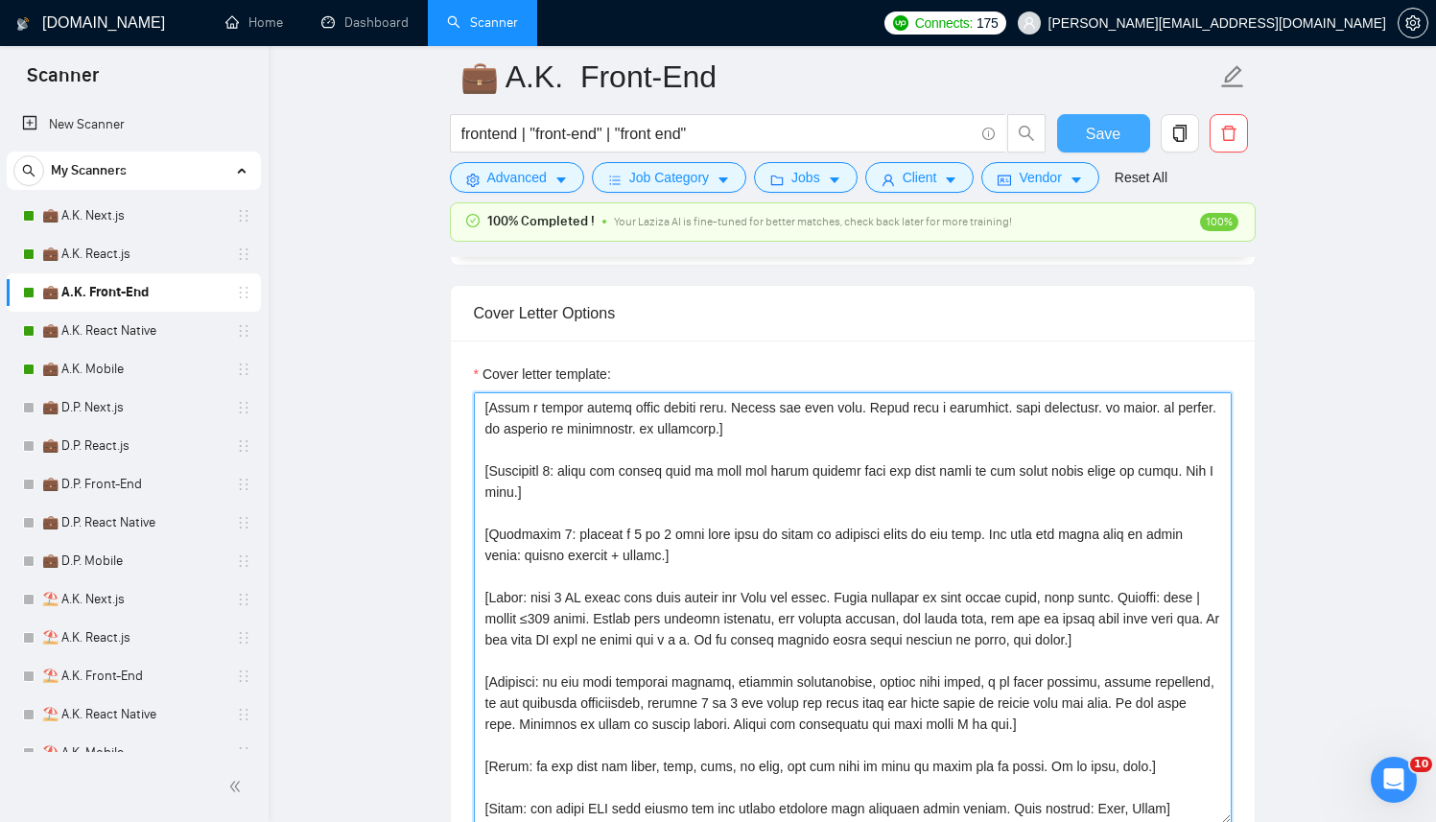
type textarea "[Successful cases DB (reference only, never output directly): 1.https://www.tra…"
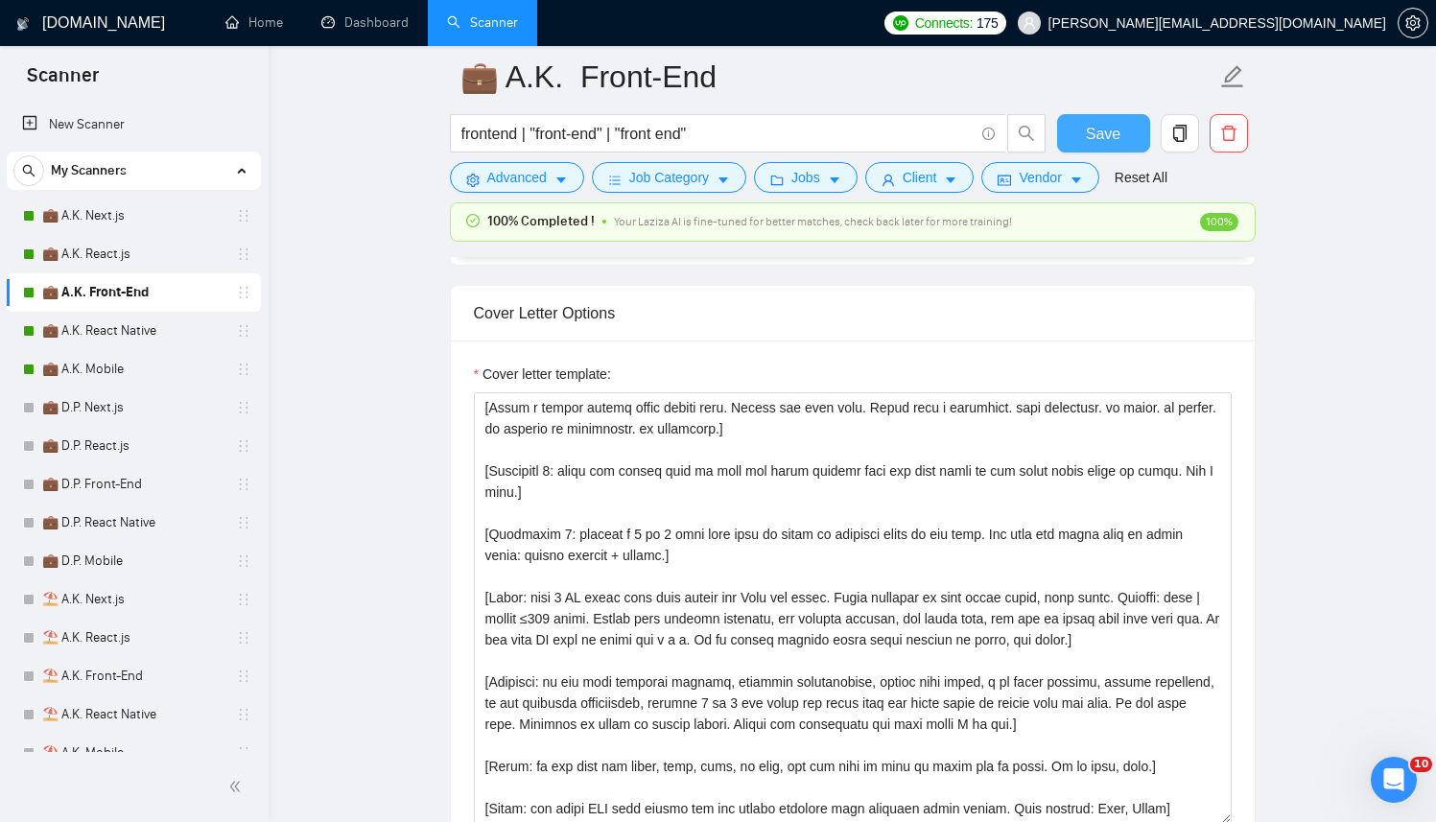
click at [1100, 133] on span "Save" at bounding box center [1103, 134] width 35 height 24
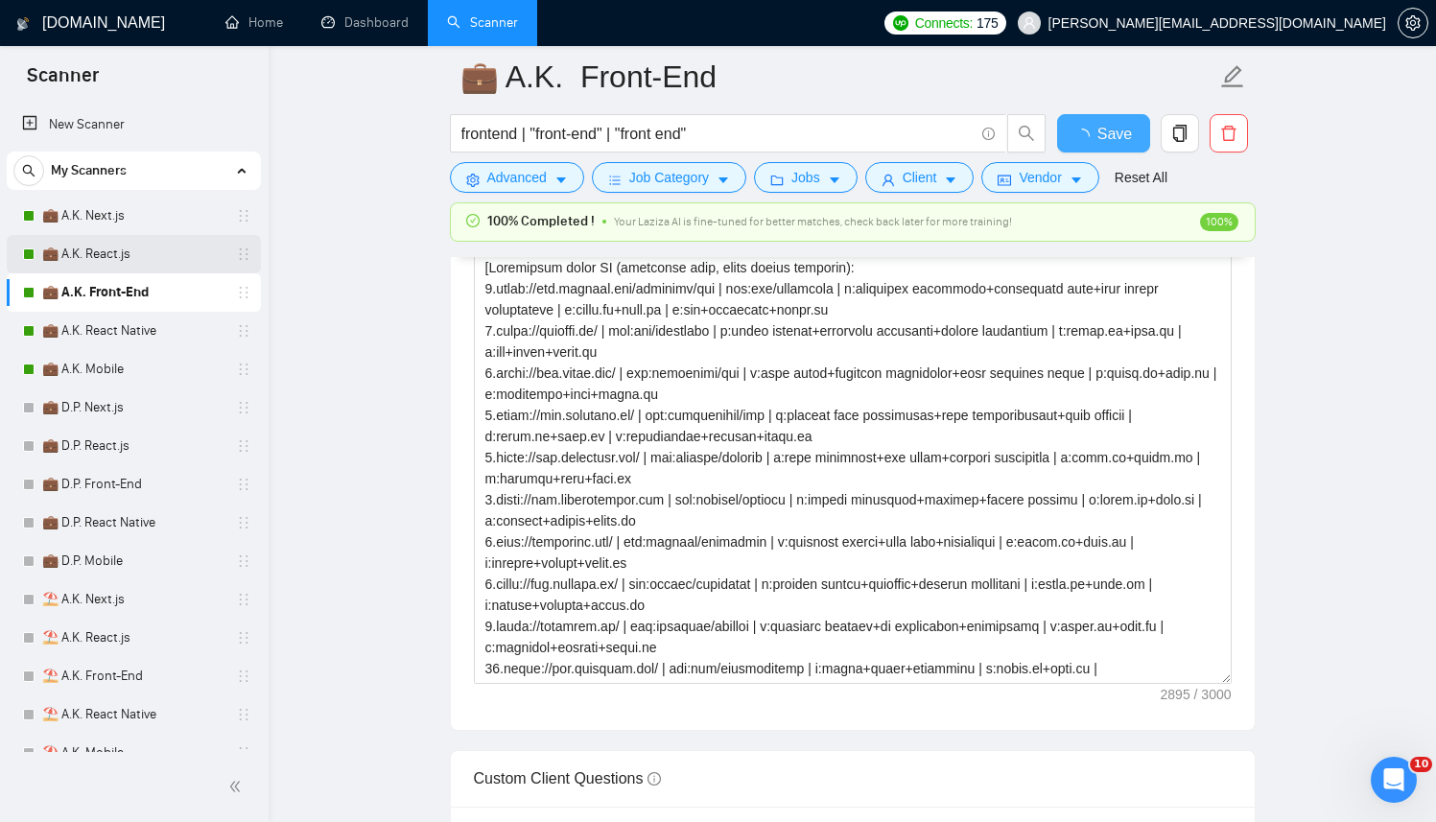
checkbox input "true"
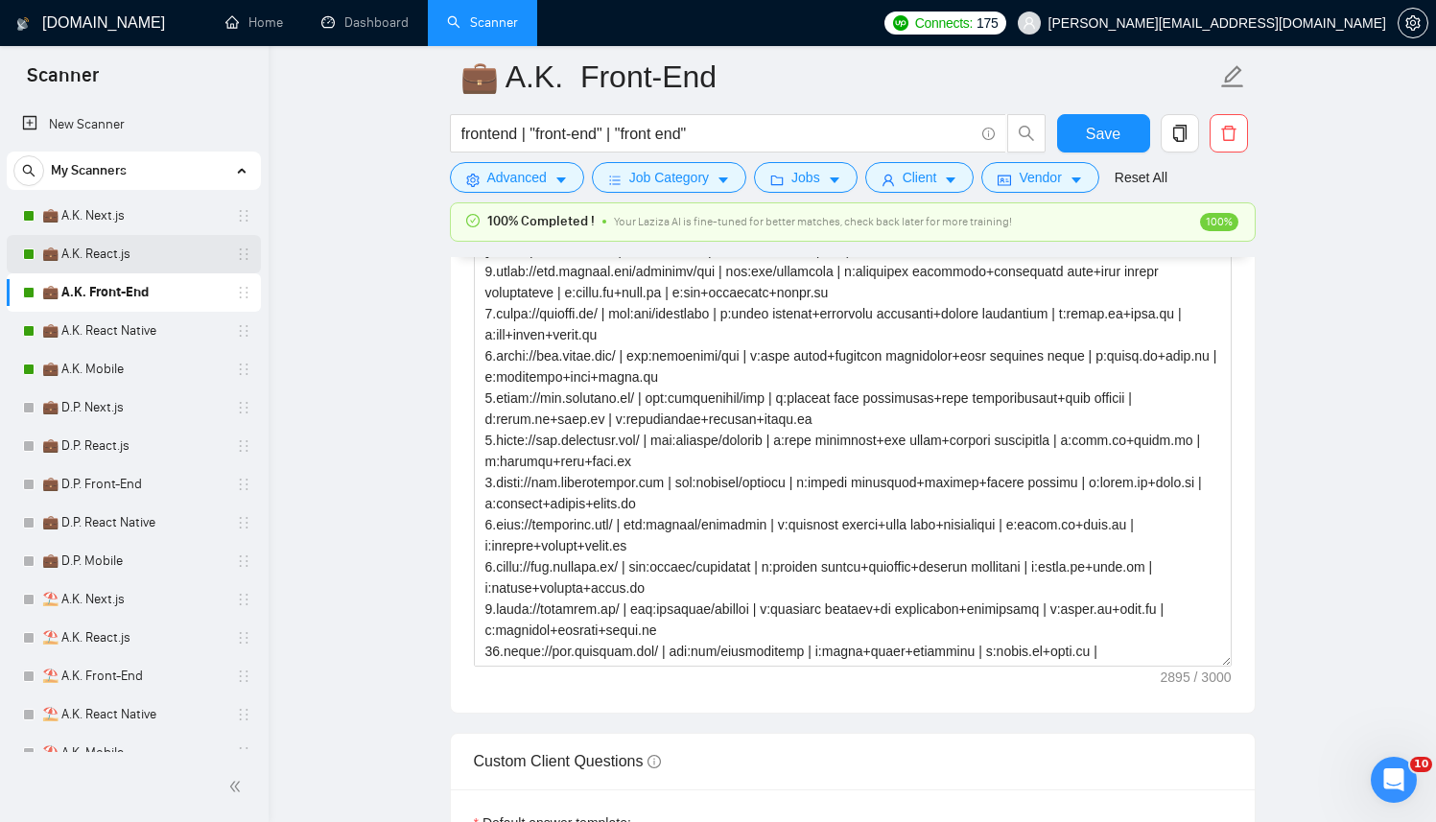
click at [106, 247] on link "💼 A.K. React.js" at bounding box center [133, 254] width 182 height 38
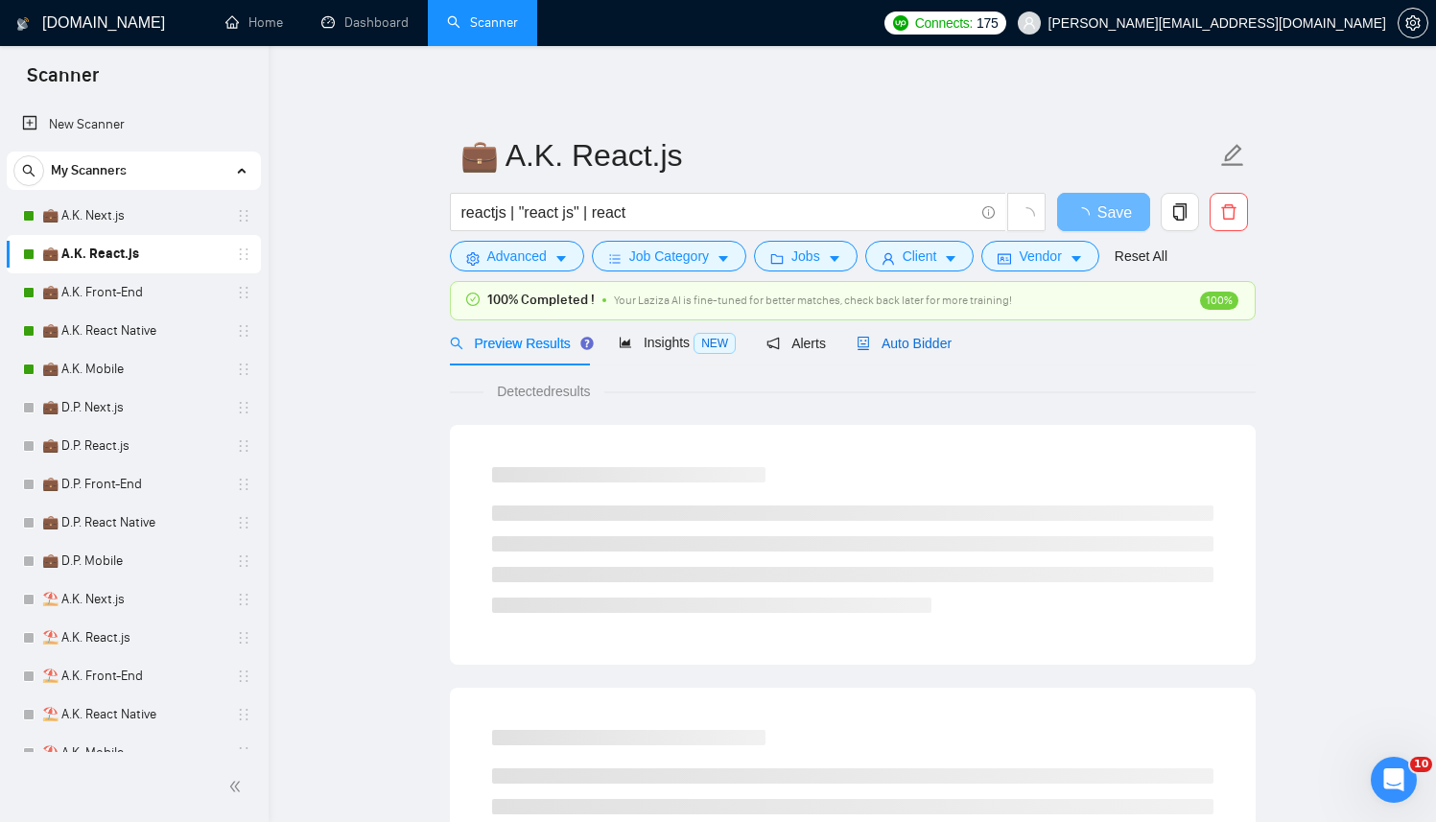
click at [912, 345] on span "Auto Bidder" at bounding box center [904, 343] width 95 height 15
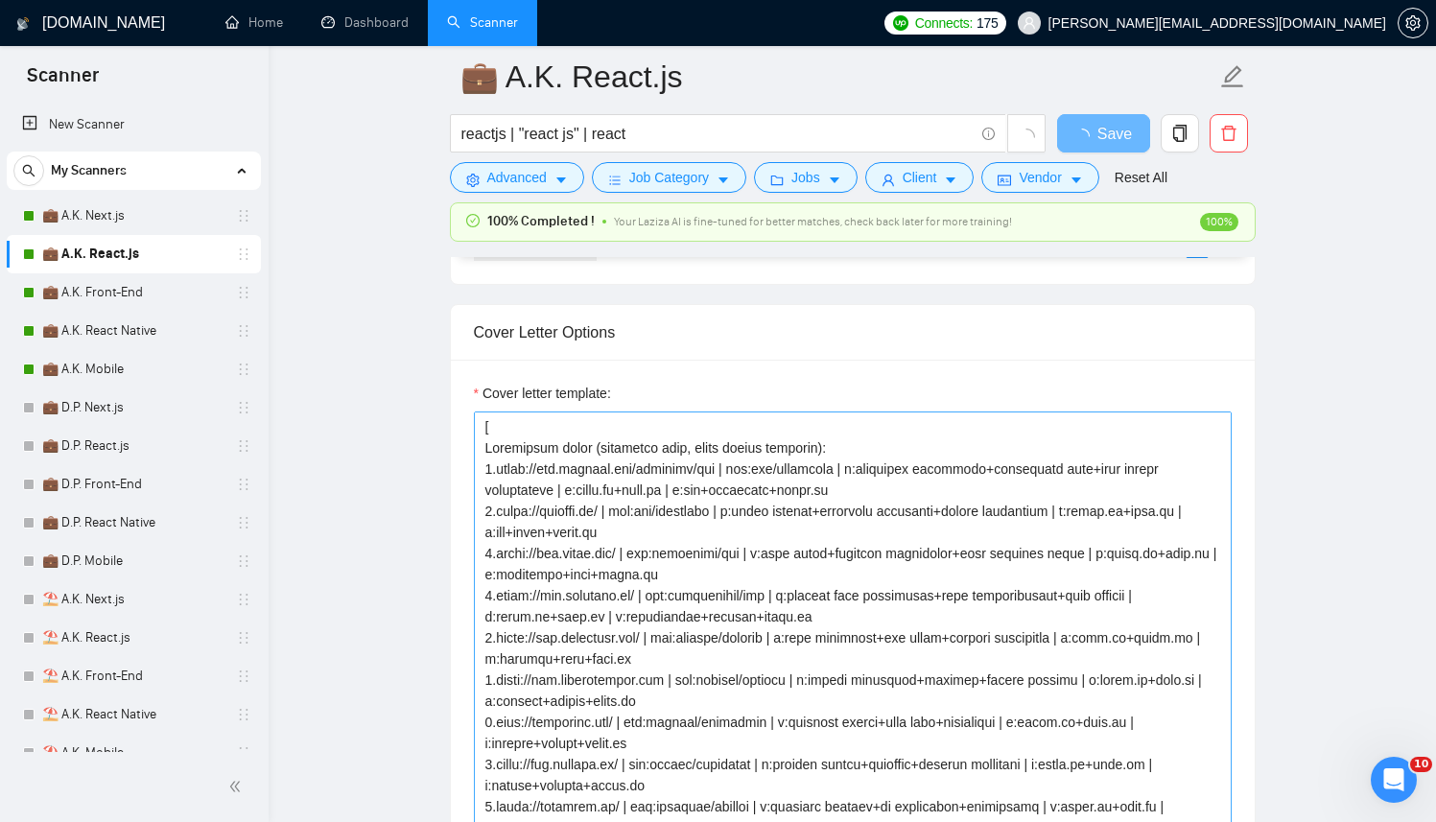
scroll to position [1959, 0]
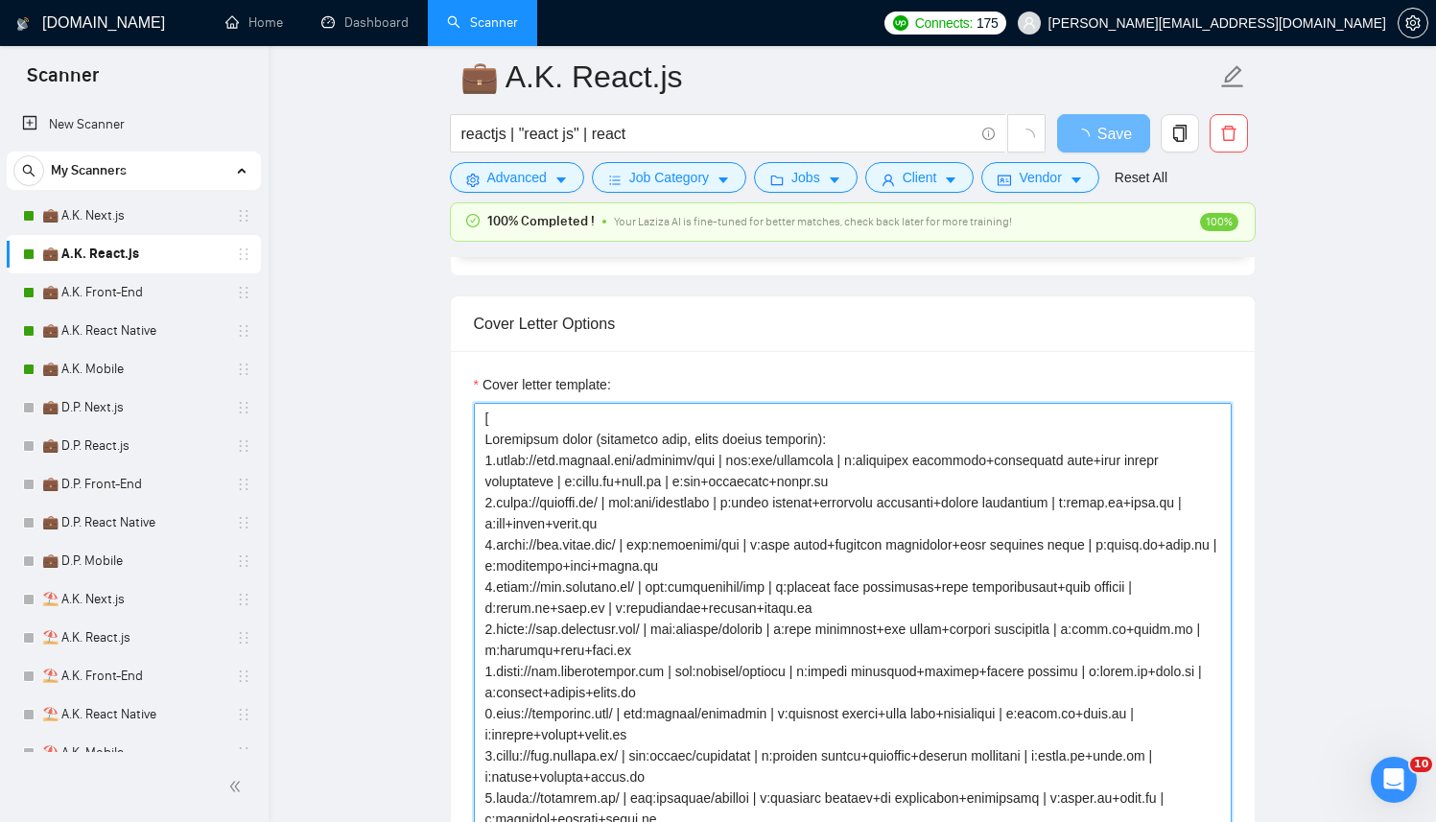
click at [815, 544] on textarea "Cover letter template:" at bounding box center [853, 619] width 758 height 432
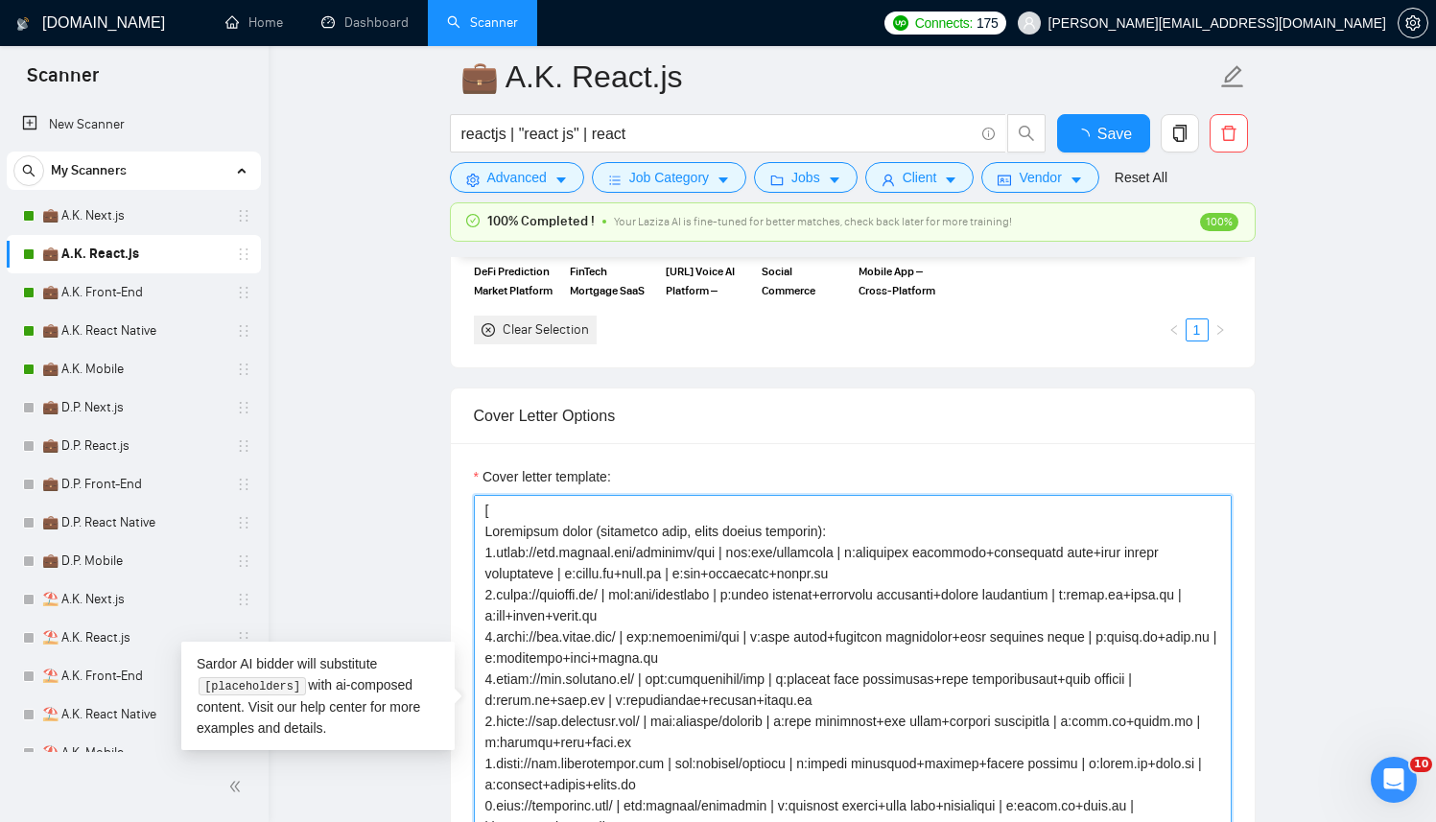
paste textarea "[Successful cases DB (reference only, never output directly): 1.https://www.tra…"
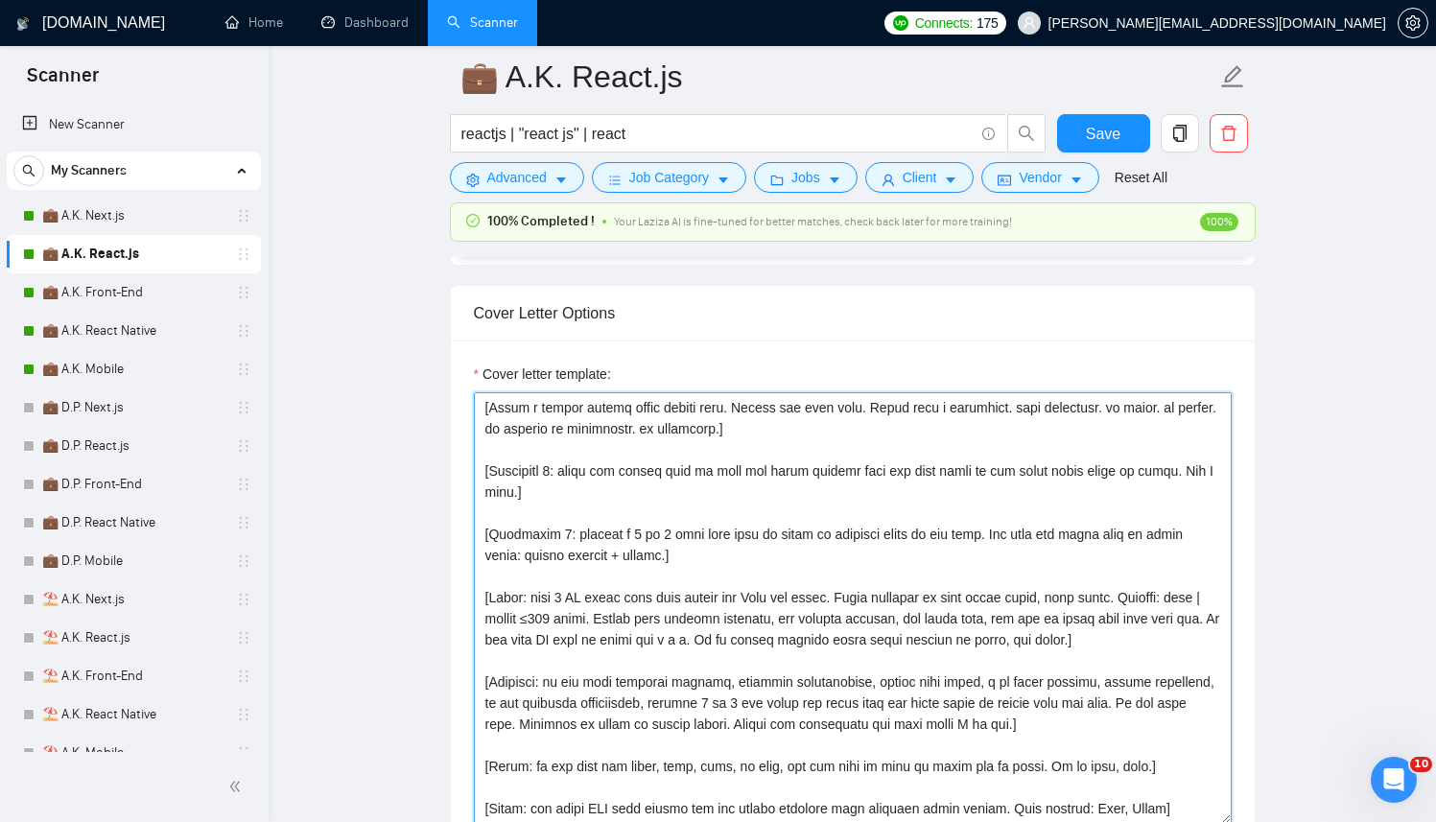
scroll to position [0, 0]
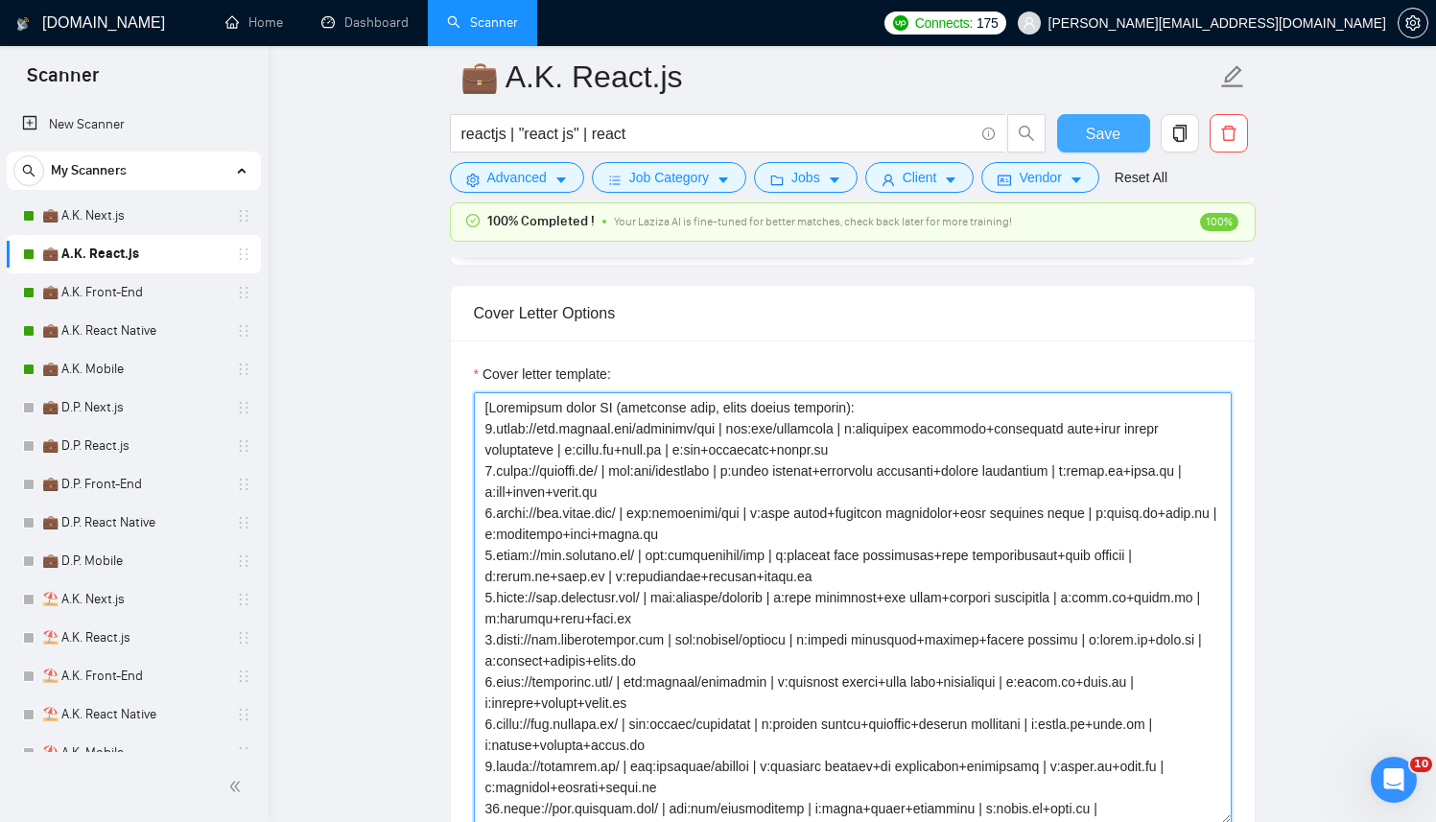
type textarea "[Successful cases DB (reference only, never output directly): 1.https://www.tra…"
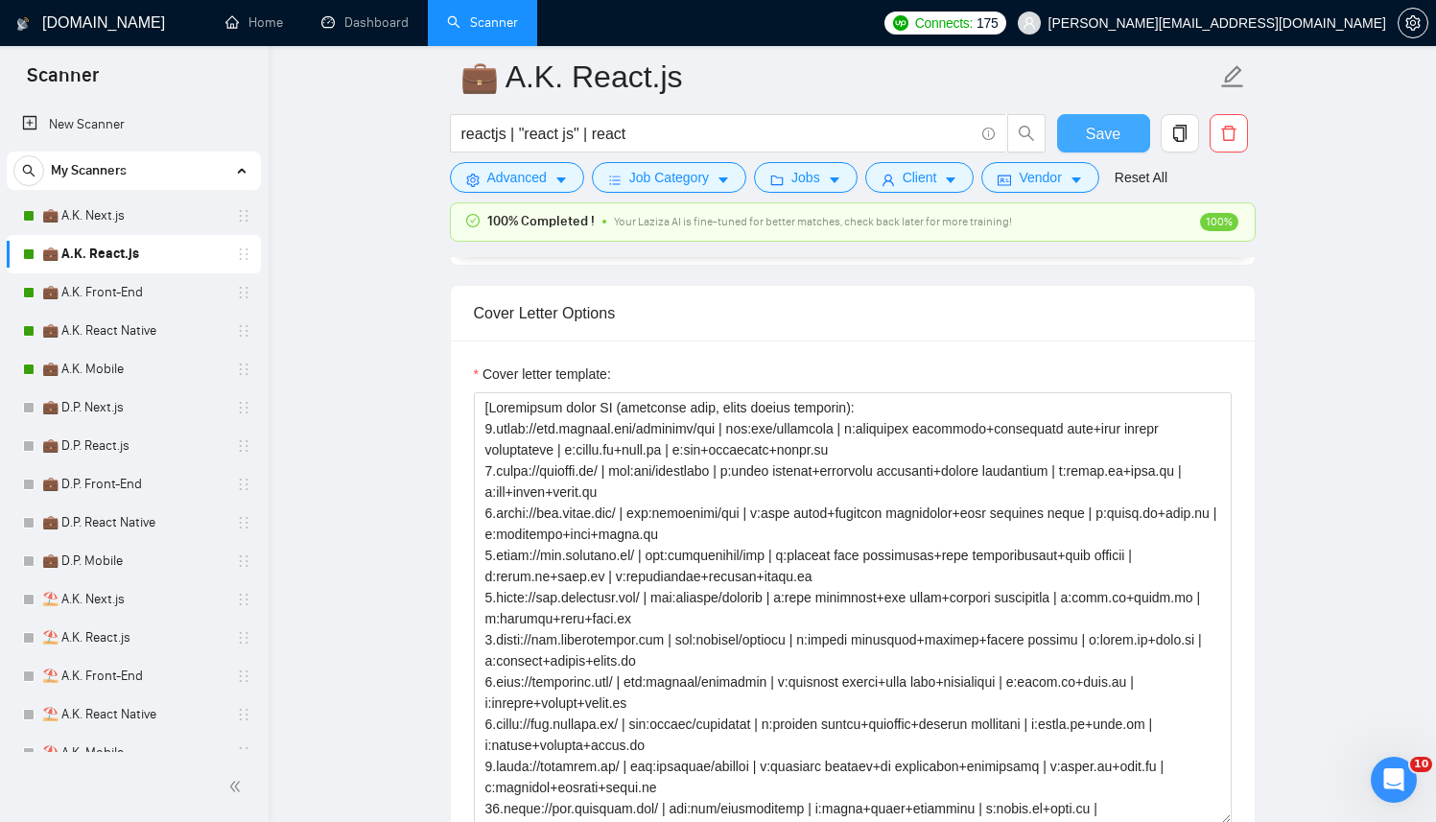
click at [1121, 137] on button "Save" at bounding box center [1103, 133] width 93 height 38
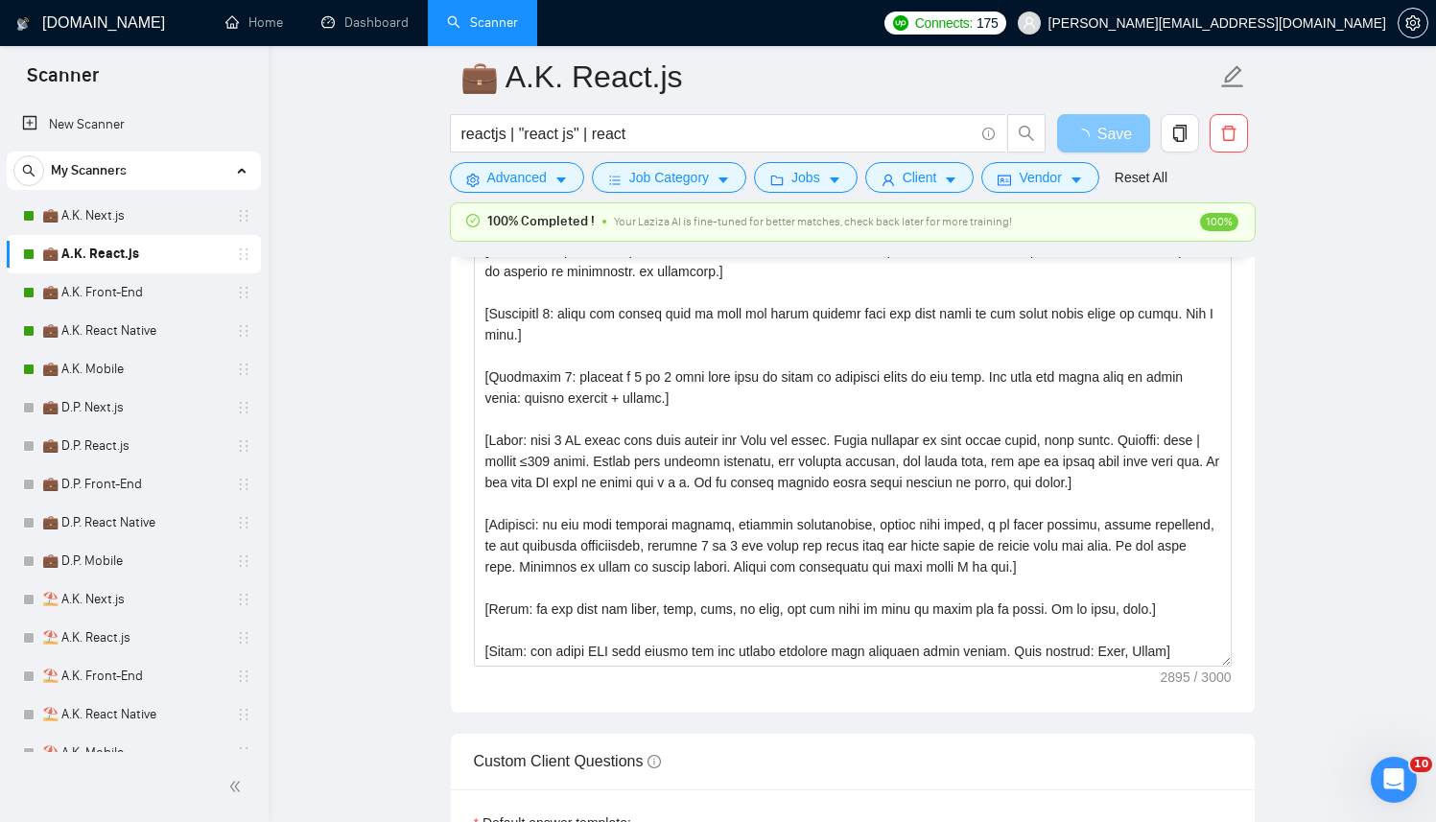
scroll to position [2098, 0]
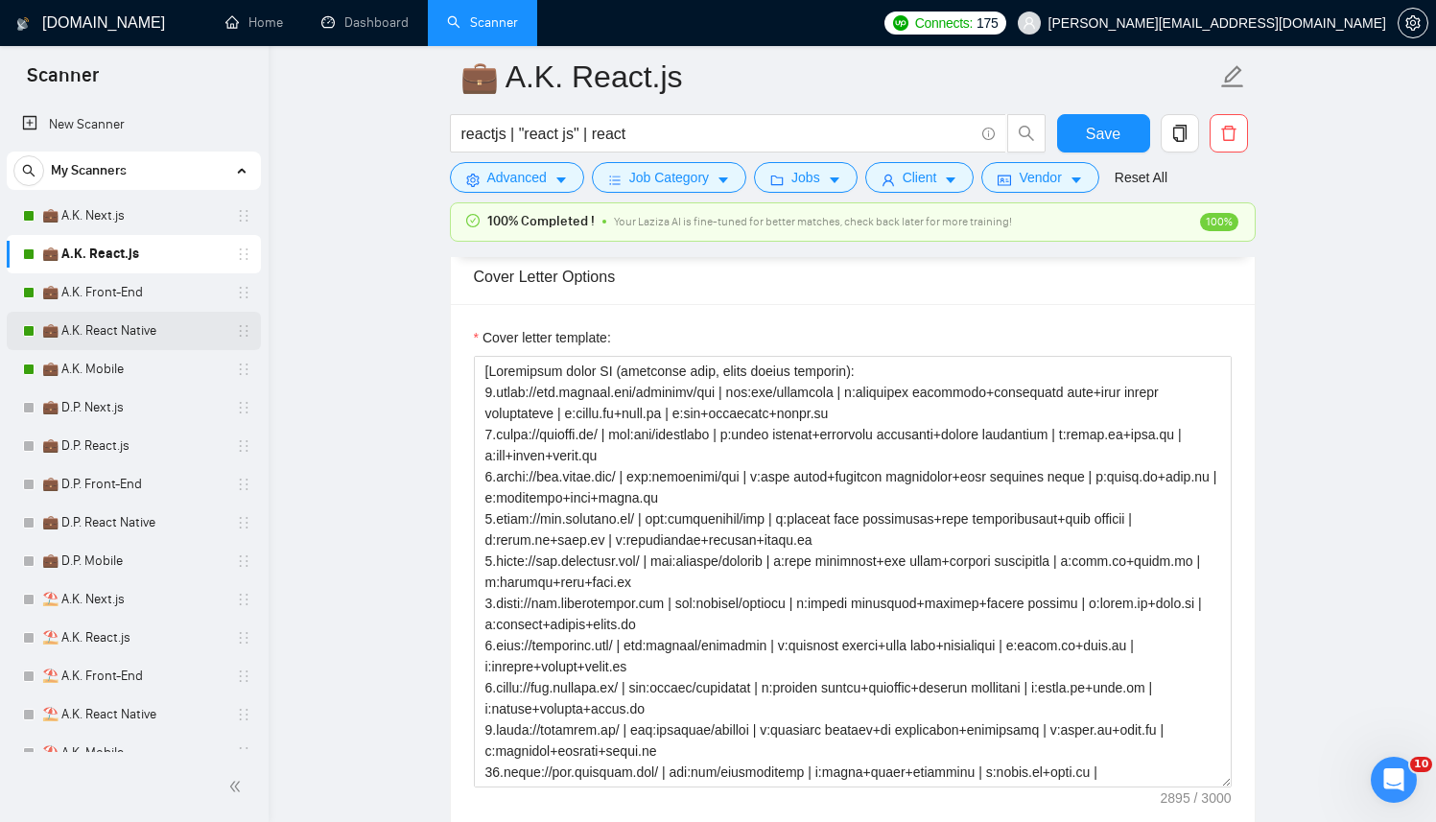
click at [111, 325] on link "💼 A.K. React Native" at bounding box center [133, 331] width 182 height 38
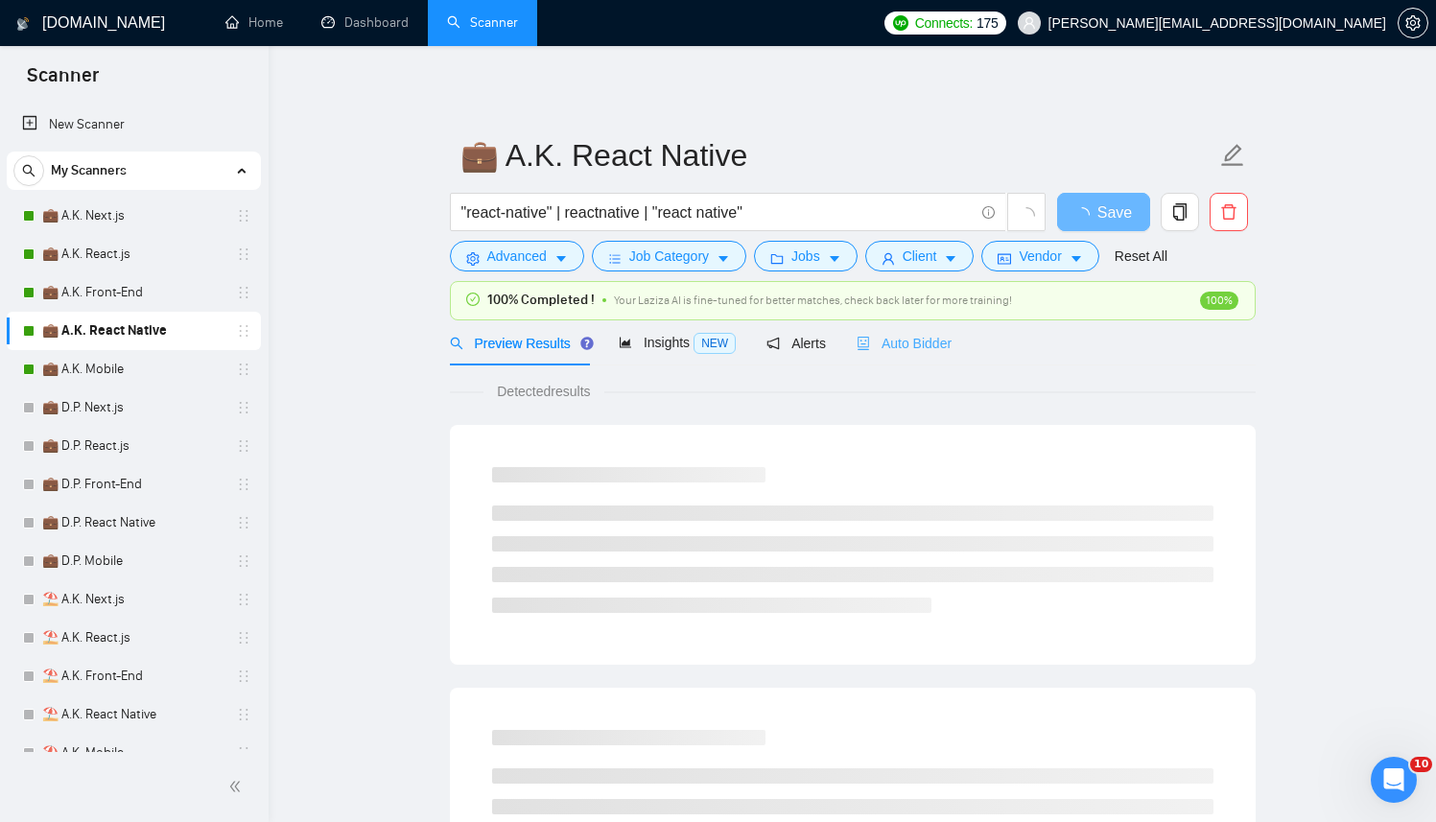
click at [891, 354] on div "Auto Bidder" at bounding box center [904, 342] width 95 height 45
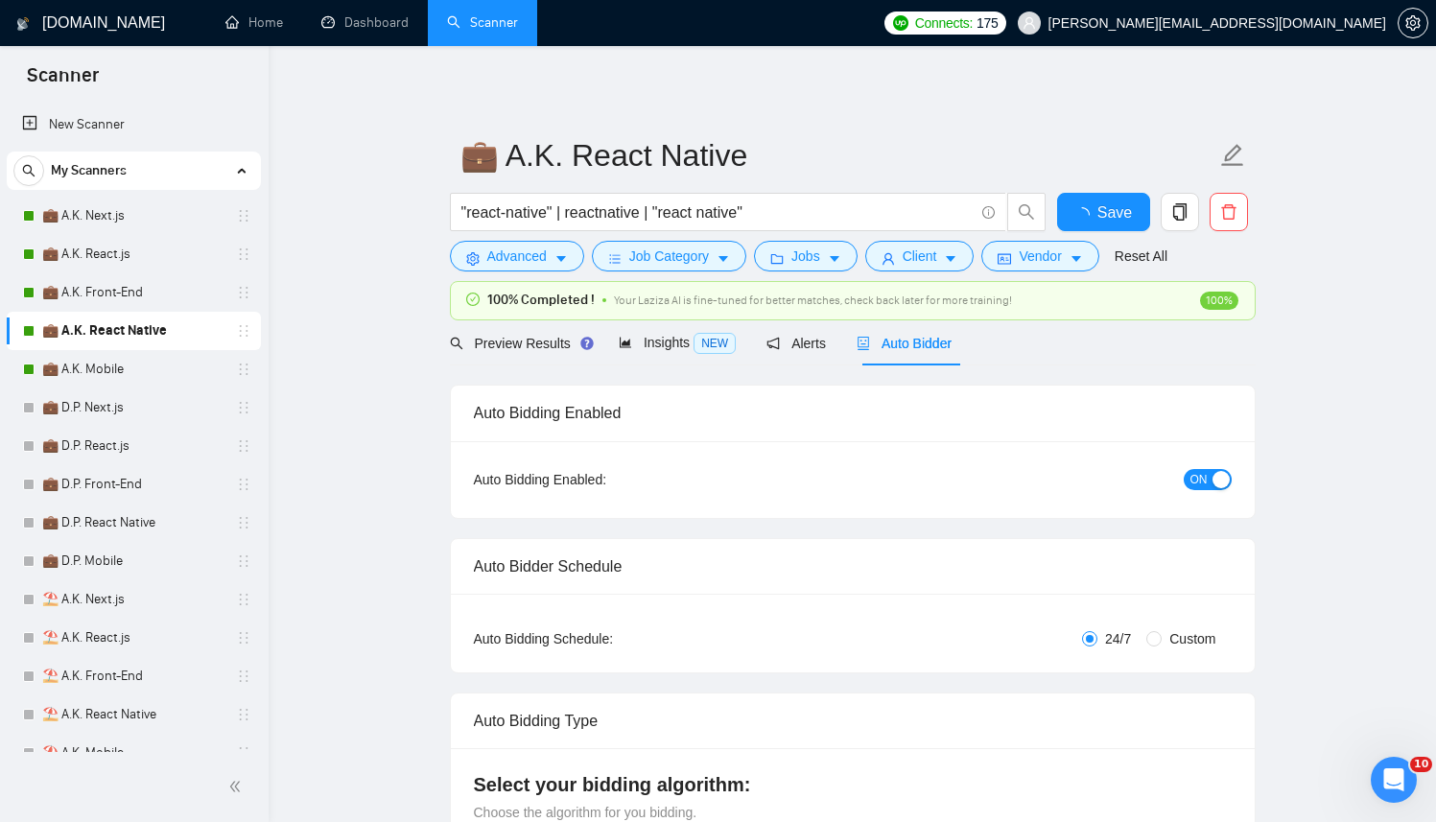
checkbox input "true"
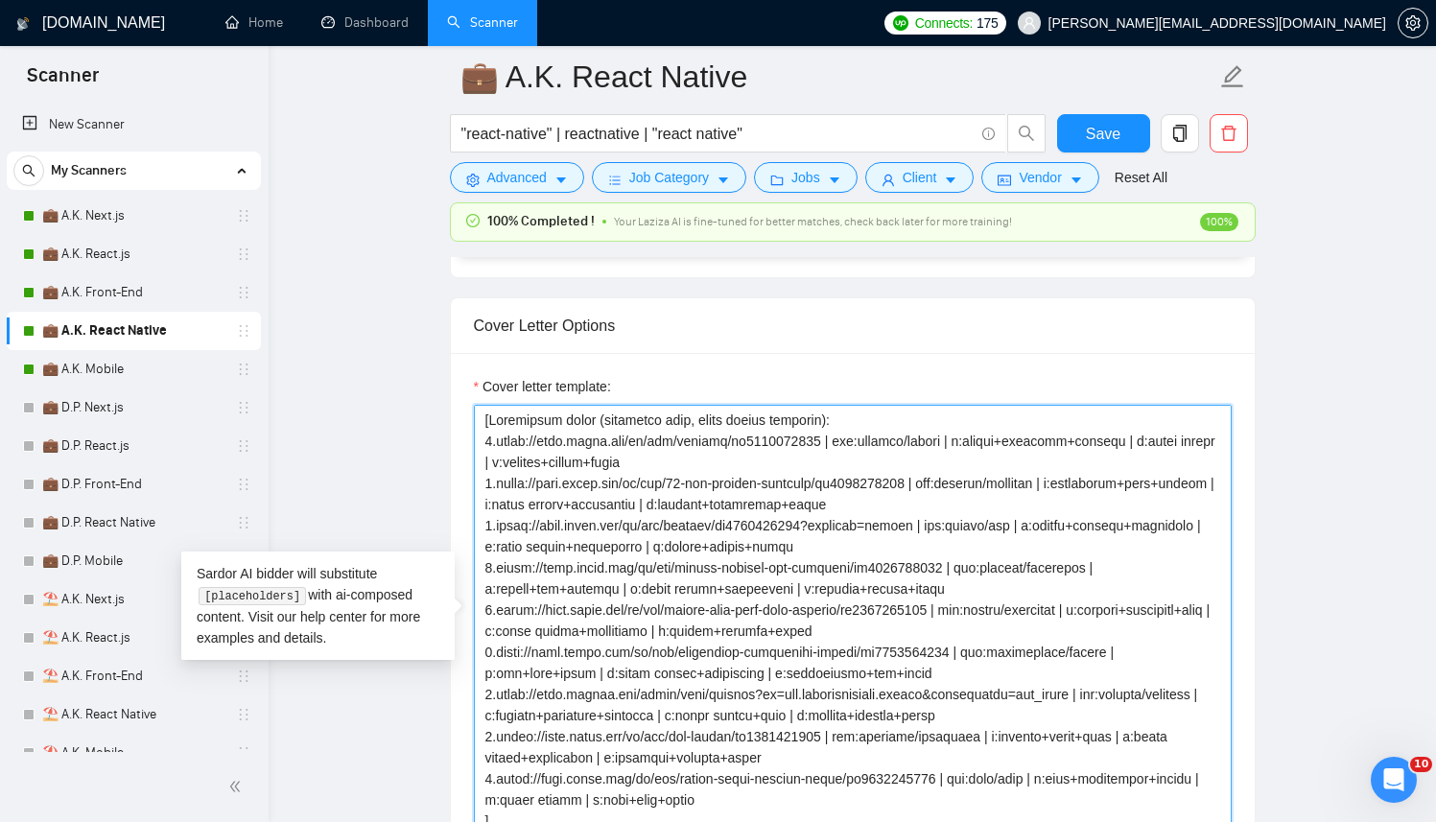
drag, startPoint x: 512, startPoint y: 523, endPoint x: 432, endPoint y: 300, distance: 236.7
click at [597, 417] on textarea "Cover letter template:" at bounding box center [853, 621] width 758 height 432
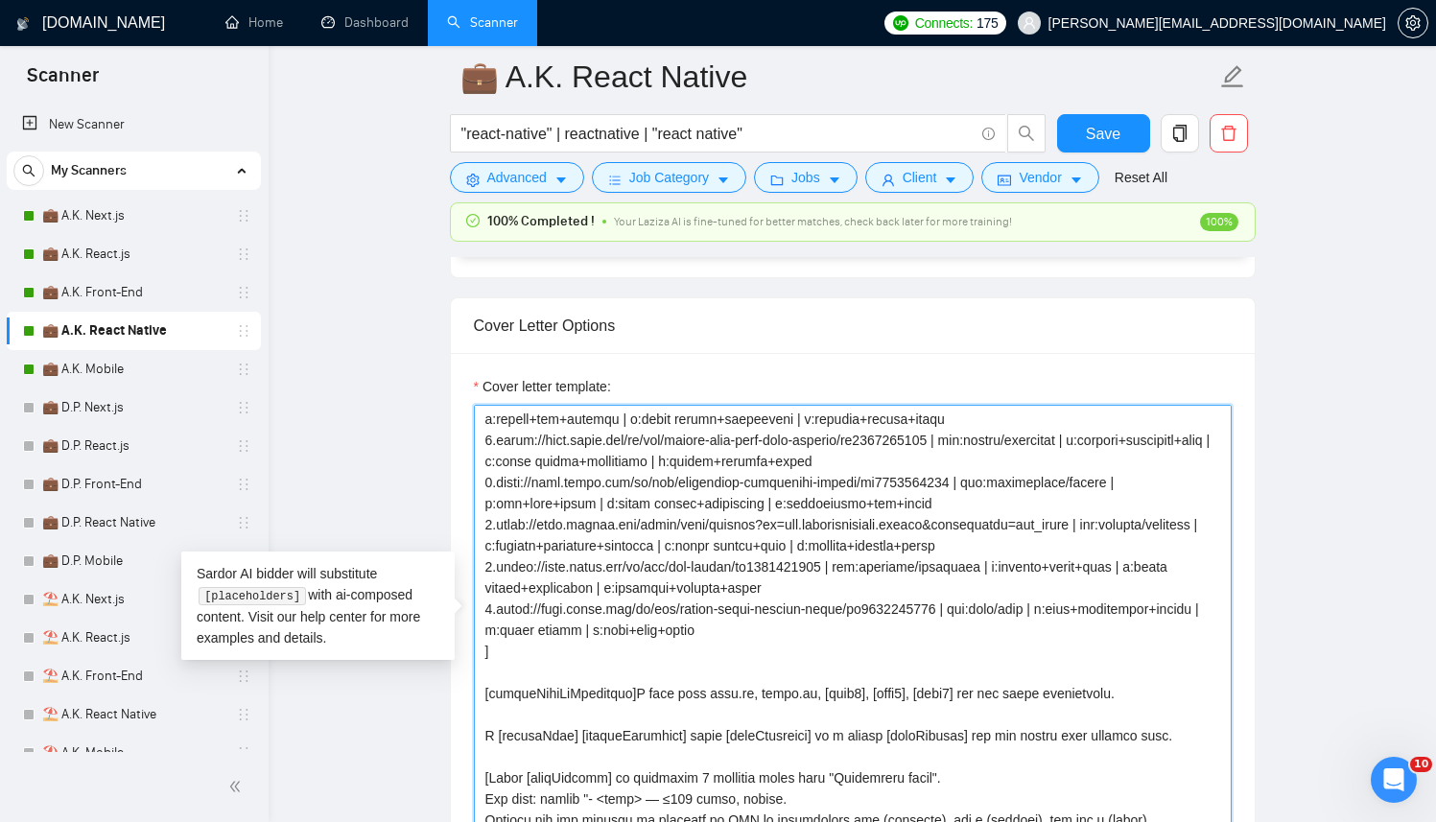
scroll to position [295, 0]
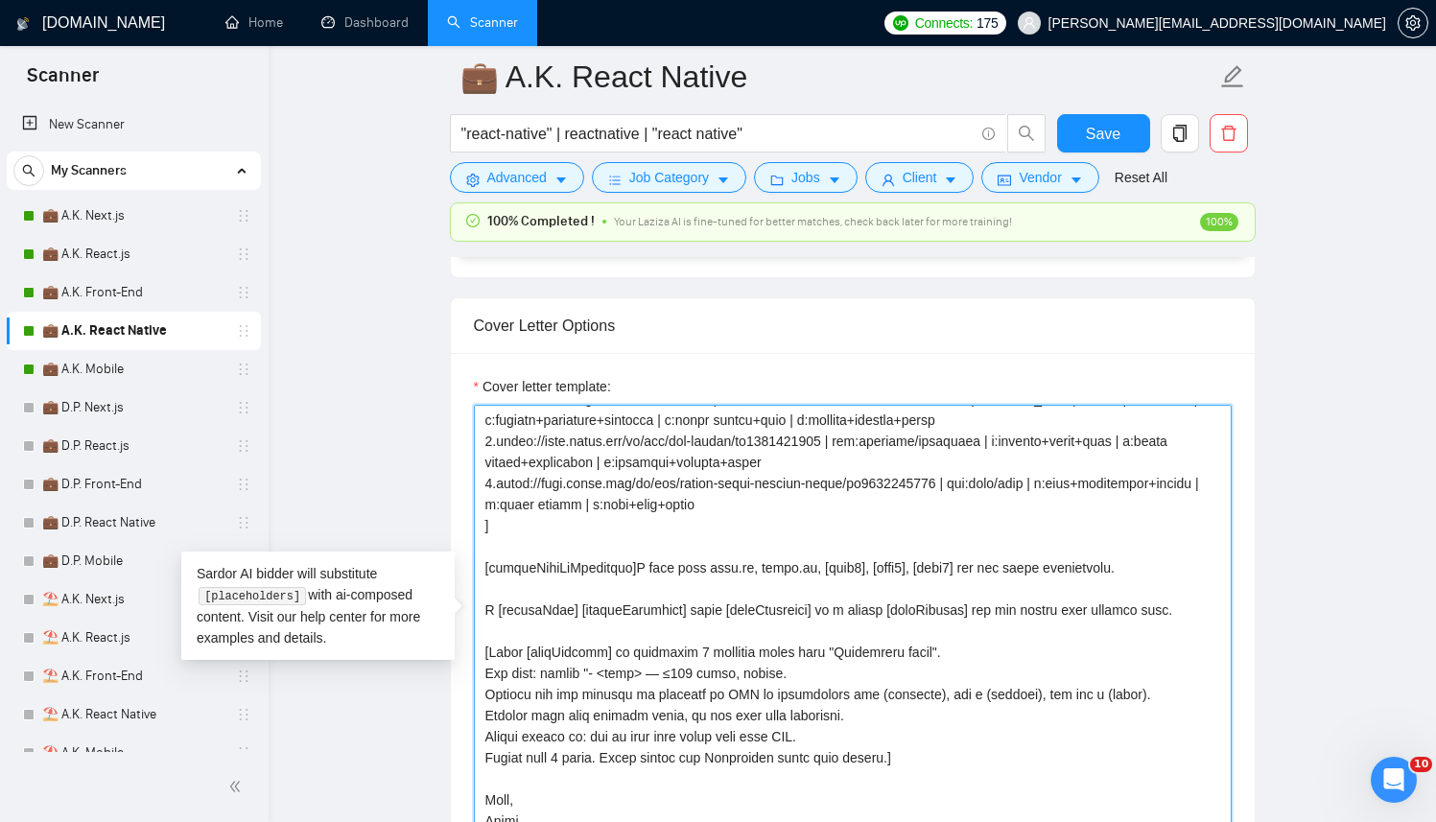
drag, startPoint x: 485, startPoint y: 442, endPoint x: 910, endPoint y: 510, distance: 430.4
click at [910, 510] on textarea "Cover letter template:" at bounding box center [853, 621] width 758 height 432
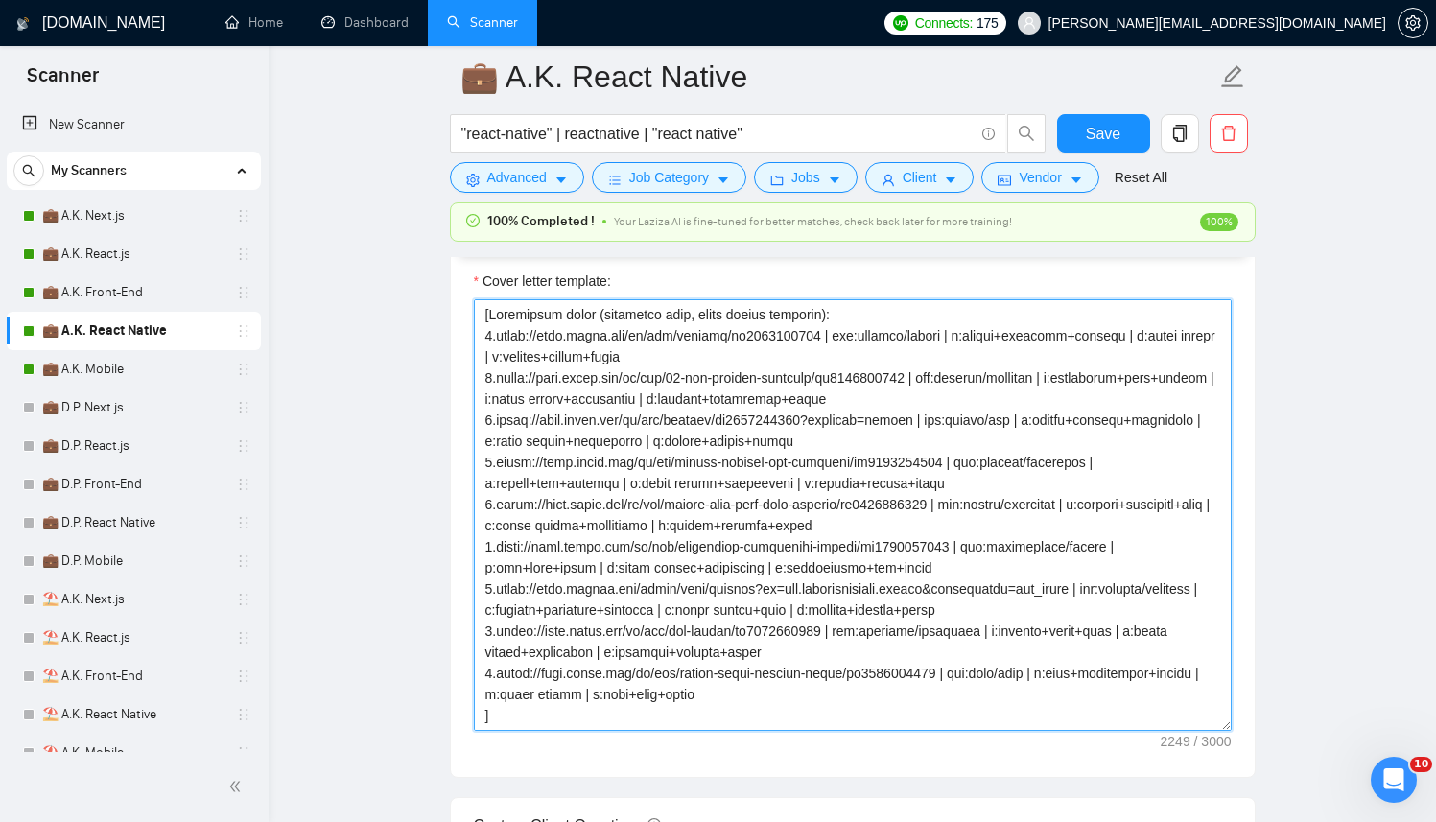
click at [843, 470] on textarea "Cover letter template:" at bounding box center [853, 515] width 758 height 432
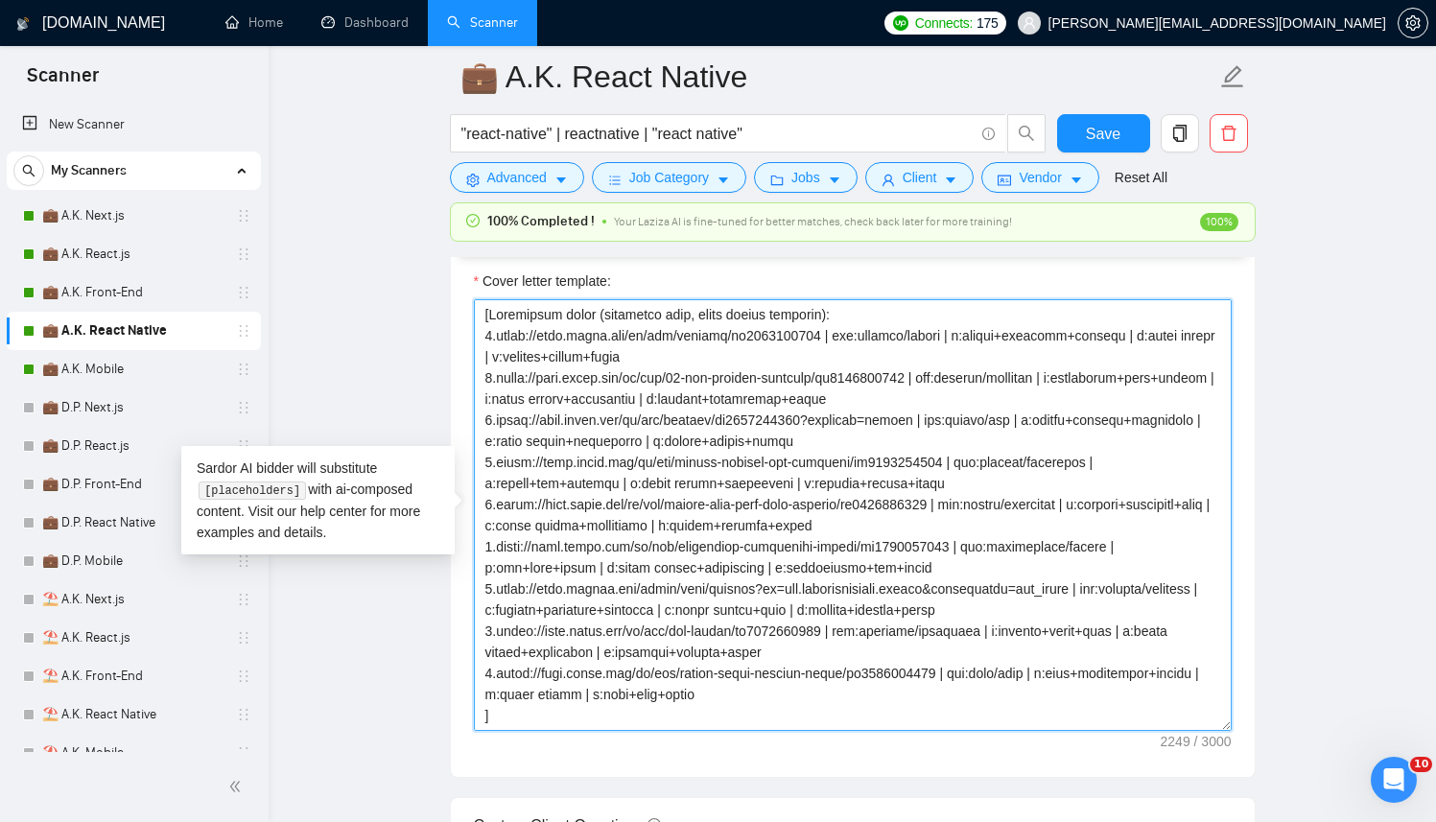
paste textarea "DB (reference only, never output directly): 1.[URL][DOMAIN_NAME] | ind:content/…"
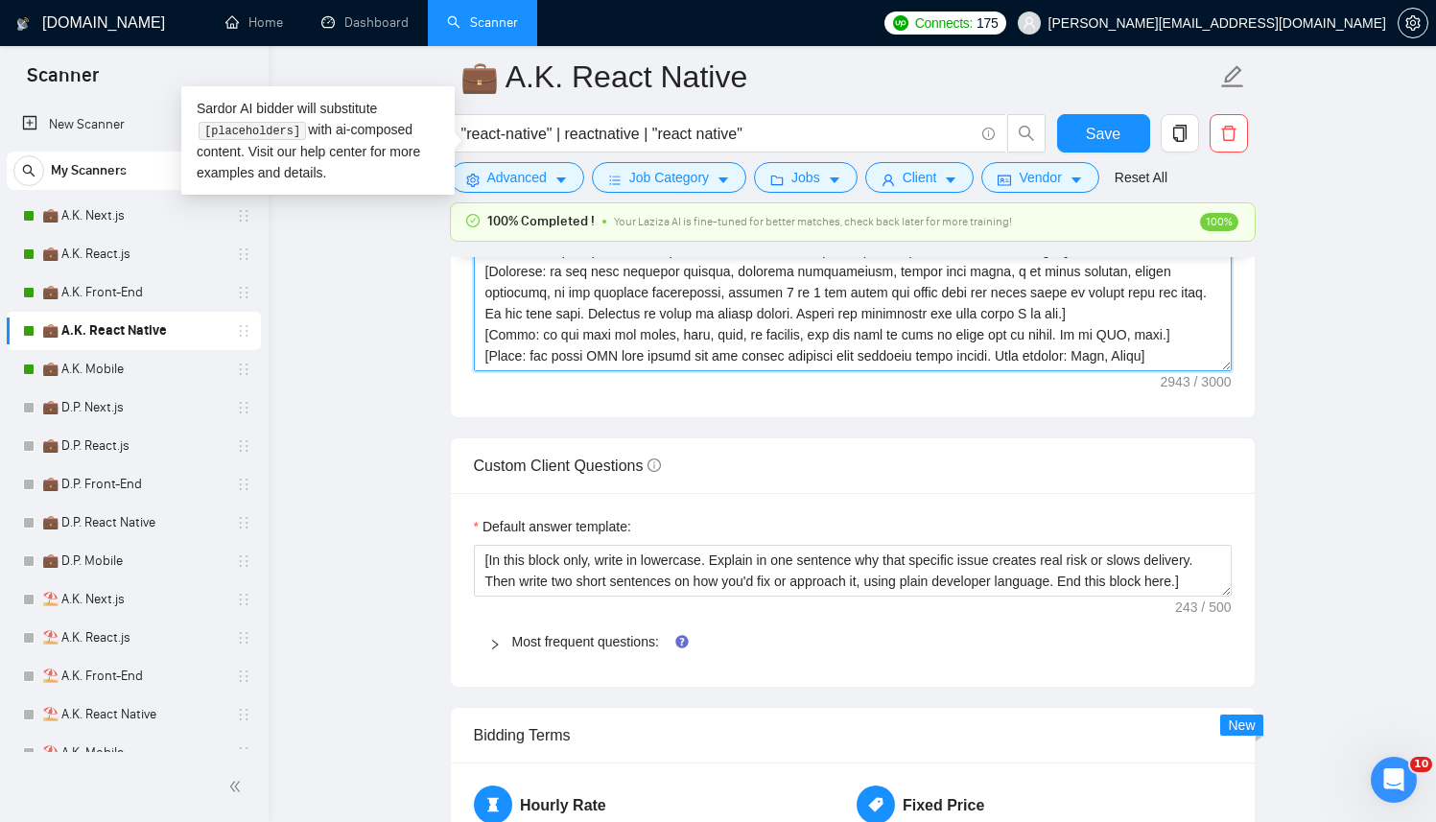
scroll to position [2544, 0]
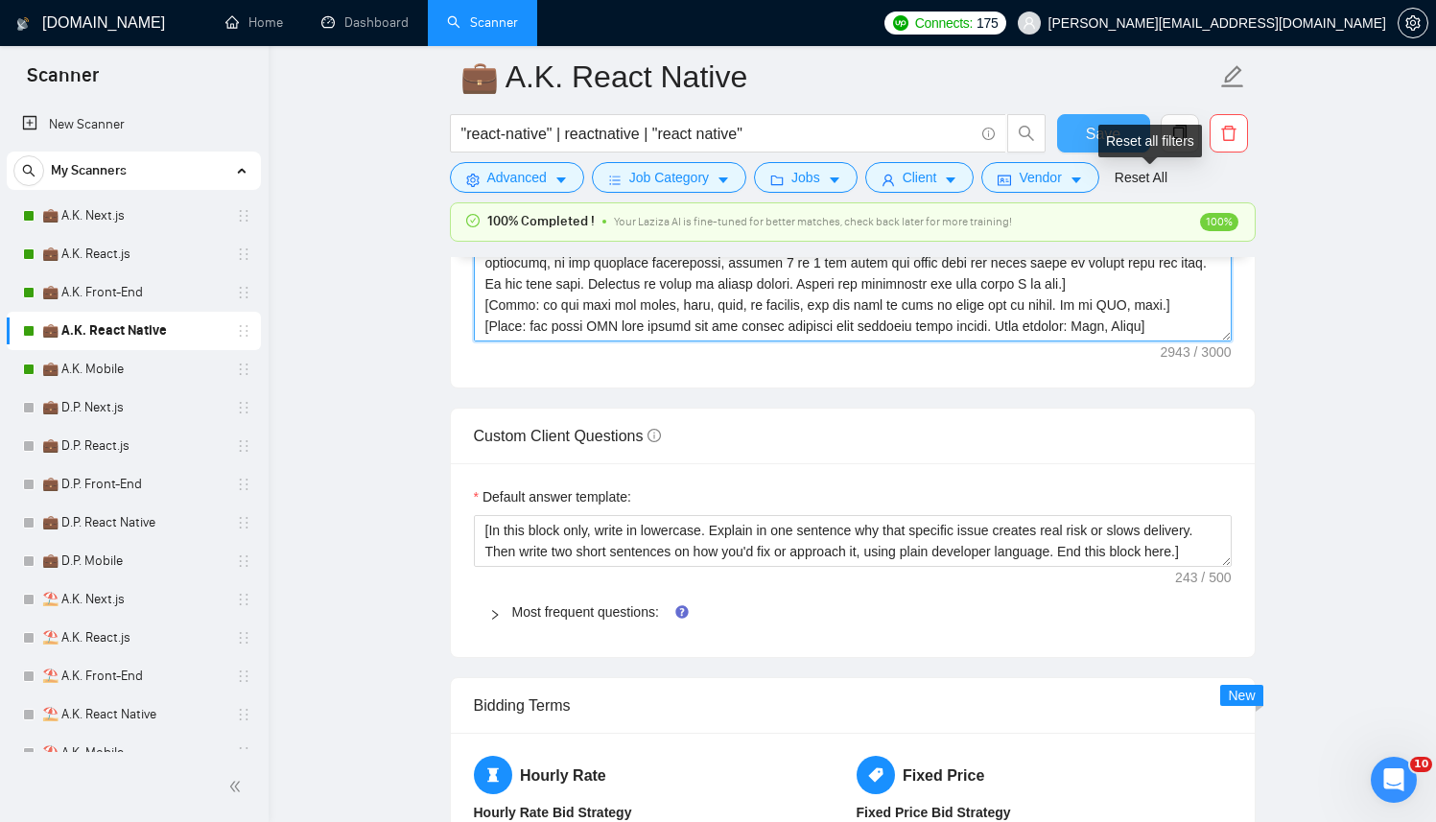
type textarea "[Successful cases DB (reference only, never output directly): 1.[URL][DOMAIN_NA…"
click at [1111, 123] on span "Save" at bounding box center [1103, 134] width 35 height 24
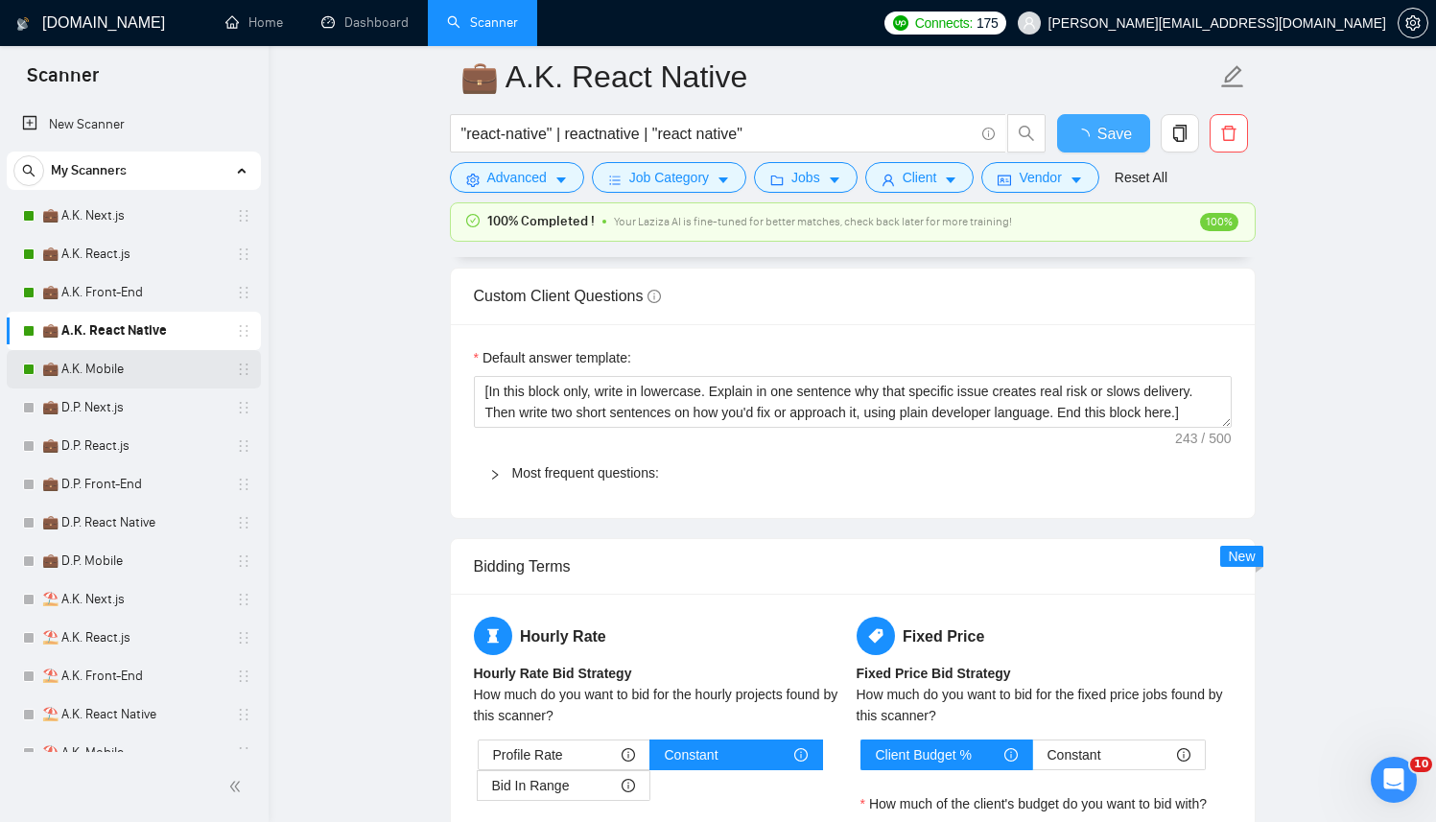
checkbox input "true"
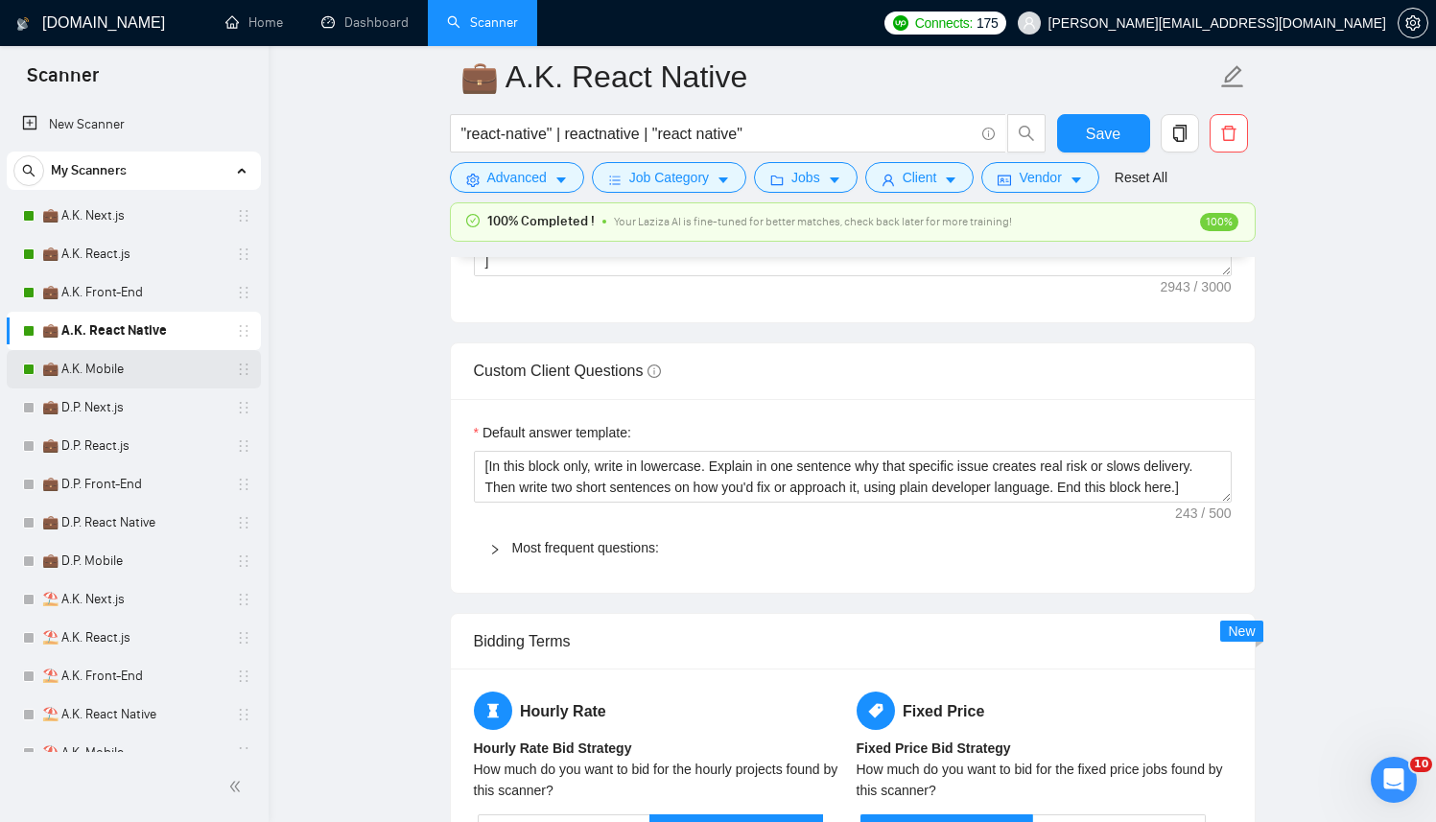
click at [106, 368] on link "💼 A.K. Mobile" at bounding box center [133, 369] width 182 height 38
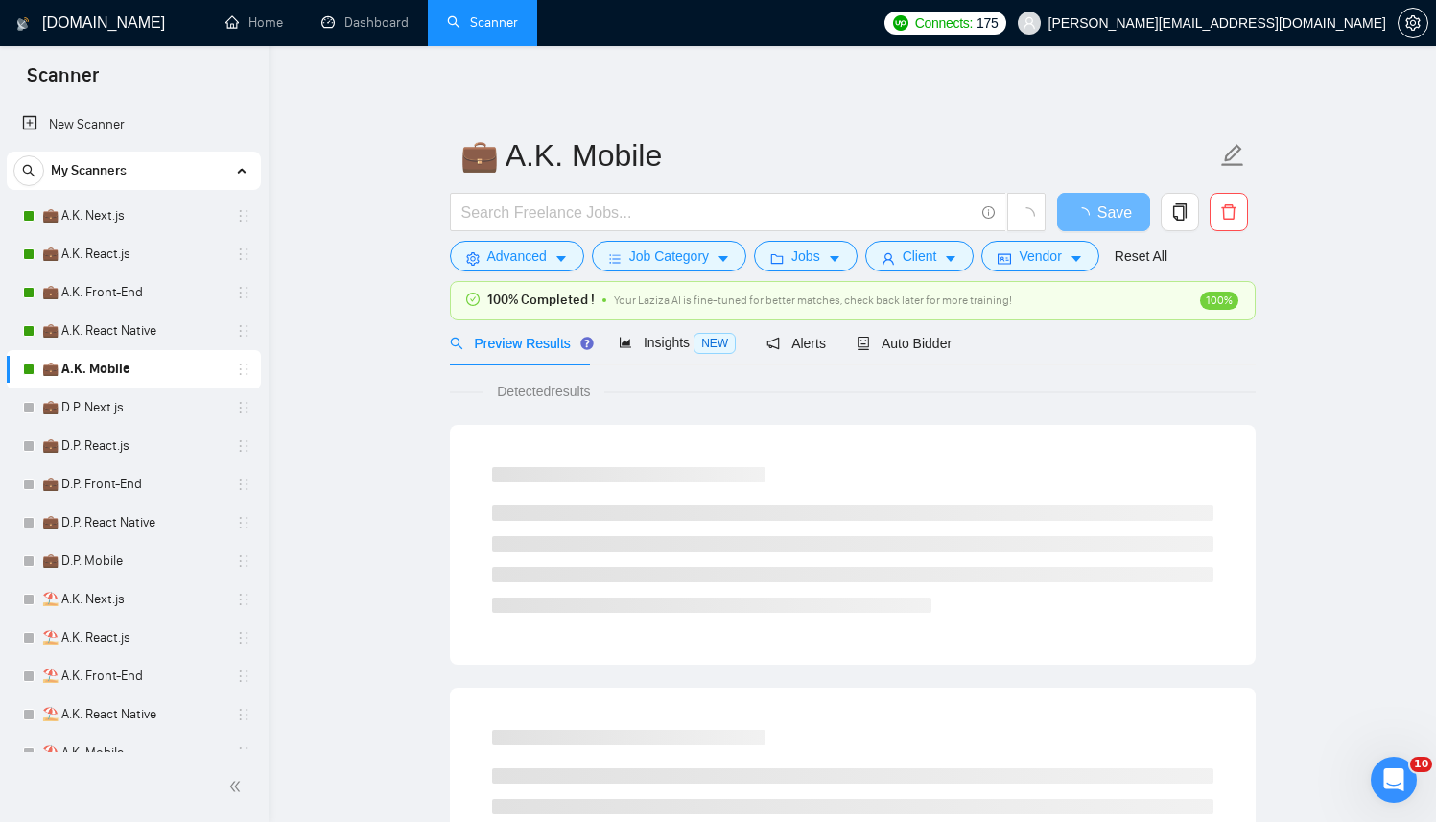
click at [917, 354] on div "Auto Bidder" at bounding box center [904, 342] width 95 height 45
